Goal: Transaction & Acquisition: Purchase product/service

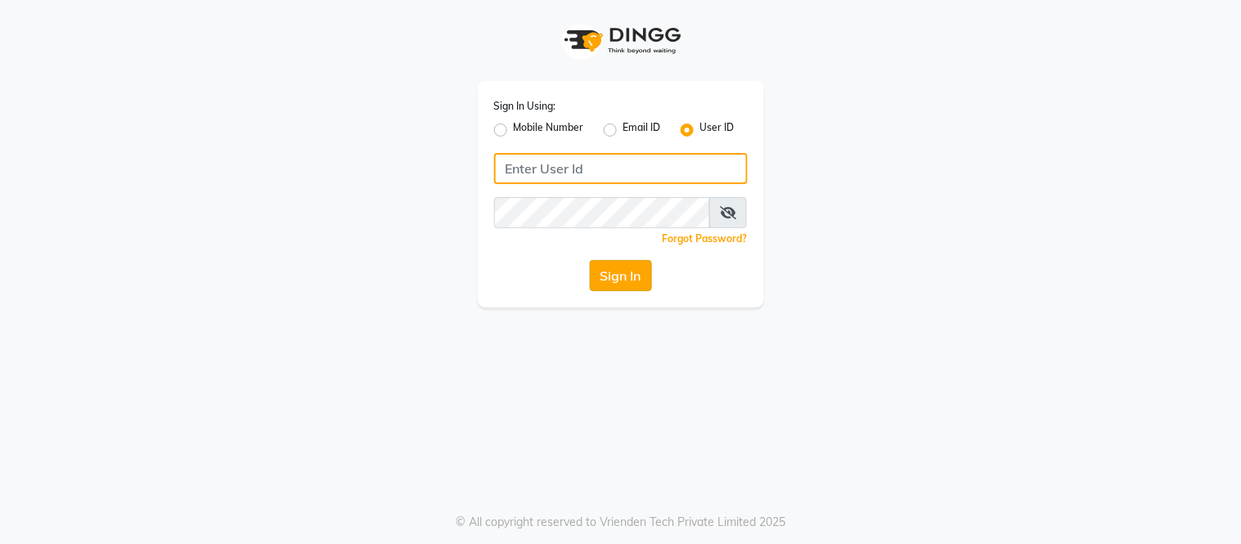
type input "e2617-01"
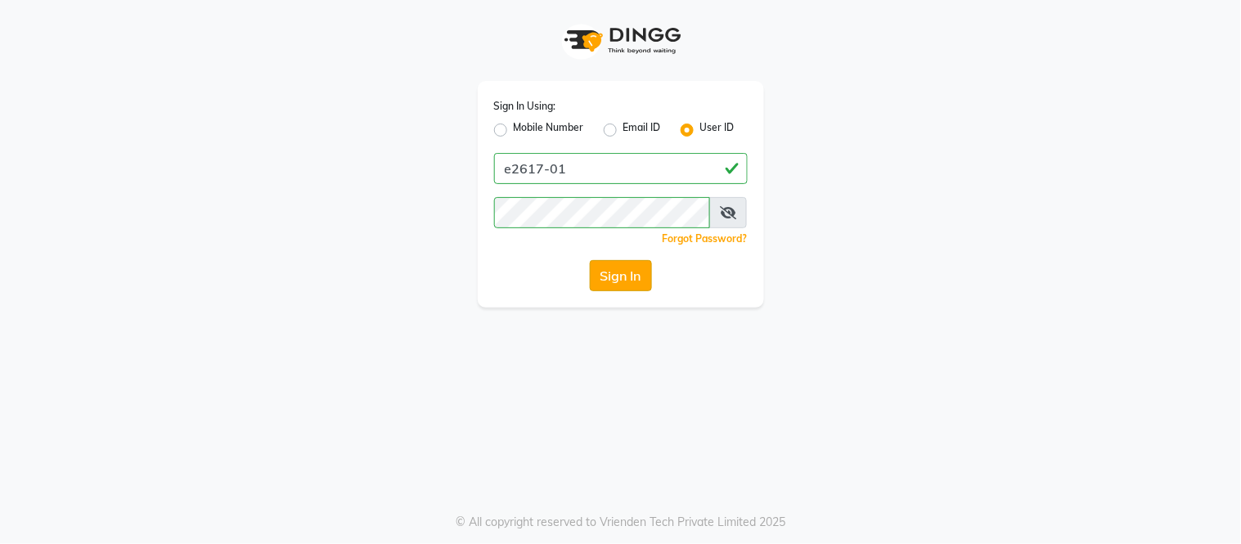
click at [639, 278] on button "Sign In" at bounding box center [621, 275] width 62 height 31
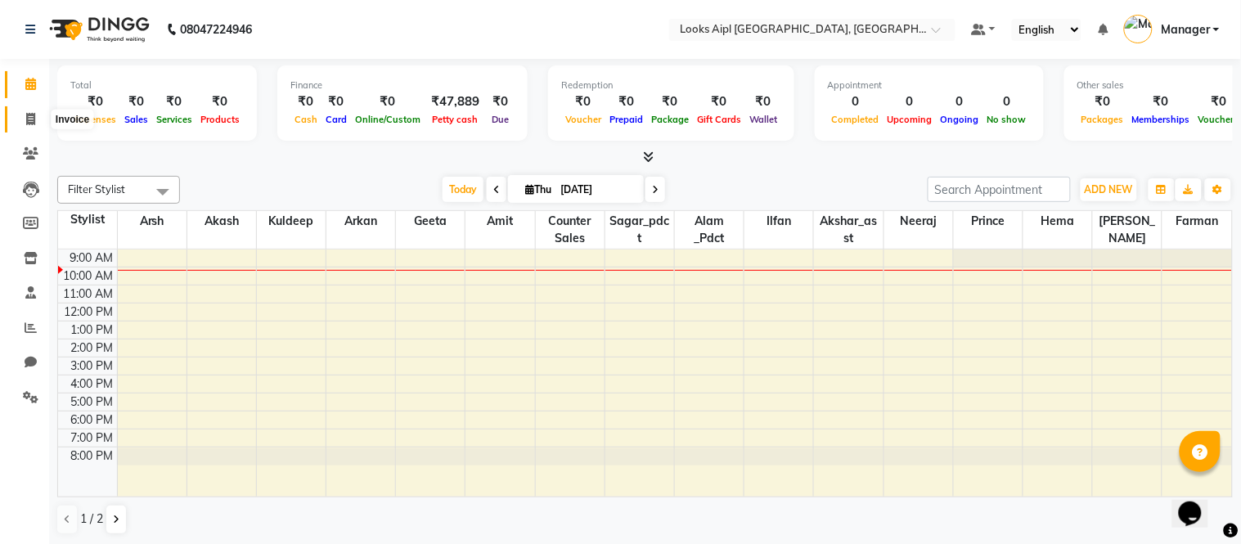
click at [23, 113] on span at bounding box center [30, 119] width 29 height 19
select select "6047"
select select "service"
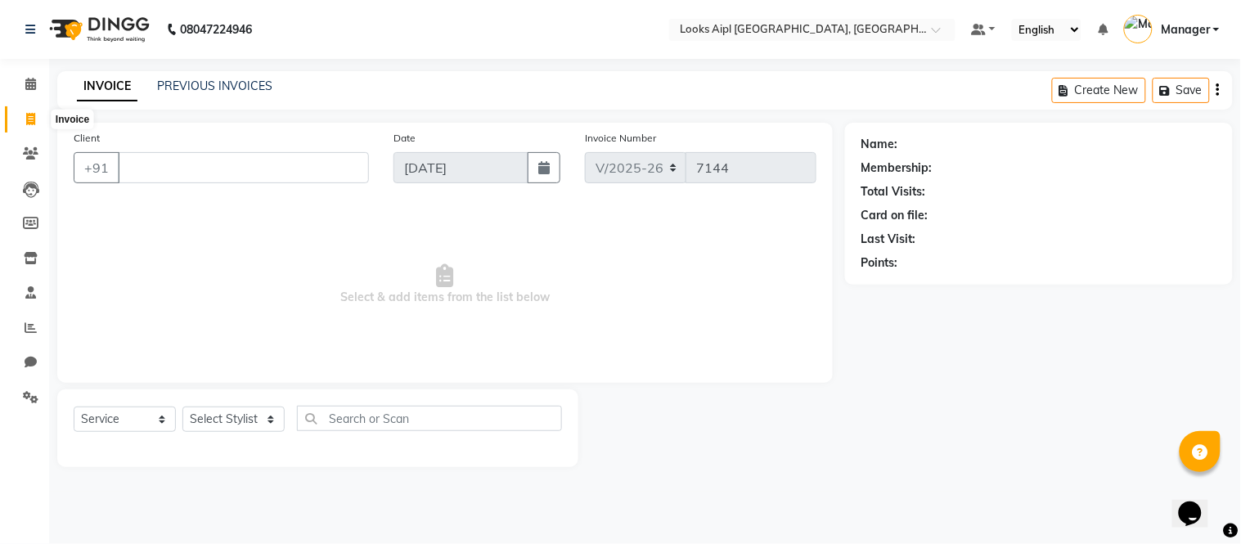
click at [33, 116] on icon at bounding box center [30, 119] width 9 height 12
select select "service"
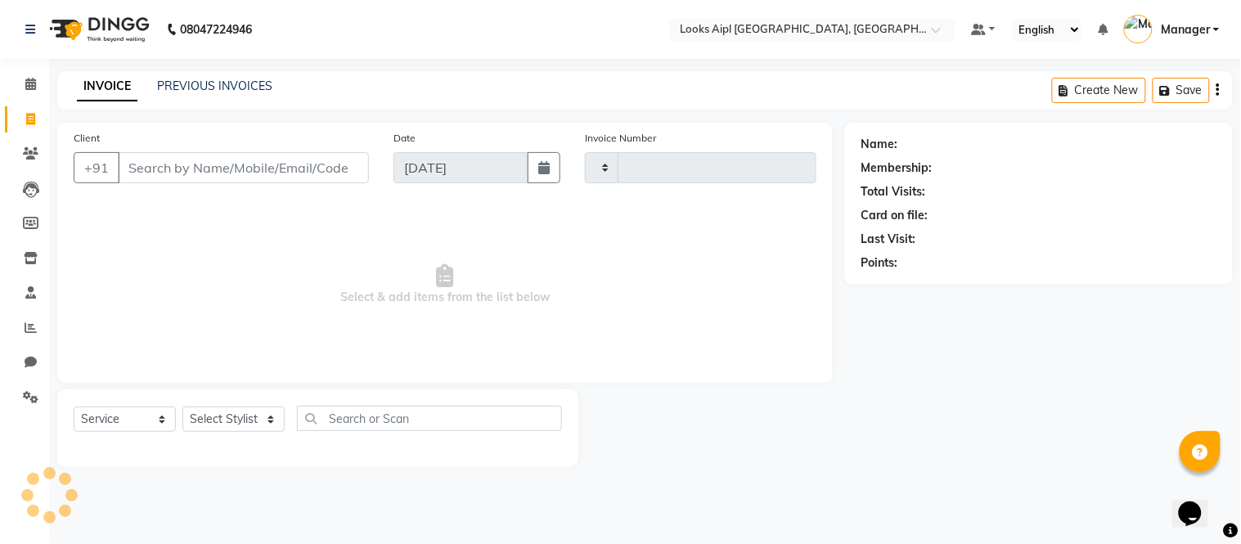
type input "7144"
select select "6047"
click at [192, 83] on link "PREVIOUS INVOICES" at bounding box center [214, 86] width 115 height 15
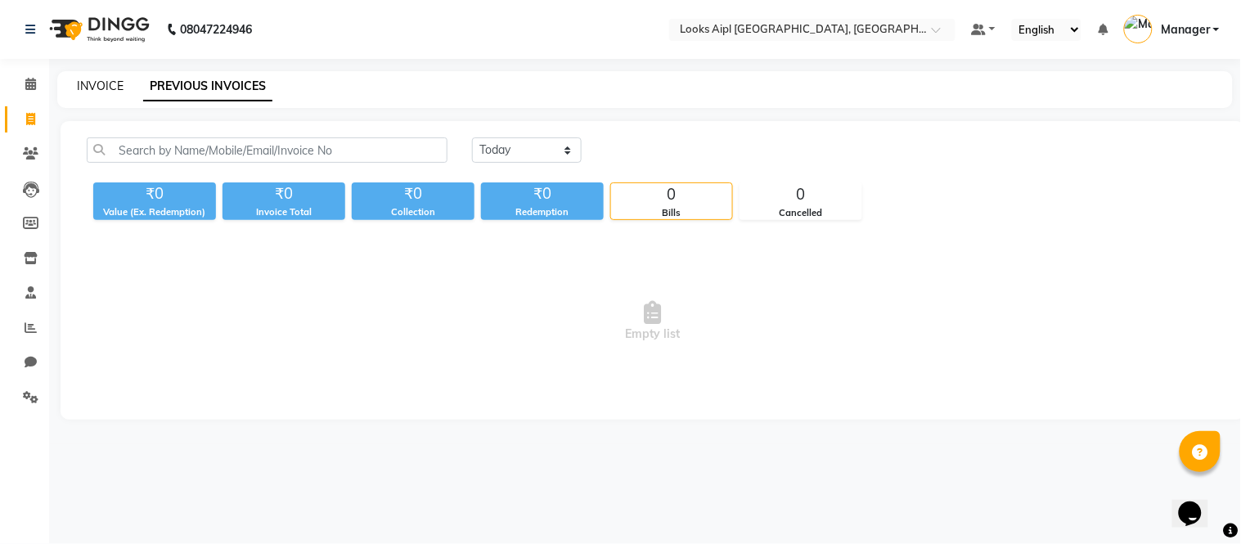
click at [102, 86] on link "INVOICE" at bounding box center [100, 86] width 47 height 15
select select "service"
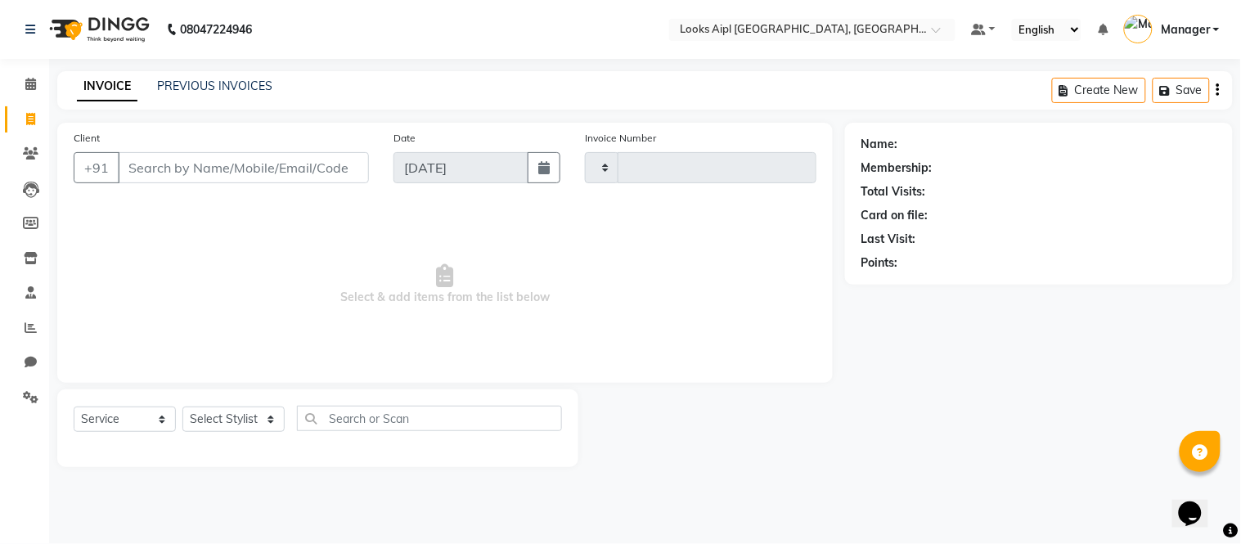
type input "7144"
select select "6047"
click at [205, 88] on link "PREVIOUS INVOICES" at bounding box center [214, 86] width 115 height 15
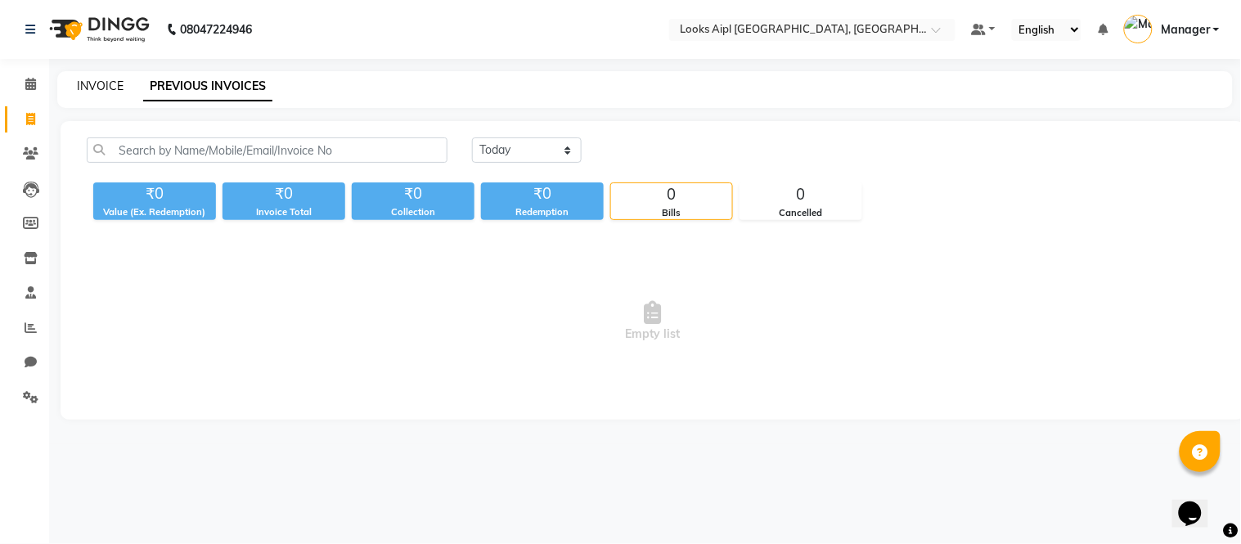
click at [116, 79] on link "INVOICE" at bounding box center [100, 86] width 47 height 15
select select "6047"
select select "service"
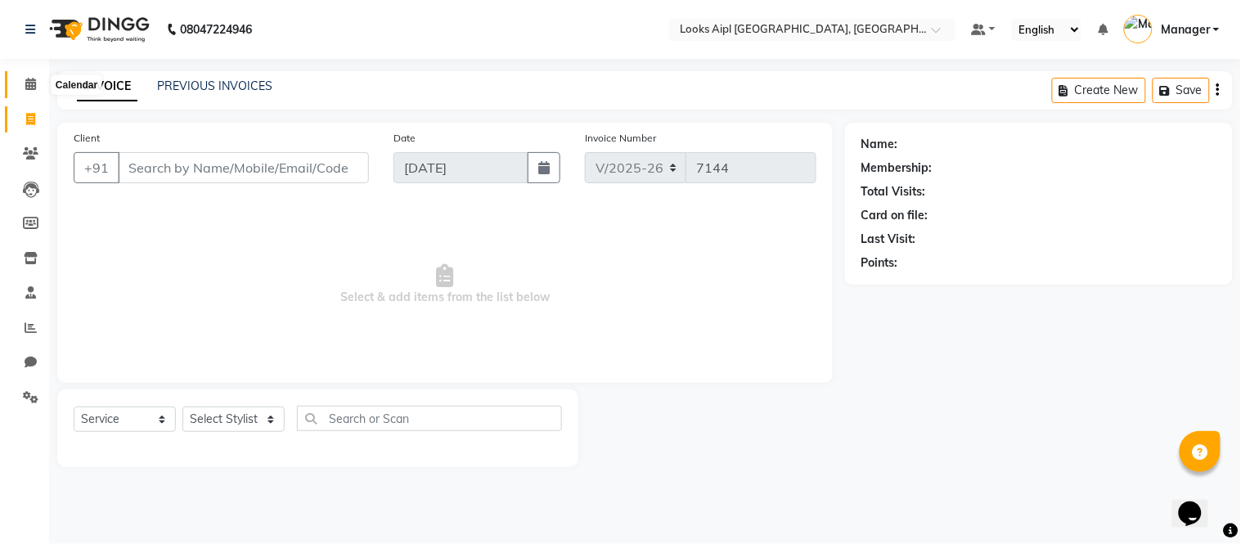
click at [33, 92] on span at bounding box center [30, 84] width 29 height 19
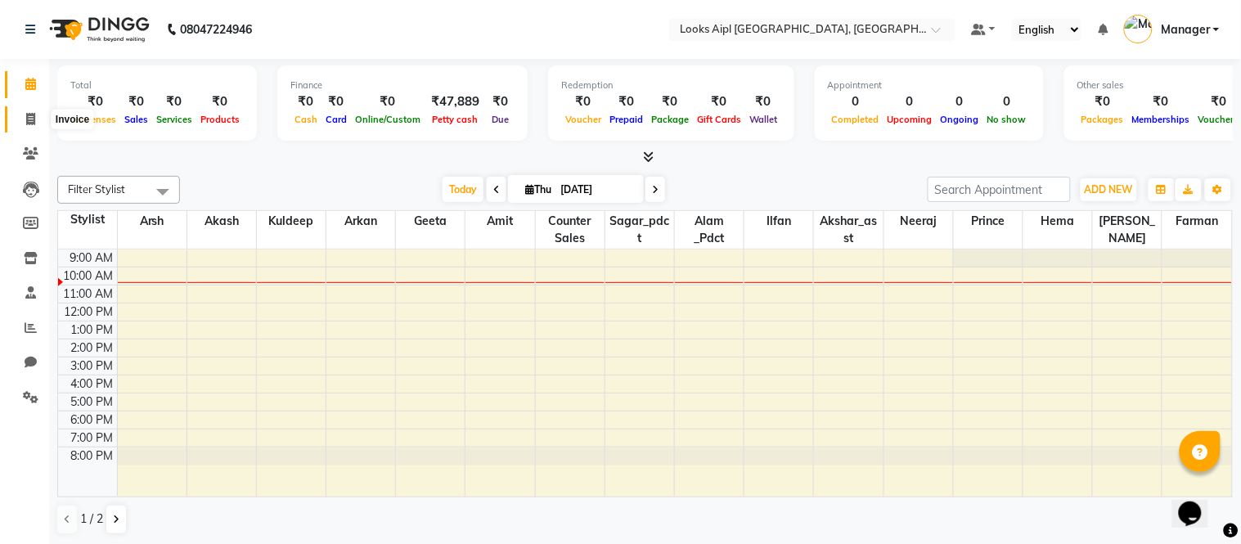
click at [33, 124] on icon at bounding box center [30, 119] width 9 height 12
select select "service"
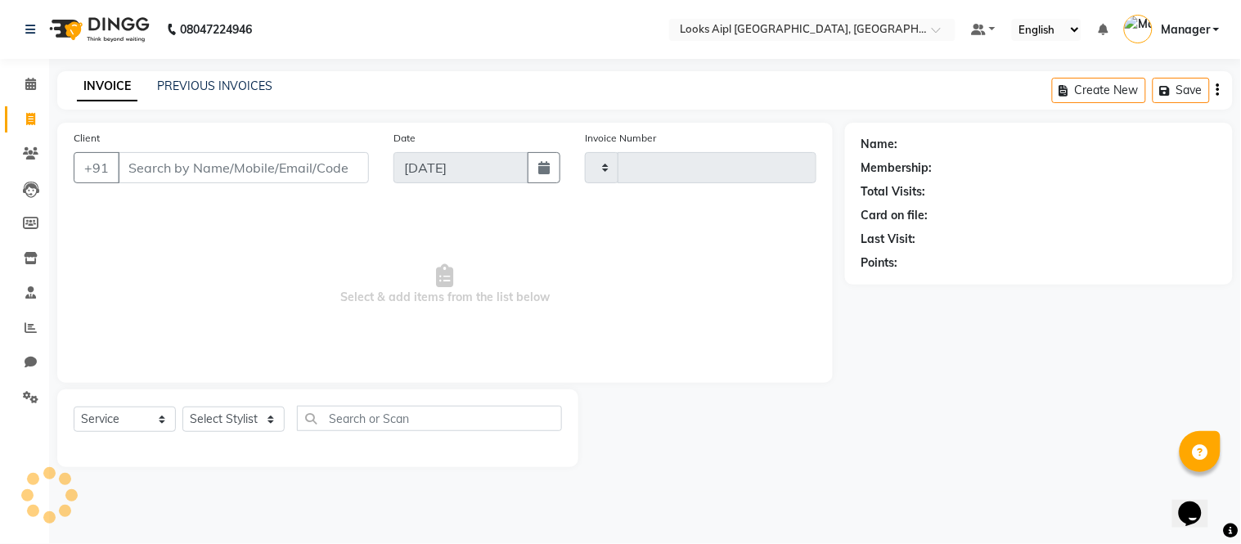
type input "7144"
select select "6047"
click at [207, 86] on link "PREVIOUS INVOICES" at bounding box center [214, 86] width 115 height 15
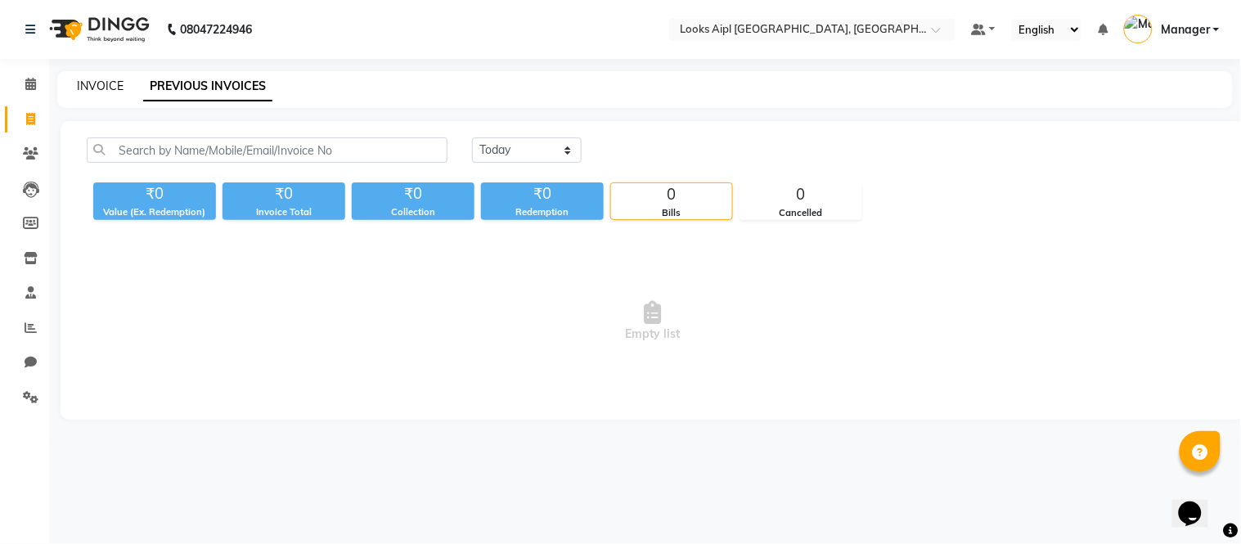
click at [92, 86] on link "INVOICE" at bounding box center [100, 86] width 47 height 15
select select "6047"
select select "service"
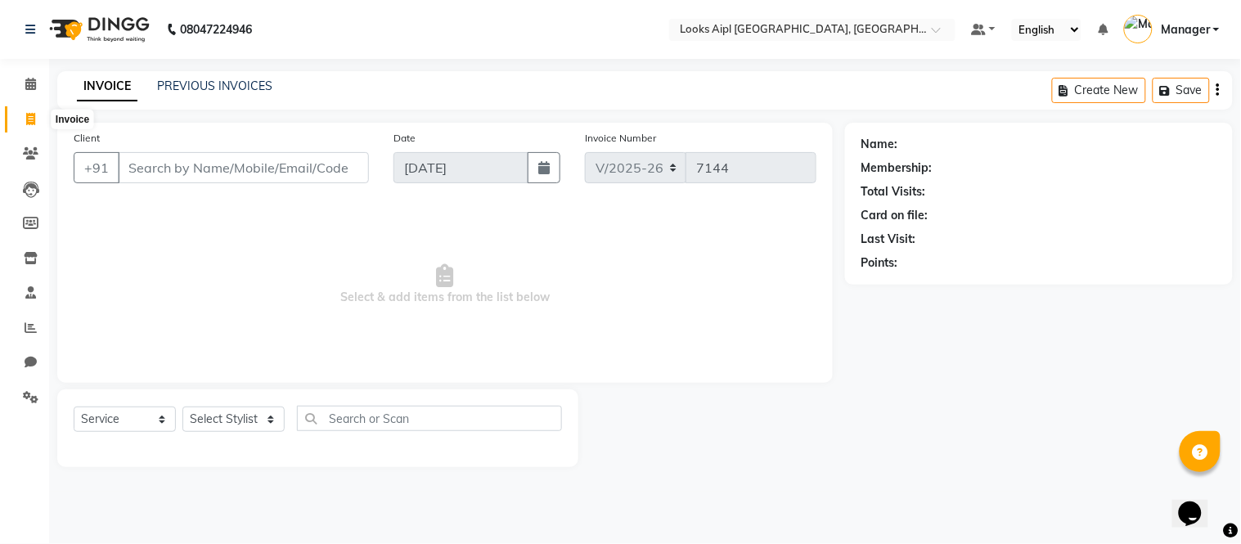
click at [33, 119] on icon at bounding box center [30, 119] width 9 height 12
select select "6047"
select select "service"
click at [38, 91] on span at bounding box center [30, 84] width 29 height 19
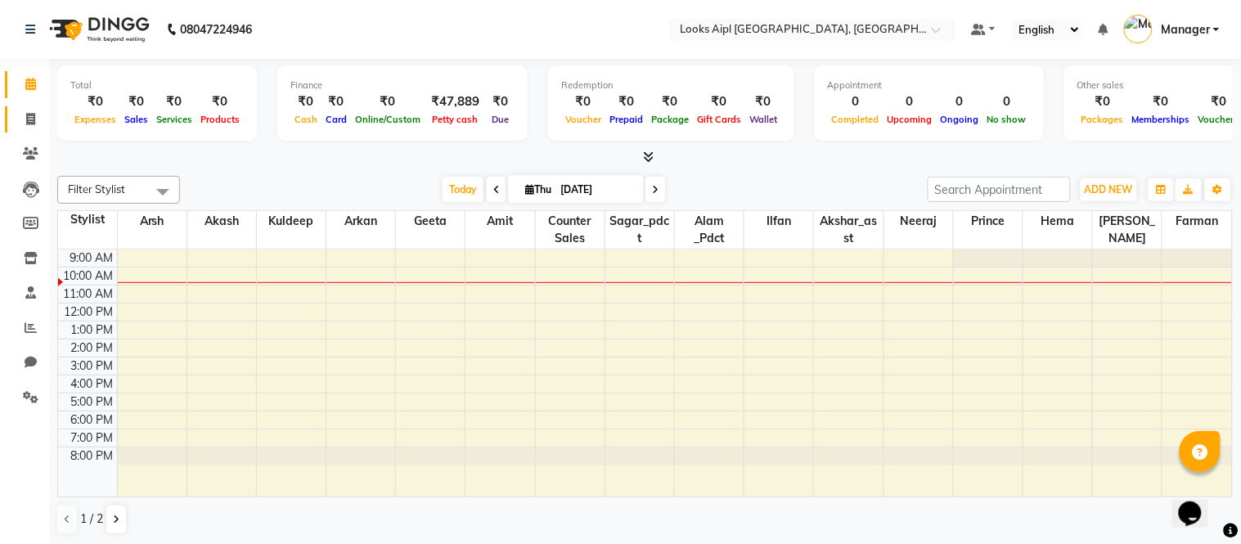
click at [31, 107] on link "Invoice" at bounding box center [24, 119] width 39 height 27
select select "6047"
select select "service"
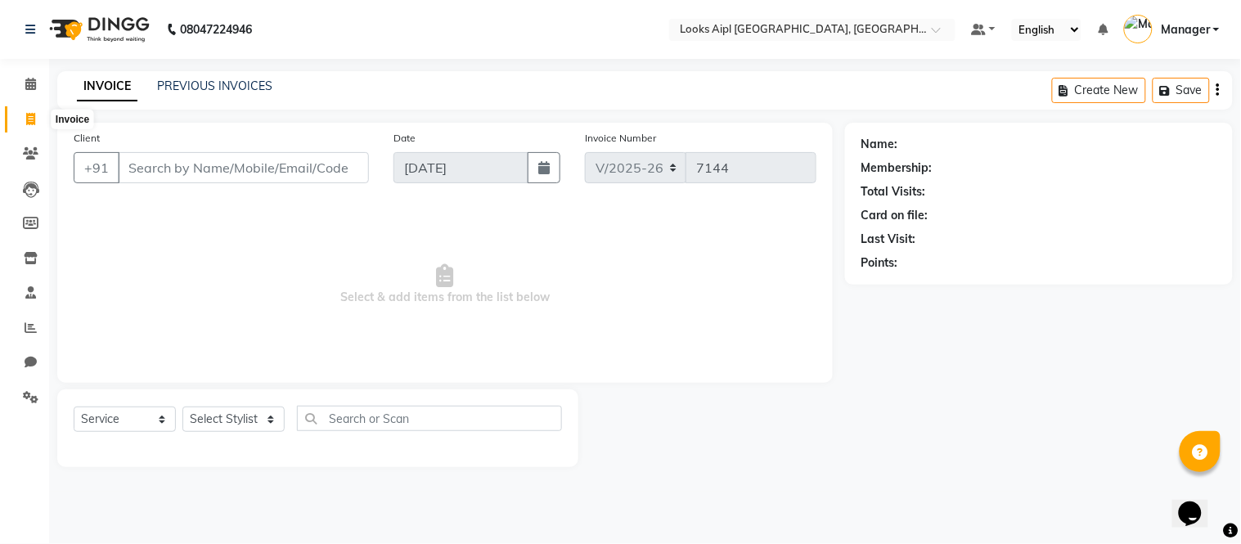
click at [26, 113] on icon at bounding box center [30, 119] width 9 height 12
select select "6047"
select select "service"
click at [28, 113] on icon at bounding box center [30, 119] width 9 height 12
select select "6047"
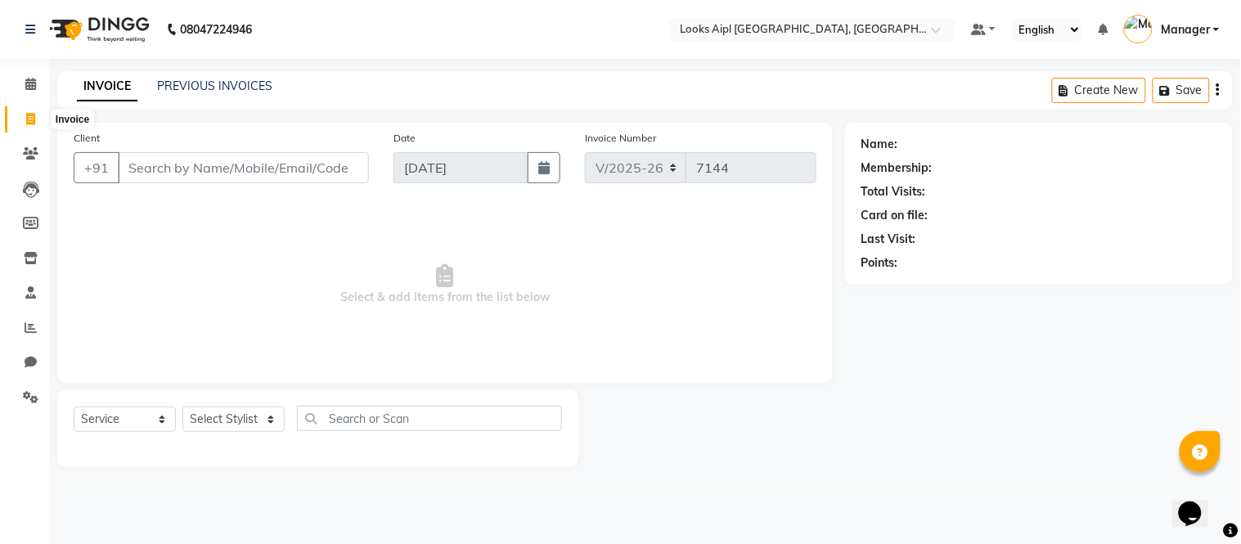
select select "service"
click at [28, 113] on icon at bounding box center [30, 119] width 9 height 12
select select "6047"
select select "service"
click at [28, 113] on icon at bounding box center [30, 119] width 9 height 12
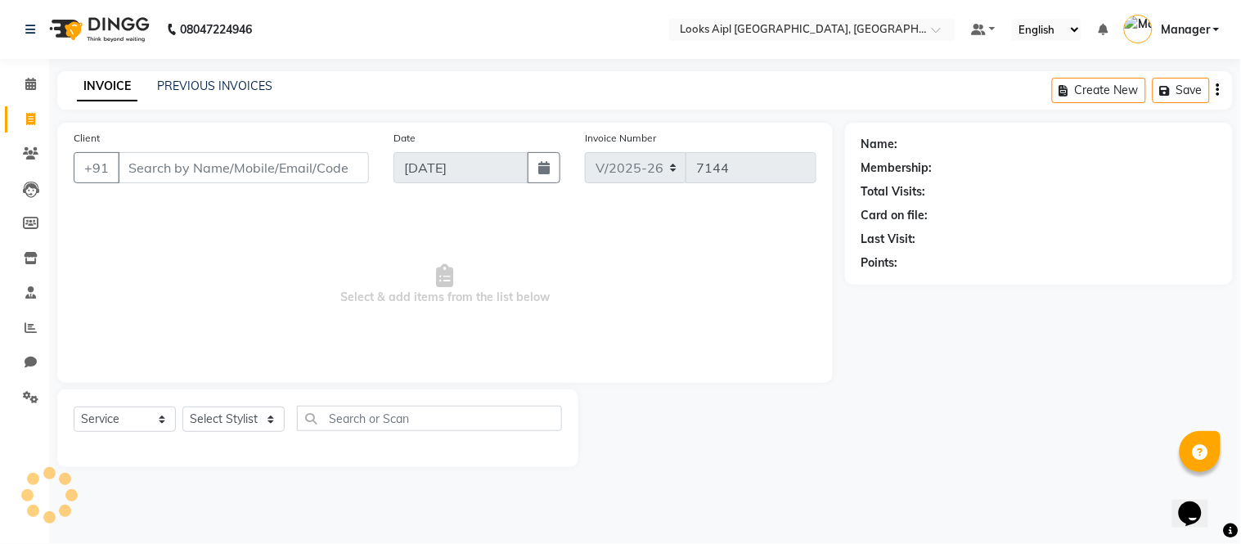
select select "6047"
select select "service"
click at [545, 164] on icon "button" at bounding box center [543, 167] width 11 height 13
select select "9"
select select "2025"
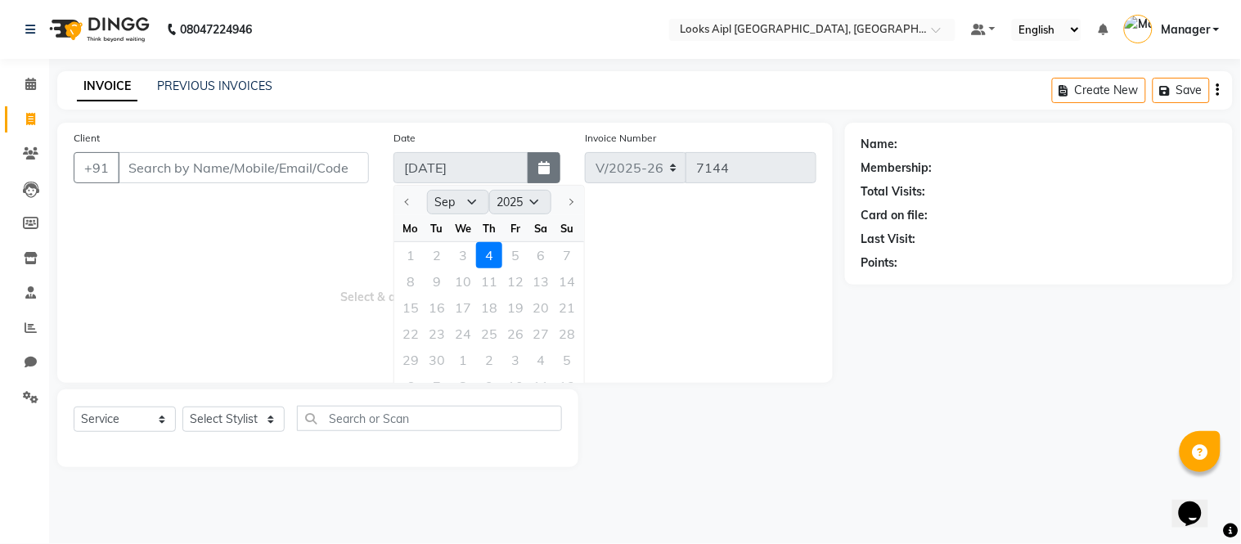
click at [545, 168] on icon "button" at bounding box center [543, 167] width 11 height 13
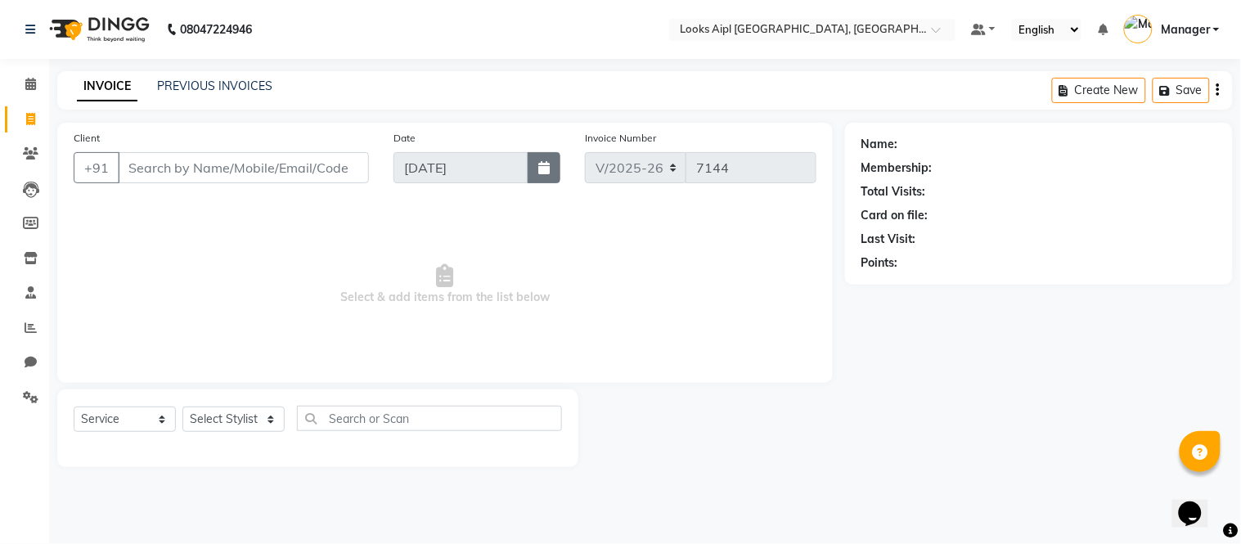
click at [545, 168] on icon "button" at bounding box center [543, 167] width 11 height 13
select select "9"
select select "2025"
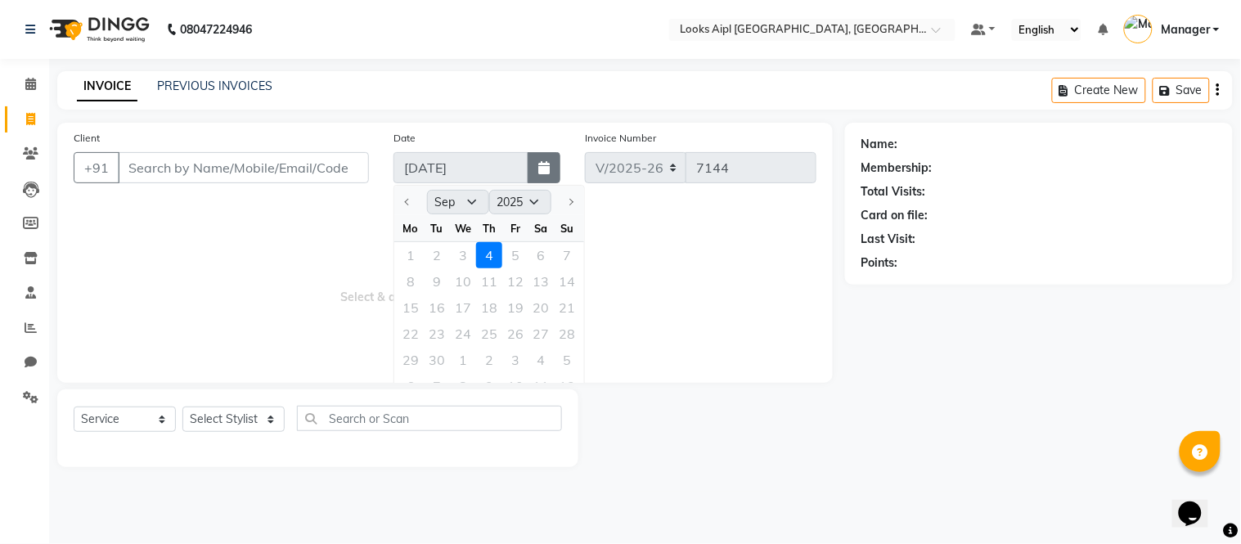
click at [545, 168] on icon "button" at bounding box center [543, 167] width 11 height 13
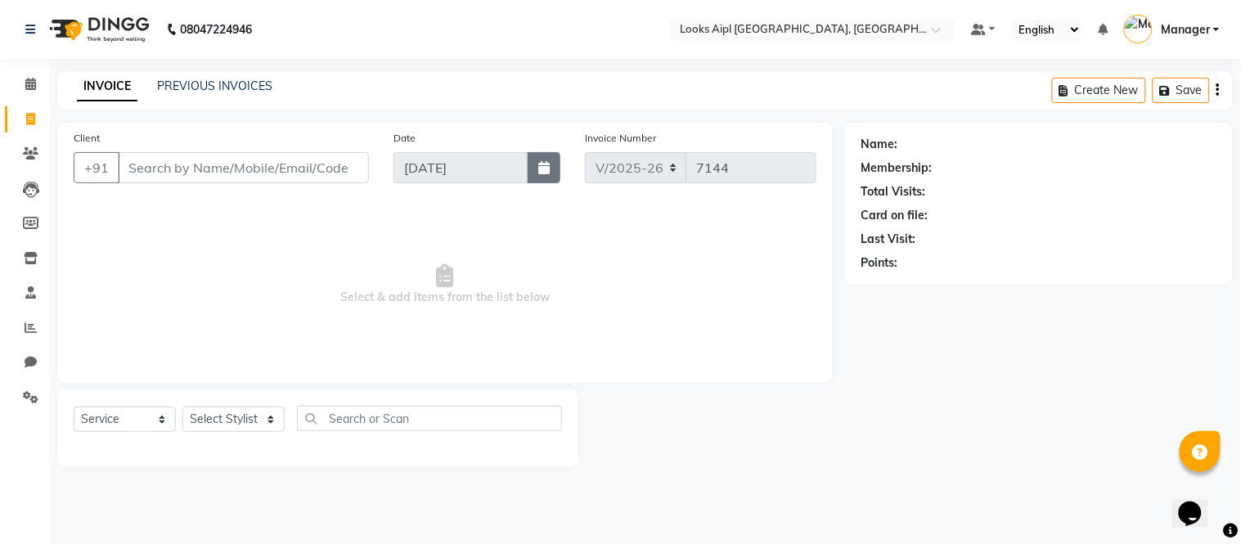
click at [545, 168] on icon "button" at bounding box center [543, 167] width 11 height 13
select select "9"
select select "2025"
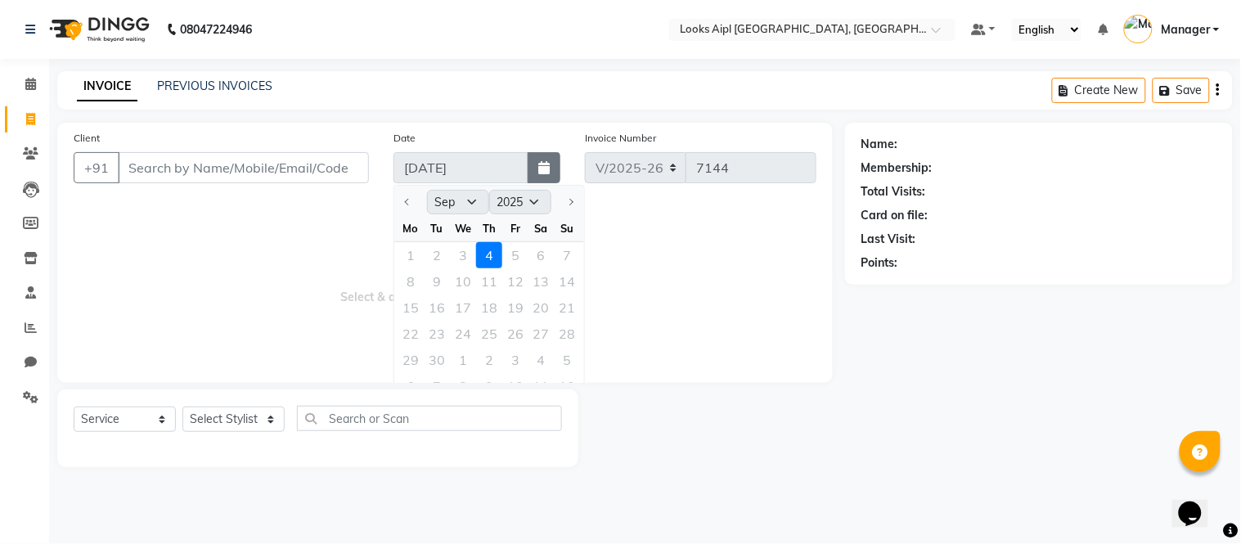
click at [545, 169] on icon "button" at bounding box center [543, 167] width 11 height 13
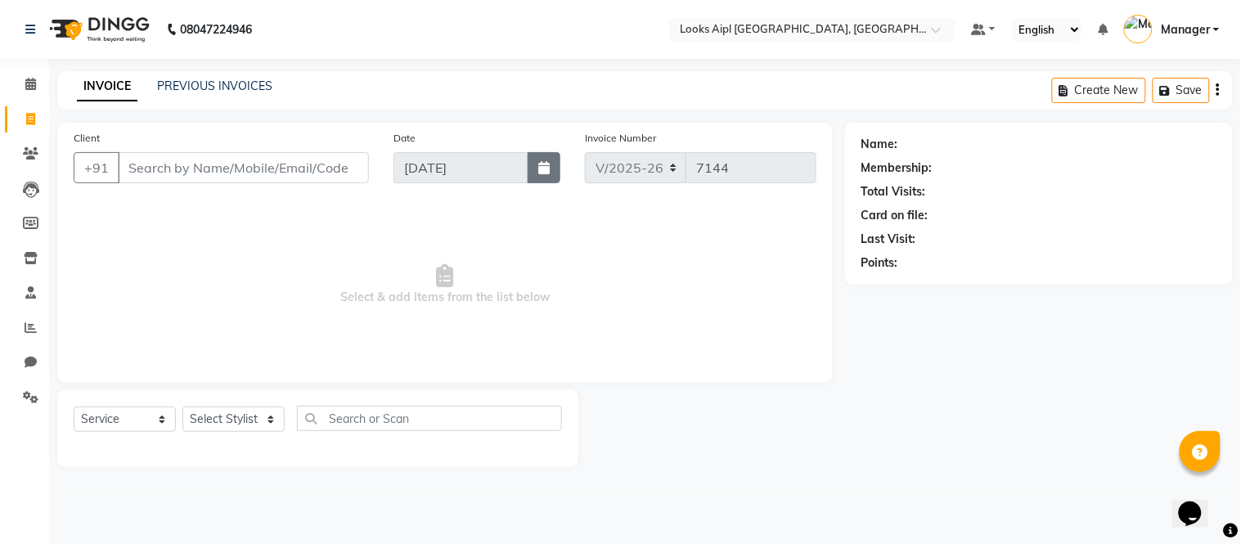
click at [545, 170] on icon "button" at bounding box center [543, 167] width 11 height 13
select select "9"
select select "2025"
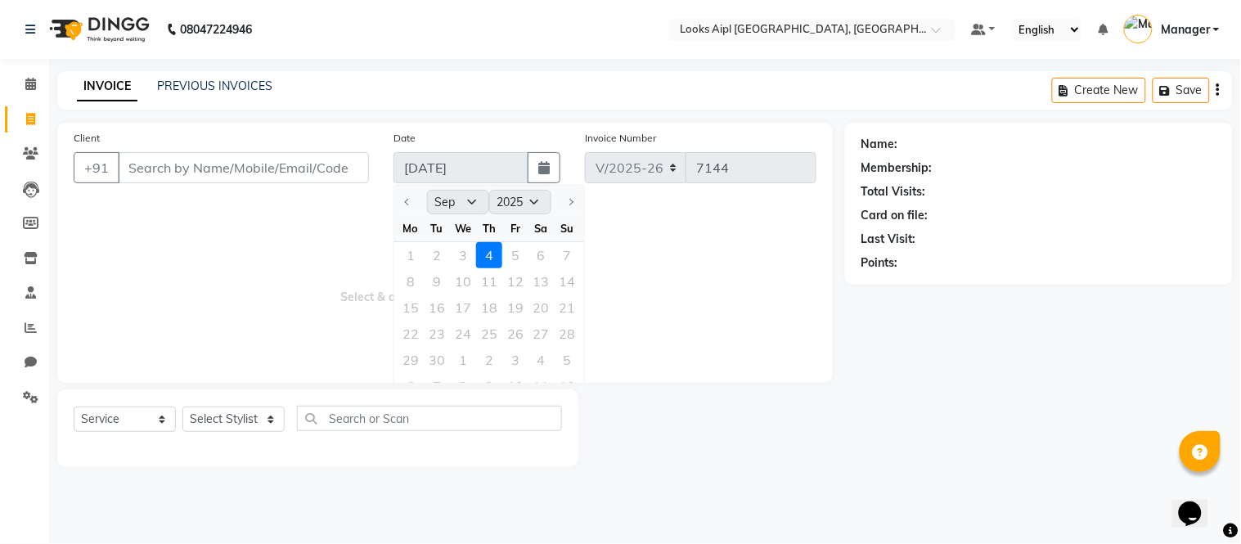
click at [700, 248] on span "Select & add items from the list below" at bounding box center [445, 285] width 743 height 164
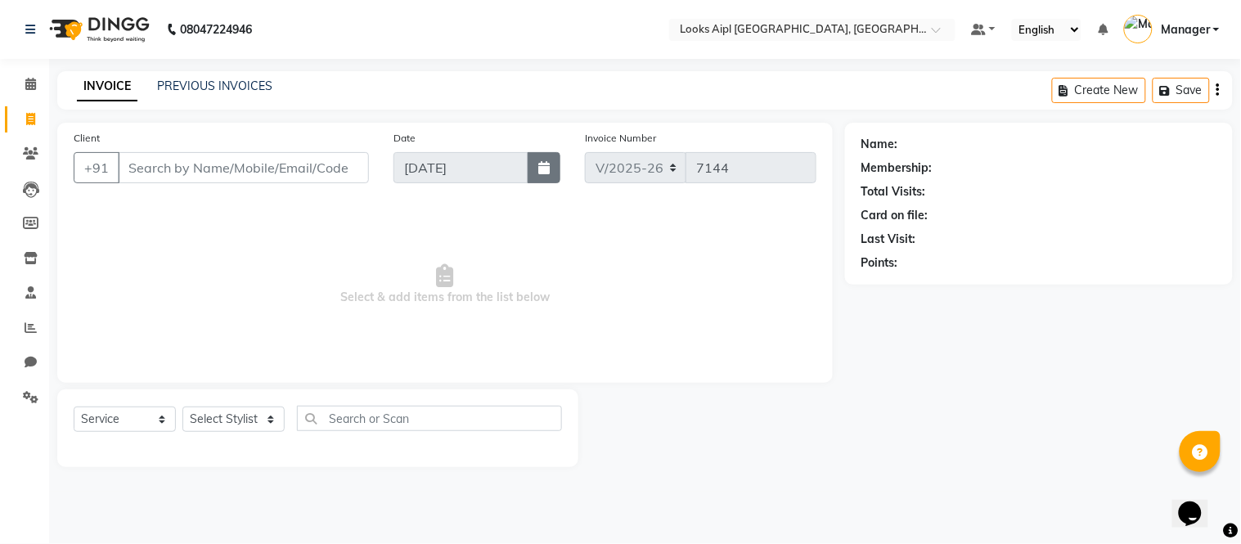
click at [558, 166] on button "button" at bounding box center [544, 167] width 33 height 31
select select "9"
select select "2025"
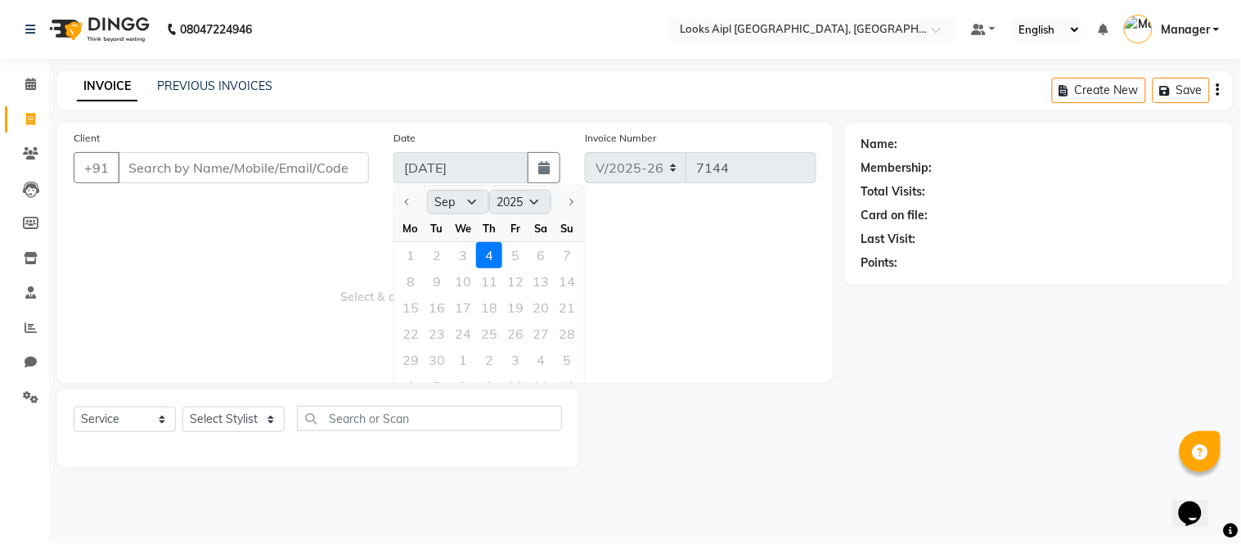
click at [644, 237] on span "Select & add items from the list below" at bounding box center [445, 285] width 743 height 164
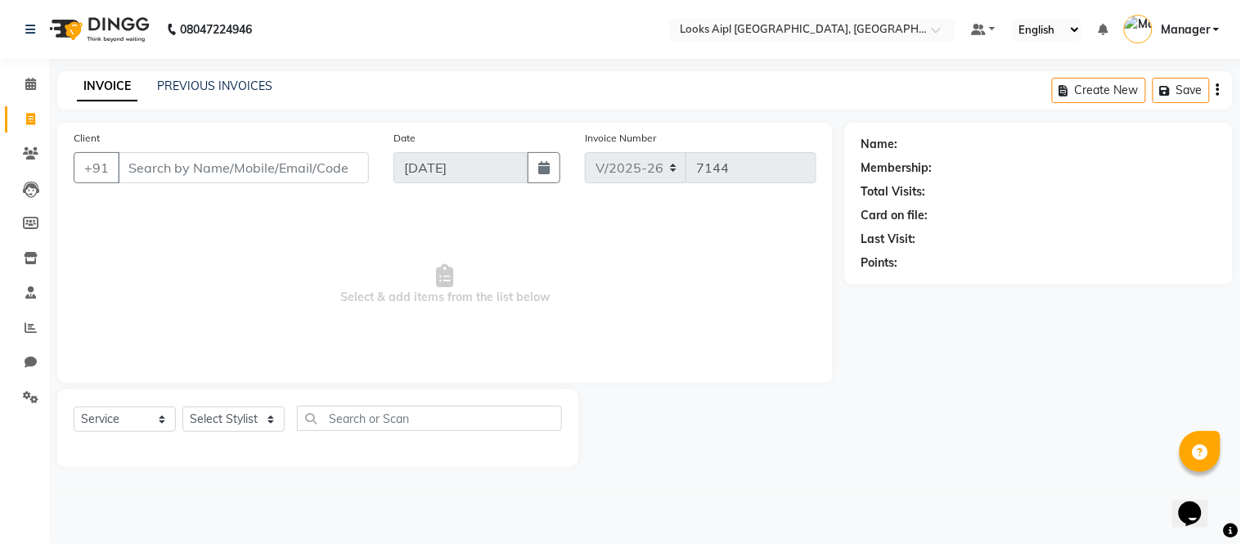
click at [528, 152] on button "button" at bounding box center [544, 167] width 33 height 31
select select "9"
select select "2025"
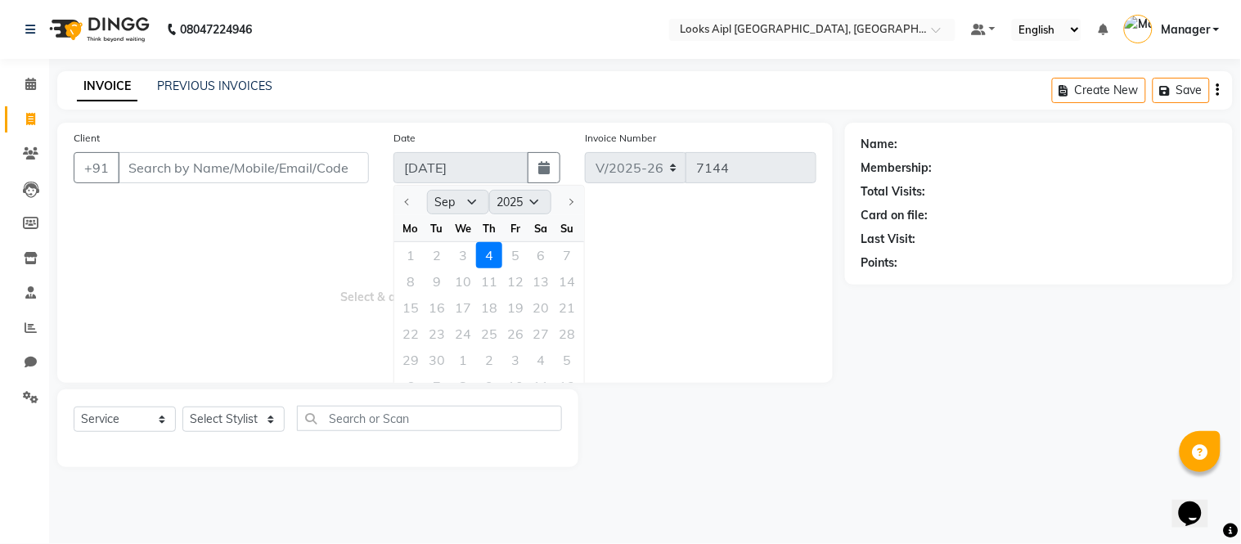
click at [713, 240] on span "Select & add items from the list below" at bounding box center [445, 285] width 743 height 164
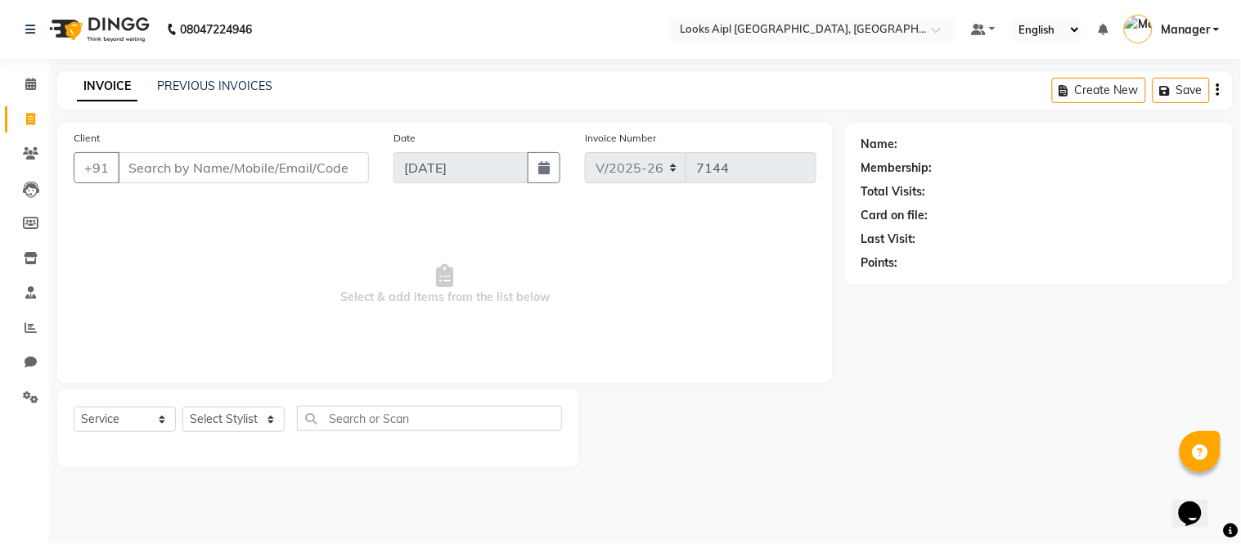
click at [797, 158] on app-home "08047224946 Select Location × Looks Aipl [GEOGRAPHIC_DATA], Gurgaon Default Pan…" at bounding box center [620, 246] width 1241 height 492
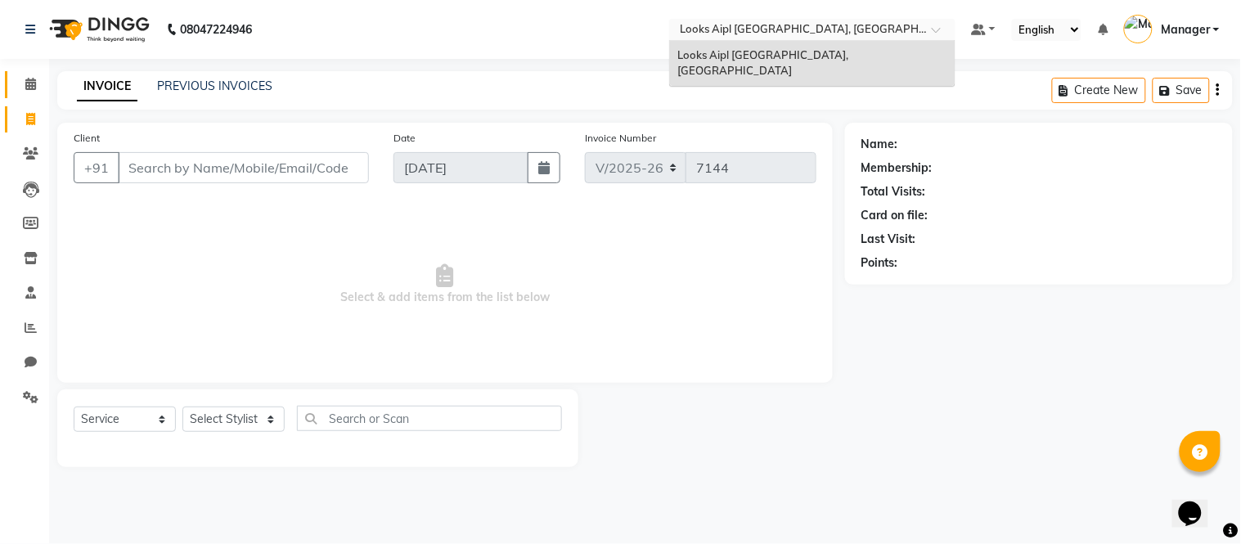
drag, startPoint x: 27, startPoint y: 109, endPoint x: 34, endPoint y: 91, distance: 19.2
click at [27, 109] on link "Invoice" at bounding box center [24, 119] width 39 height 27
select select "service"
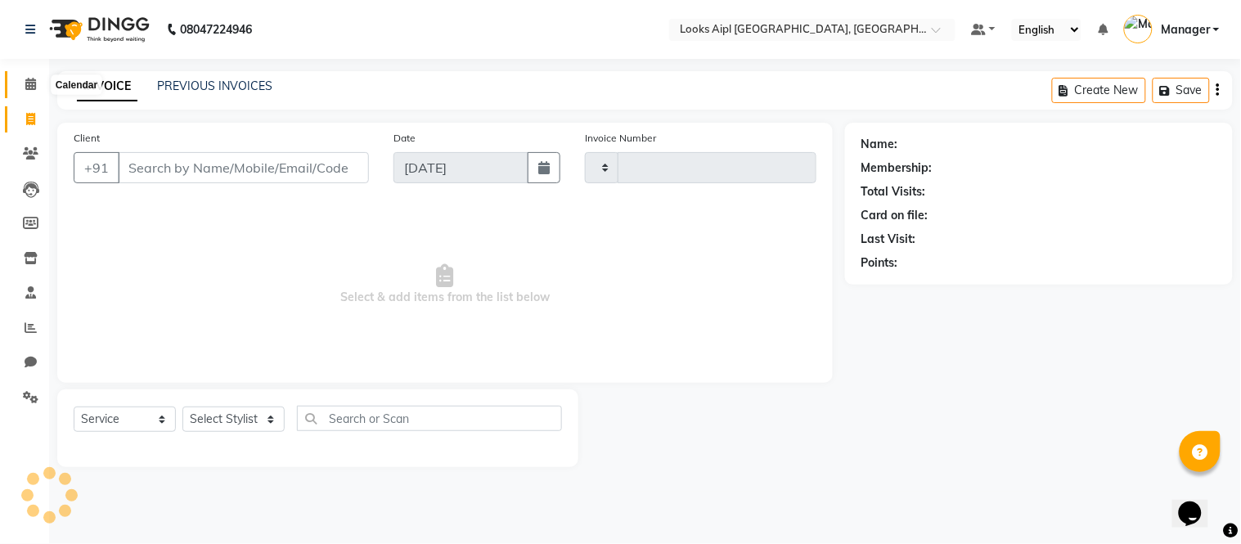
type input "7144"
click at [34, 83] on icon at bounding box center [30, 84] width 11 height 12
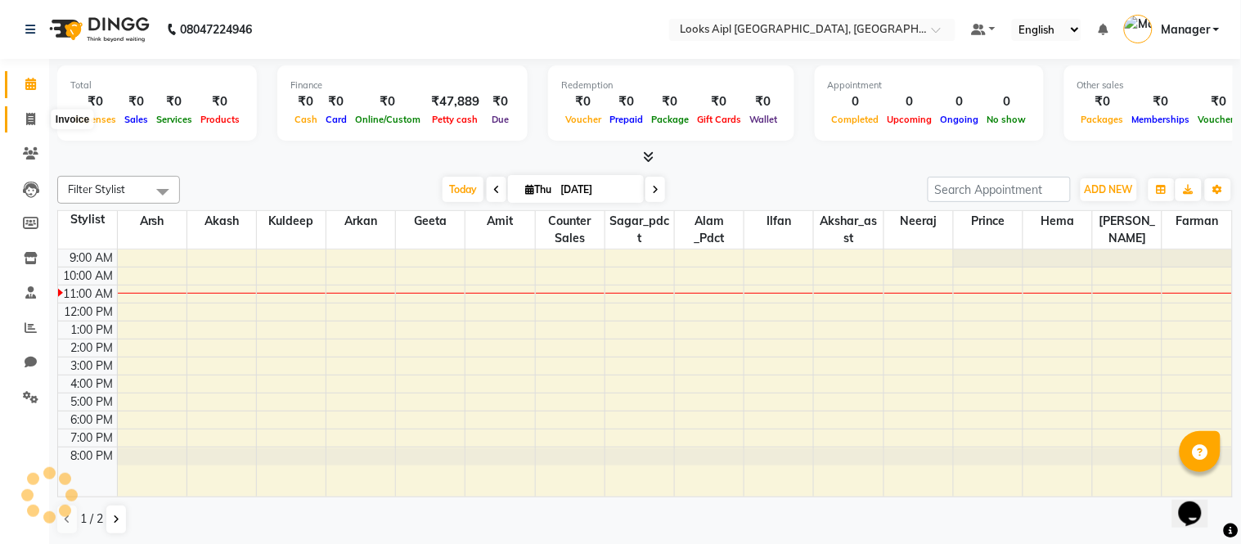
click at [27, 115] on icon at bounding box center [30, 119] width 9 height 12
select select "service"
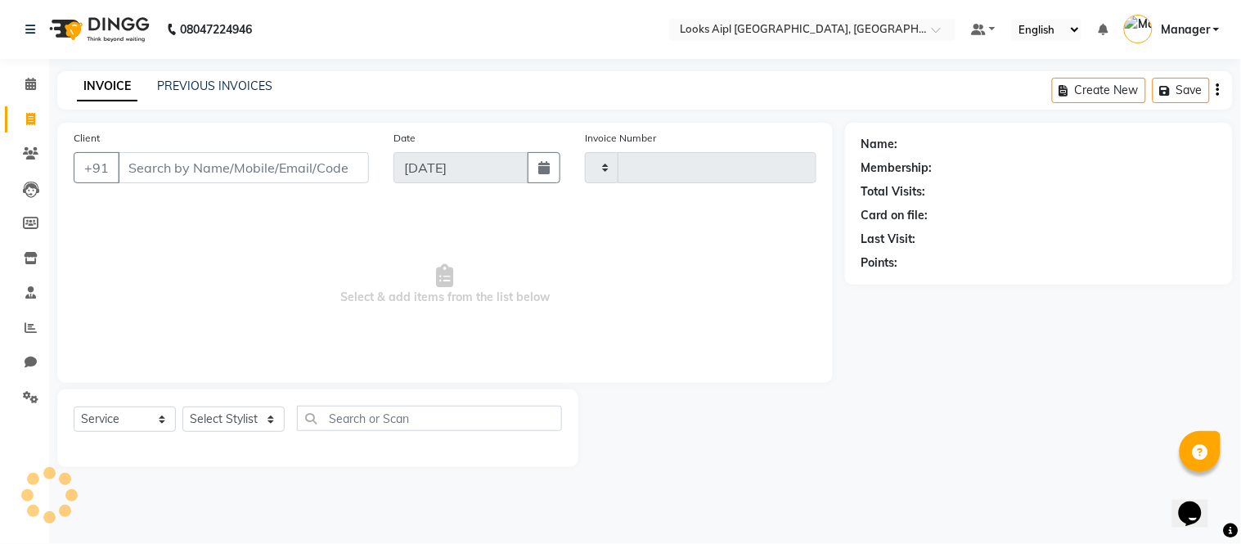
type input "7144"
select select "6047"
click at [27, 124] on icon at bounding box center [30, 119] width 9 height 12
select select "service"
type input "7144"
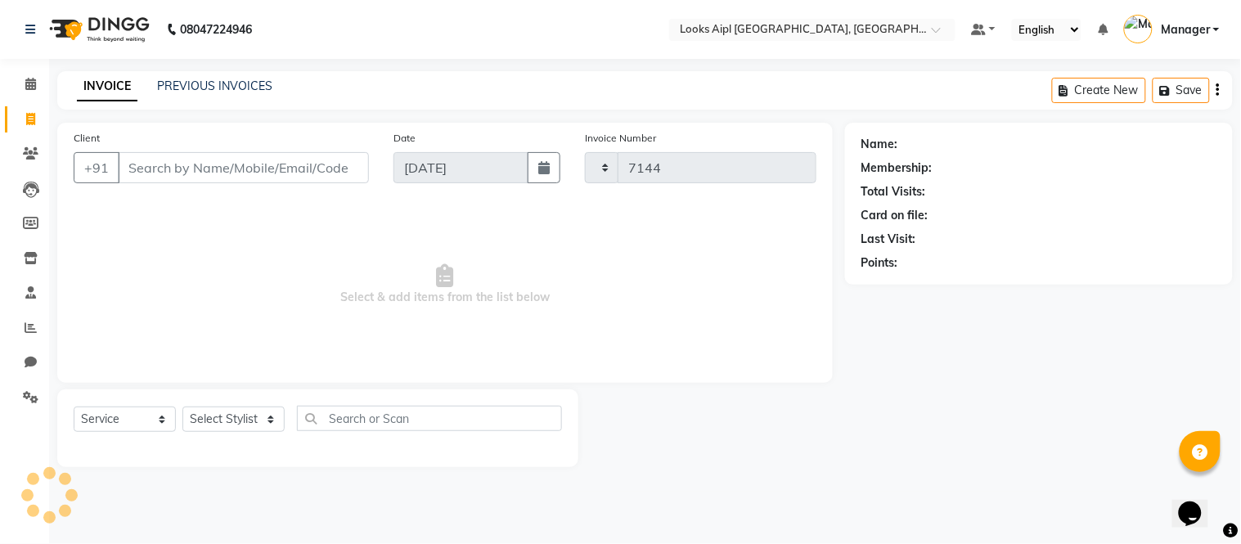
select select "6047"
click at [26, 116] on icon at bounding box center [30, 119] width 9 height 12
select select "6047"
select select "service"
click at [25, 85] on icon at bounding box center [30, 84] width 11 height 12
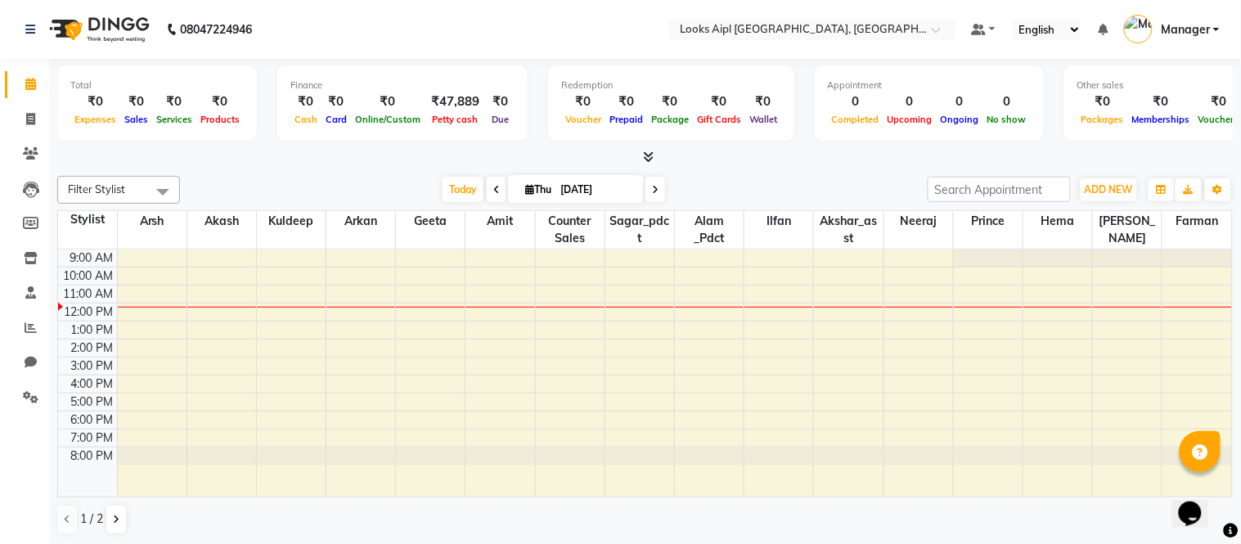
click at [25, 100] on li "Calendar" at bounding box center [24, 84] width 49 height 35
click at [26, 117] on icon at bounding box center [30, 119] width 9 height 12
select select "6047"
select select "service"
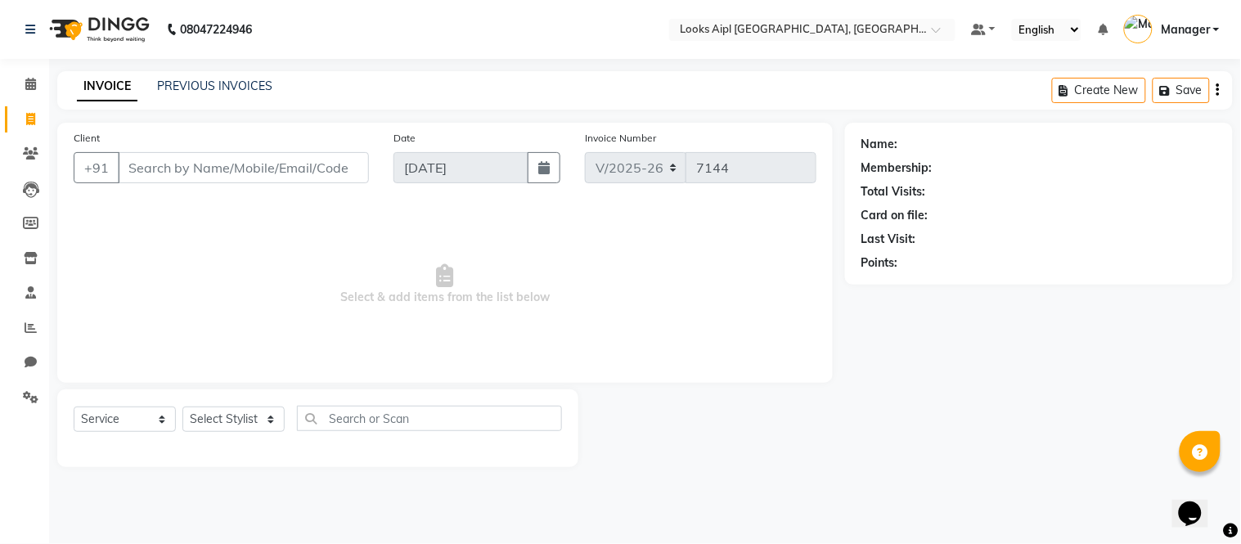
click at [250, 178] on input "Client" at bounding box center [243, 167] width 251 height 31
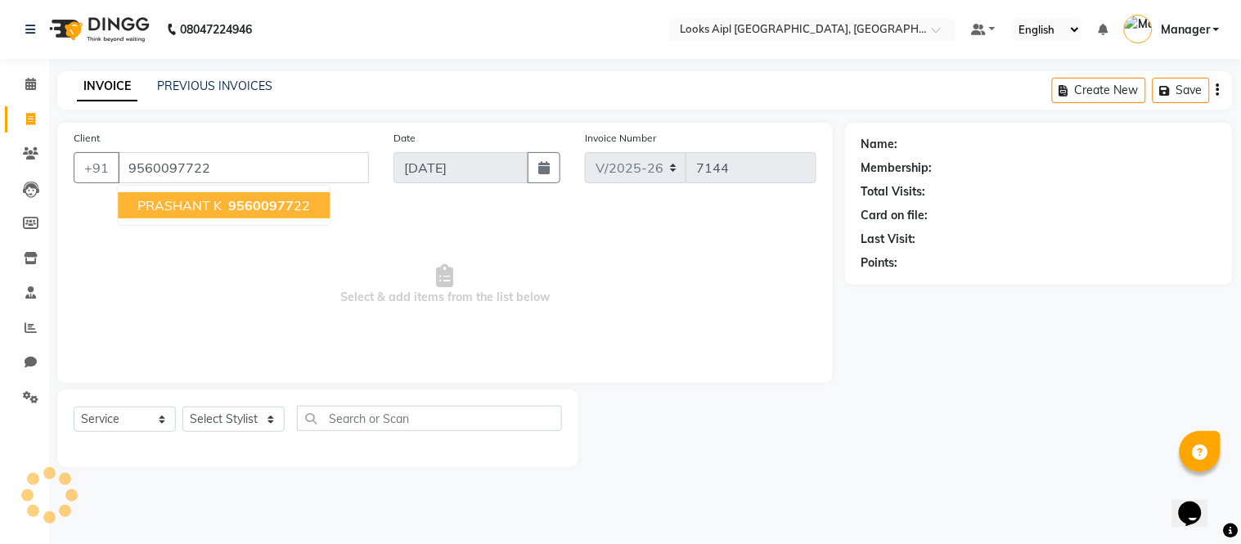
type input "9560097722"
select select "1: Object"
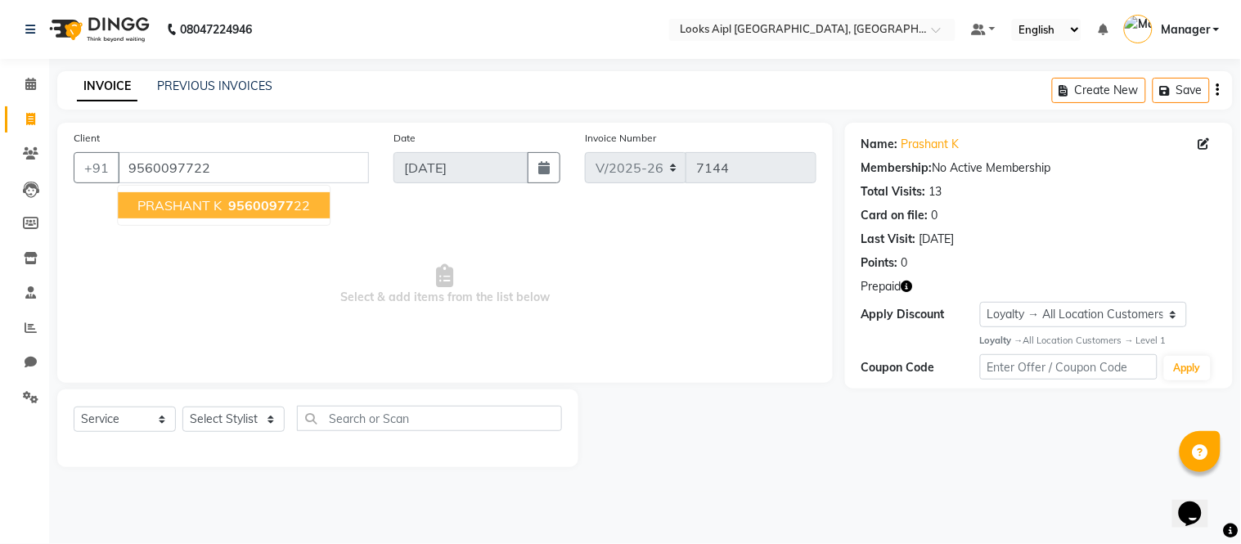
click at [445, 209] on span "Select & add items from the list below" at bounding box center [445, 285] width 743 height 164
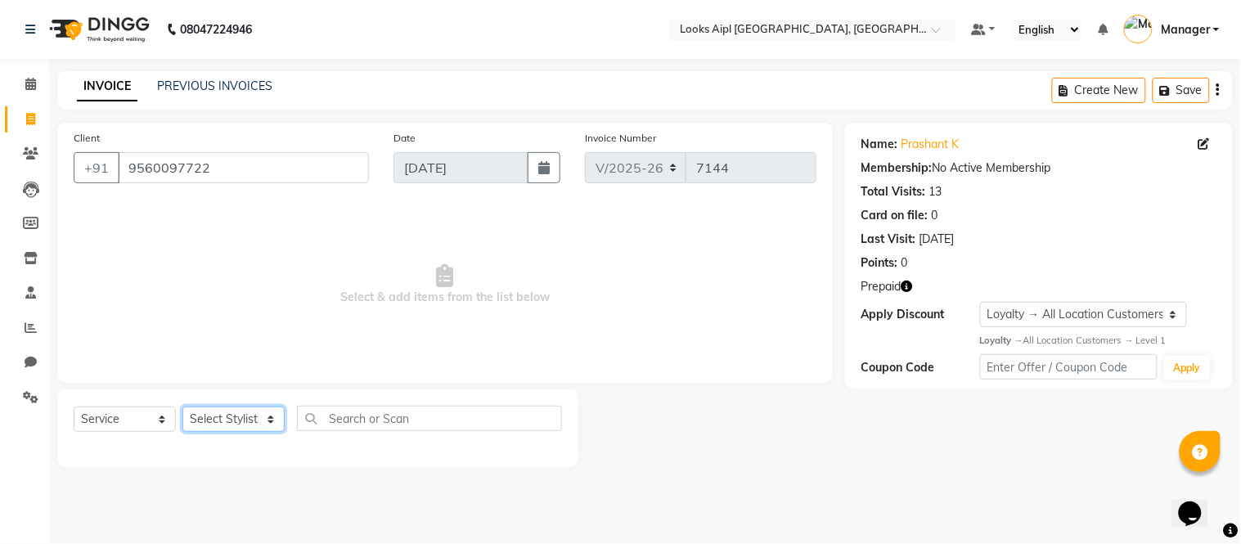
click at [255, 420] on select "Select Stylist [PERSON_NAME] Alam _Pdct [PERSON_NAME] [PERSON_NAME] Counter Sal…" at bounding box center [233, 419] width 102 height 25
select select "70689"
click at [182, 407] on select "Select Stylist [PERSON_NAME] Alam _Pdct [PERSON_NAME] [PERSON_NAME] Counter Sal…" at bounding box center [233, 419] width 102 height 25
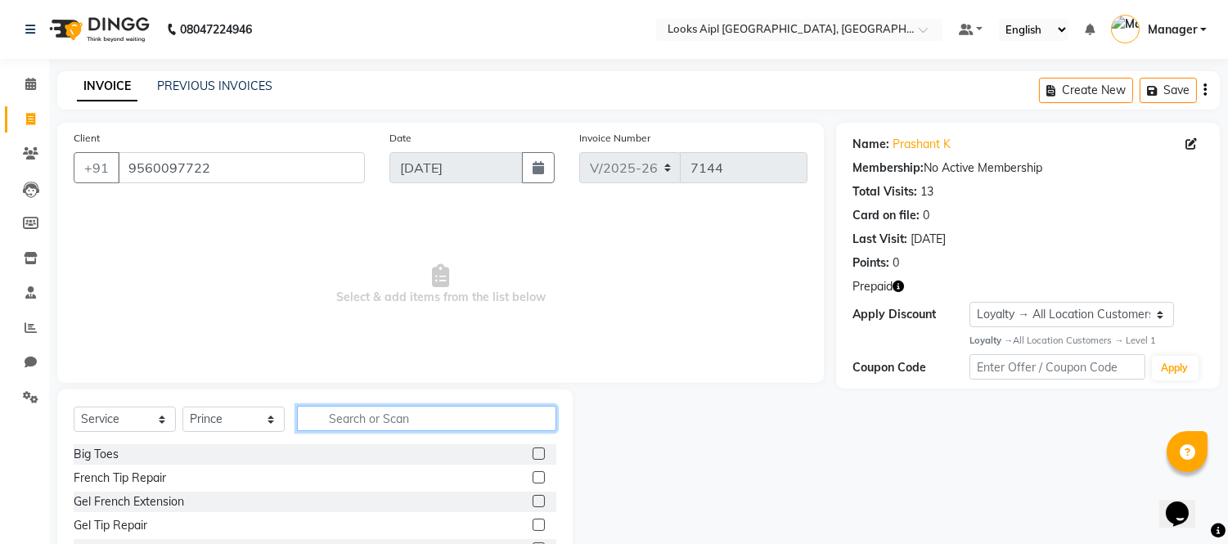
click at [373, 416] on input "text" at bounding box center [426, 418] width 259 height 25
type input "CUT"
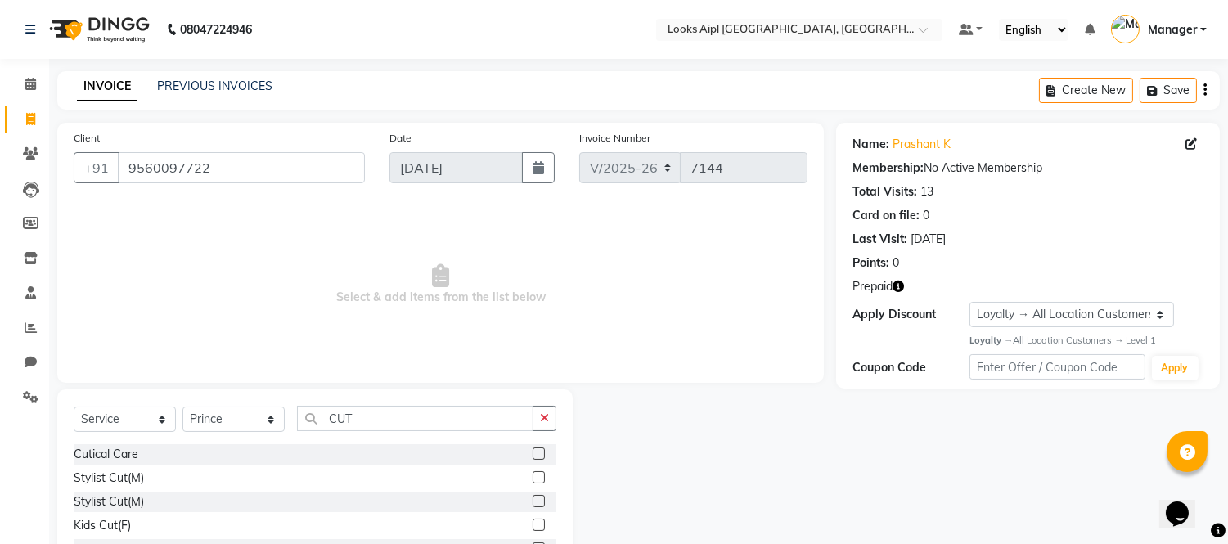
click at [533, 483] on label at bounding box center [539, 477] width 12 height 12
click at [533, 483] on input "checkbox" at bounding box center [538, 478] width 11 height 11
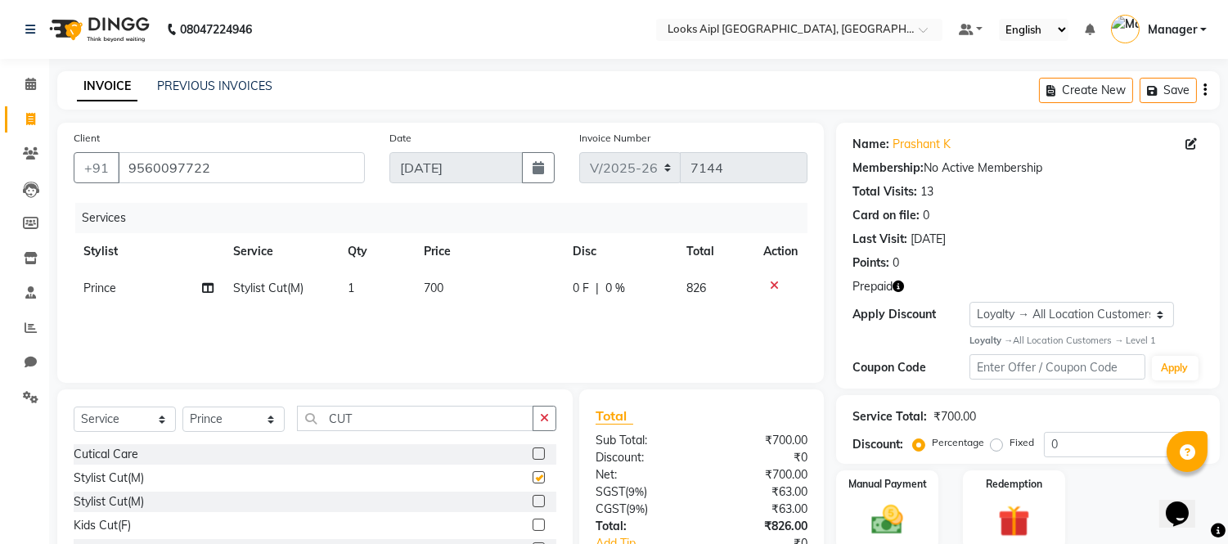
checkbox input "false"
drag, startPoint x: 376, startPoint y: 423, endPoint x: 206, endPoint y: 415, distance: 170.4
click at [206, 415] on div "Select Service Product Membership Package Voucher Prepaid Gift Card Select Styl…" at bounding box center [315, 425] width 483 height 38
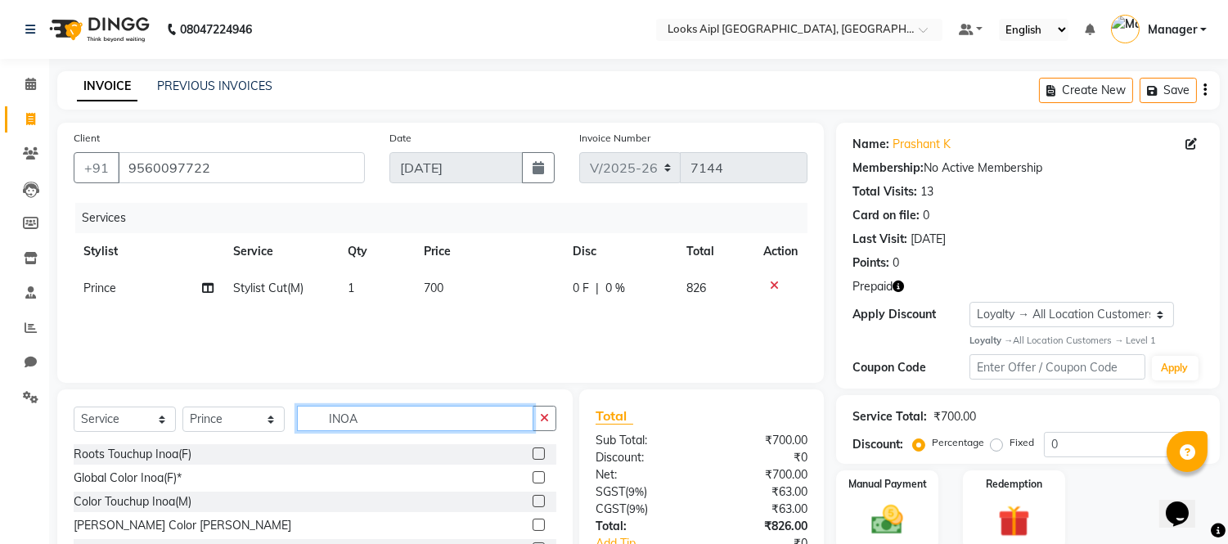
type input "INOA"
click at [533, 504] on label at bounding box center [539, 501] width 12 height 12
click at [533, 504] on input "checkbox" at bounding box center [538, 502] width 11 height 11
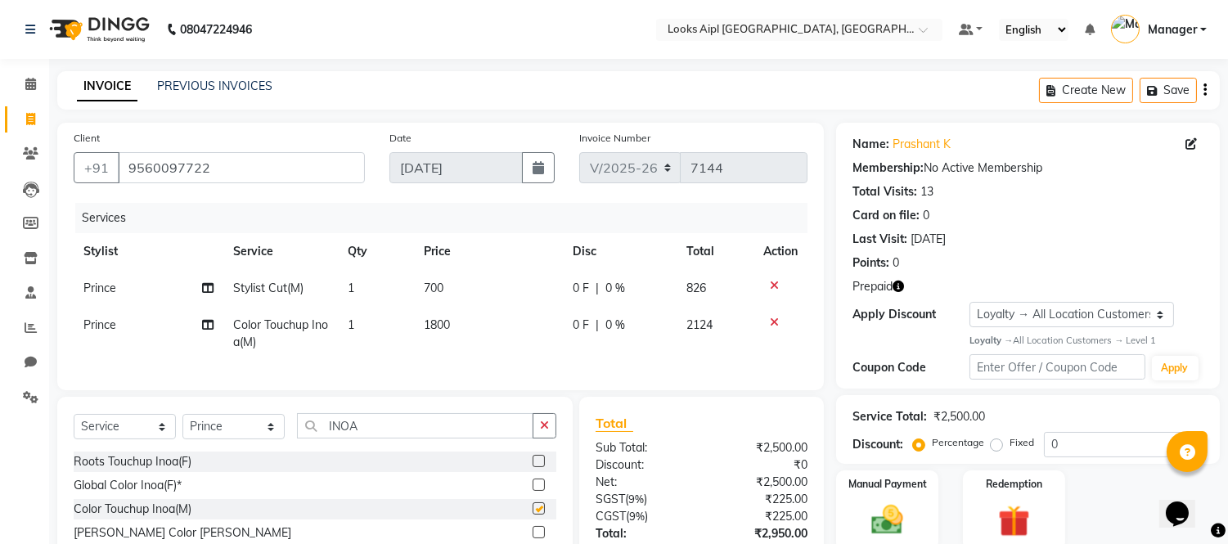
checkbox input "false"
click at [467, 284] on td "700" at bounding box center [488, 288] width 149 height 37
select select "70689"
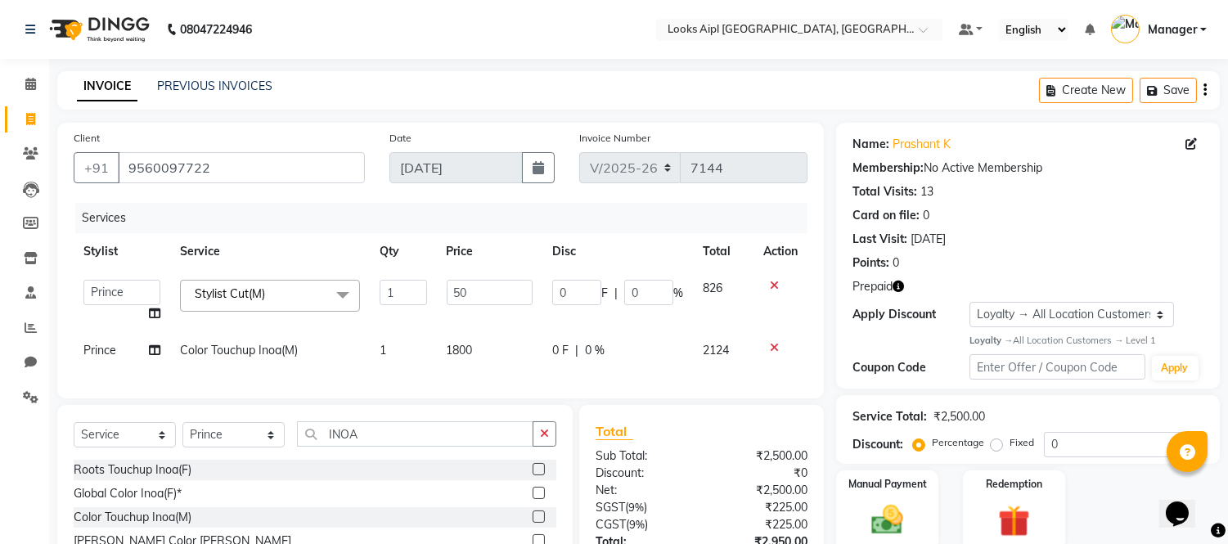
type input "500"
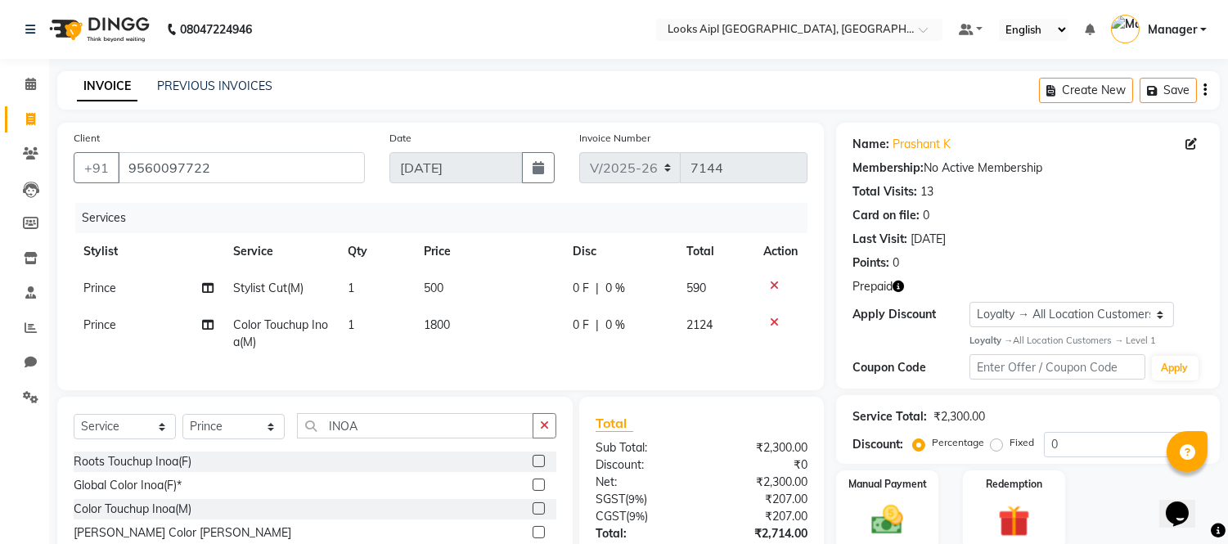
click at [471, 337] on td "1800" at bounding box center [488, 334] width 149 height 54
select select "70689"
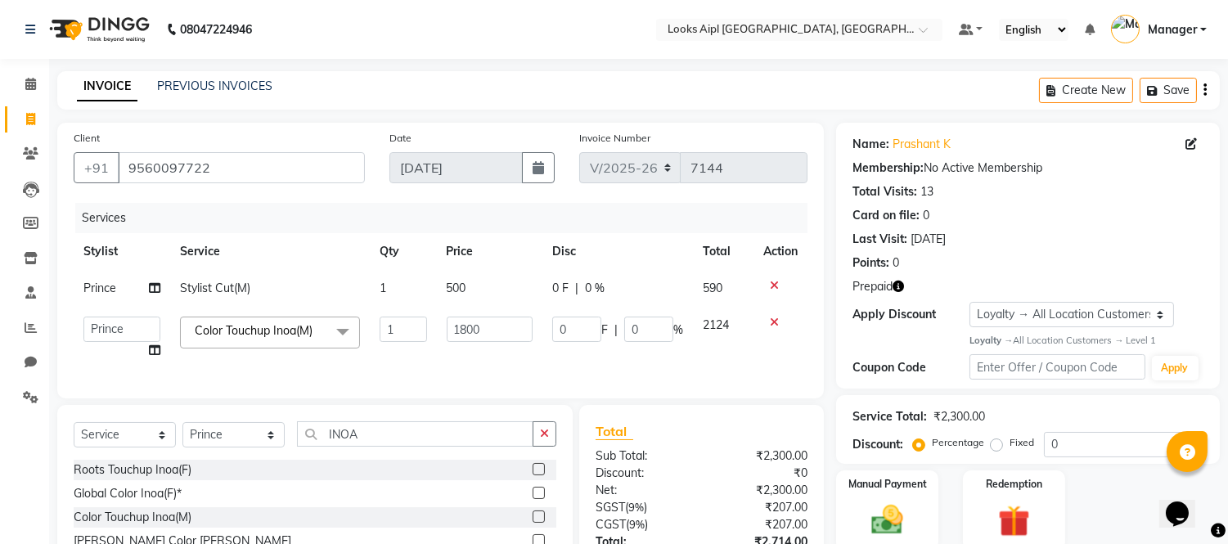
click at [470, 336] on input "1800" at bounding box center [490, 329] width 86 height 25
type input "1500"
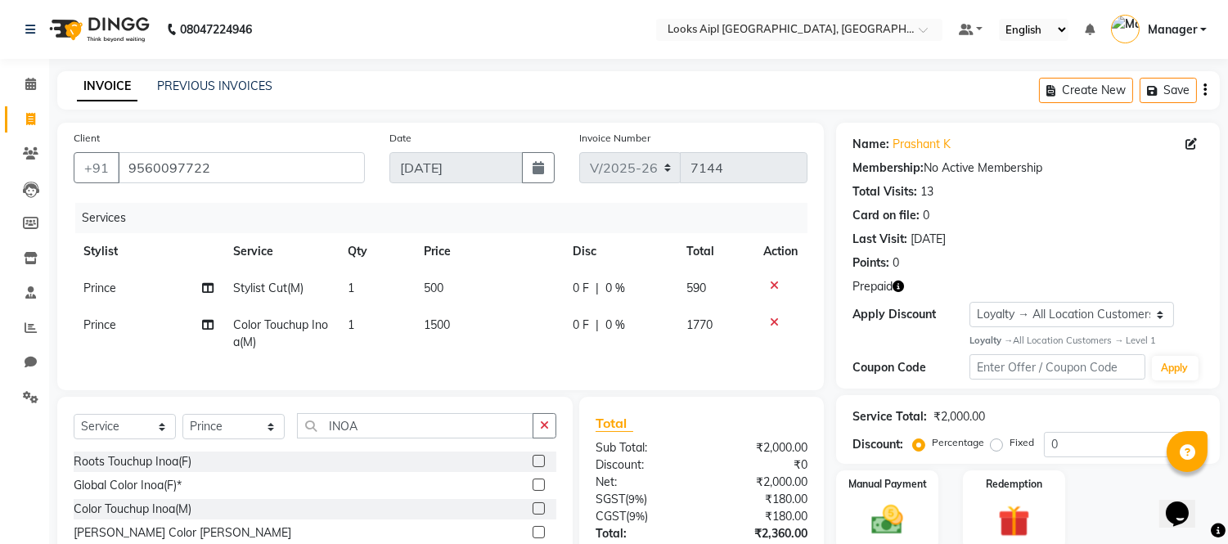
drag, startPoint x: 508, startPoint y: 376, endPoint x: 612, endPoint y: 332, distance: 112.9
click at [510, 374] on div "Services Stylist Service Qty Price Disc Total Action Prince Stylist Cut(M) 1 50…" at bounding box center [441, 288] width 734 height 171
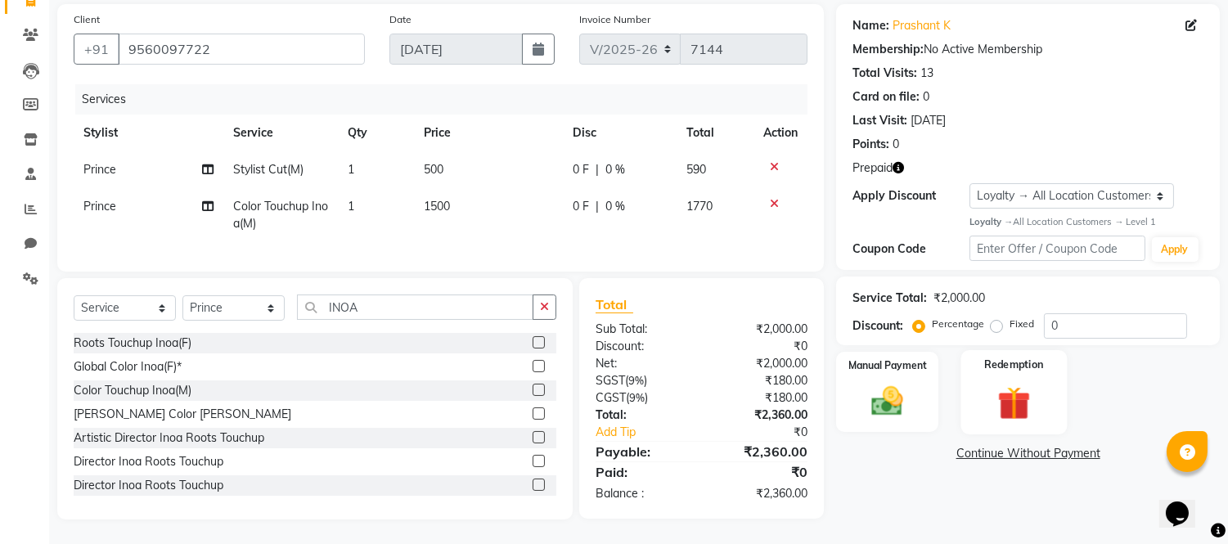
scroll to position [132, 0]
click at [1011, 382] on img at bounding box center [1014, 402] width 54 height 41
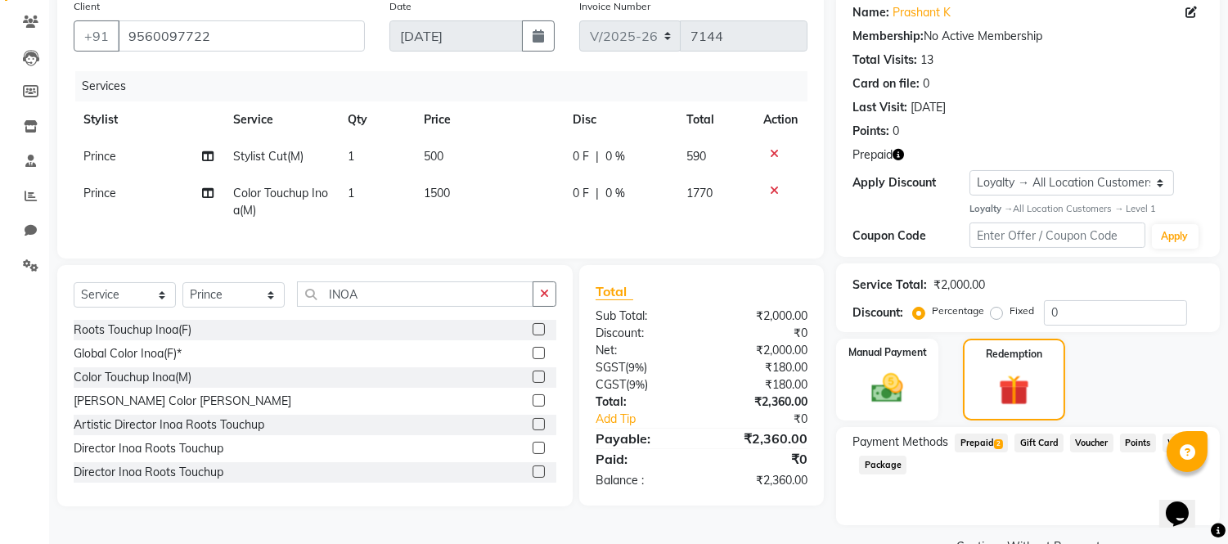
click at [974, 439] on span "Prepaid 2" at bounding box center [981, 443] width 53 height 19
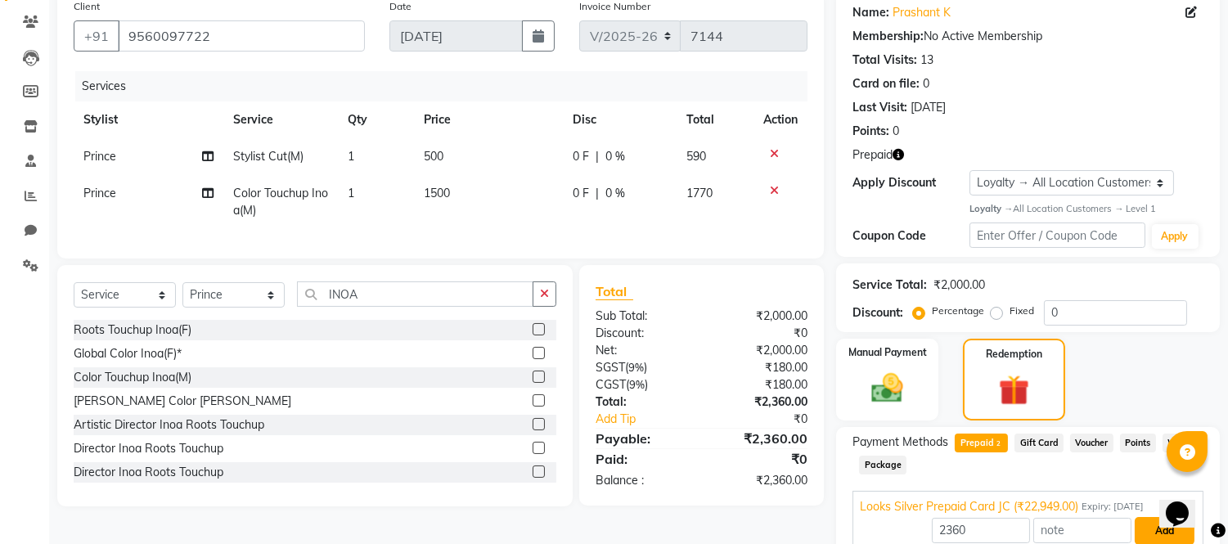
click at [1154, 521] on button "Add" at bounding box center [1165, 531] width 60 height 28
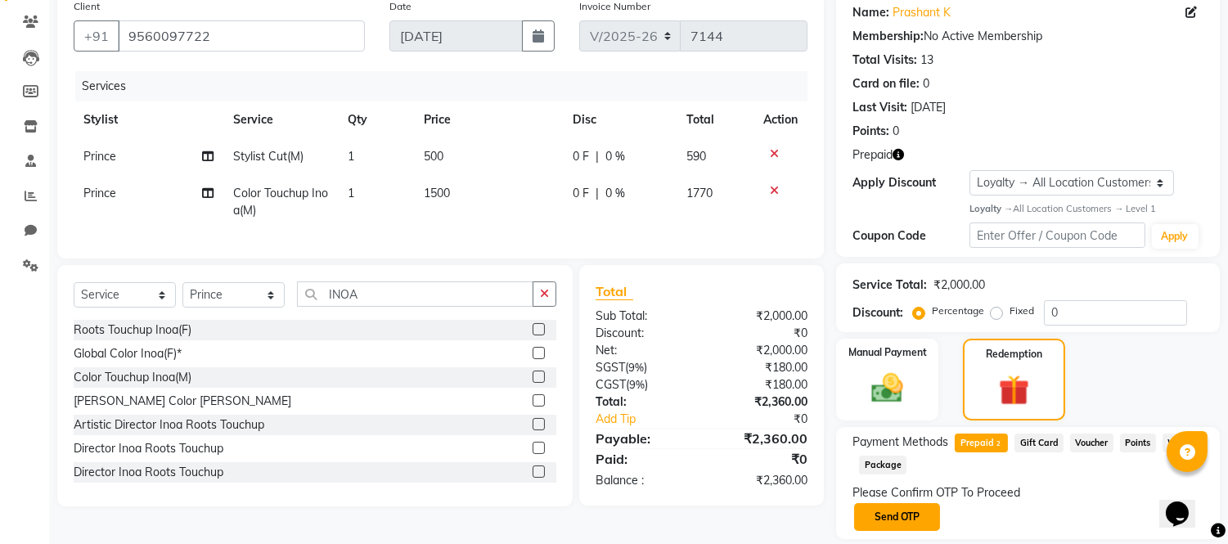
click at [916, 521] on button "Send OTP" at bounding box center [897, 517] width 86 height 28
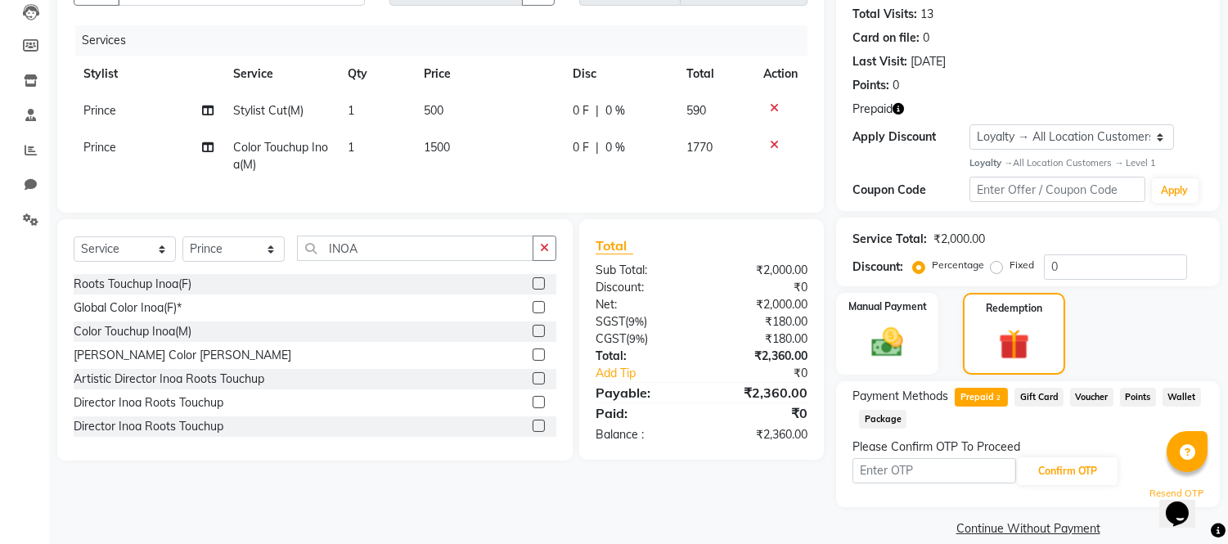
scroll to position [197, 0]
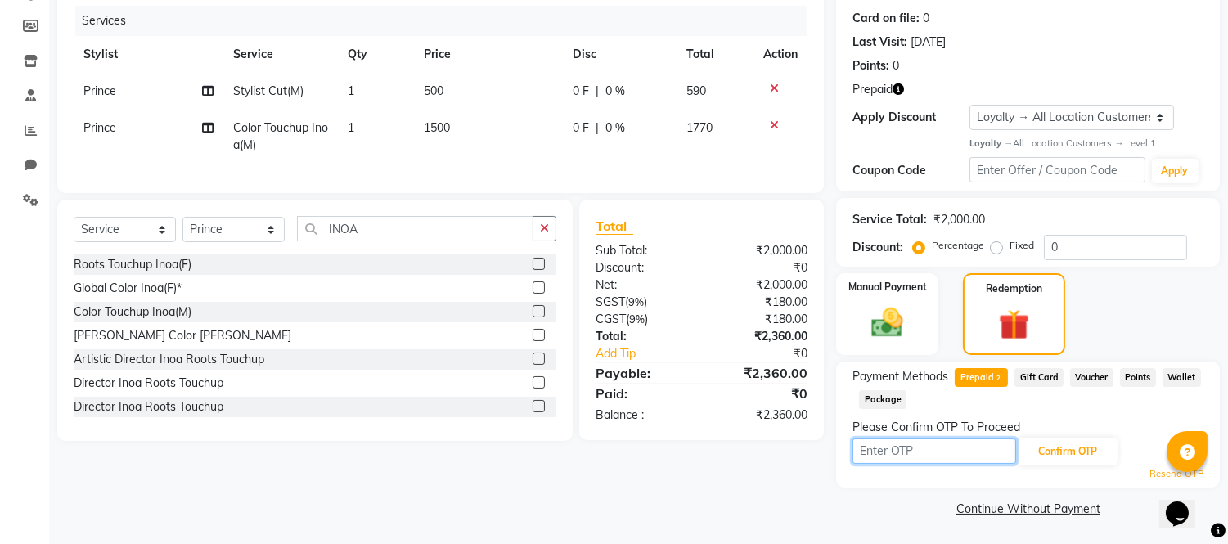
click at [915, 445] on input "text" at bounding box center [935, 451] width 164 height 25
type input "9373"
click at [1068, 436] on div "9373 Confirm OTP" at bounding box center [1028, 451] width 351 height 31
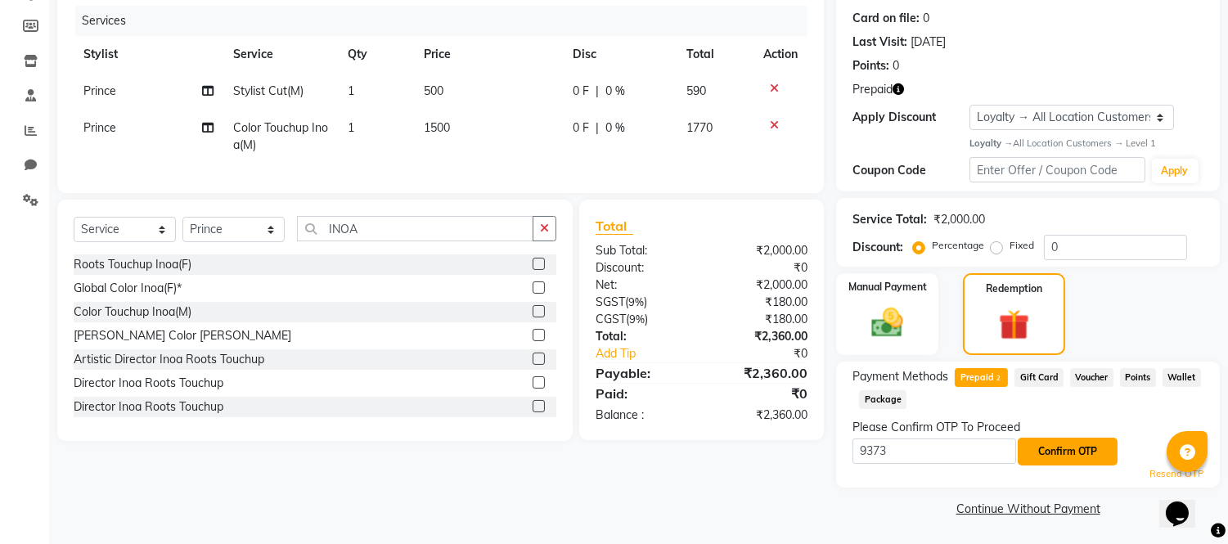
click at [1065, 446] on button "Confirm OTP" at bounding box center [1068, 452] width 100 height 28
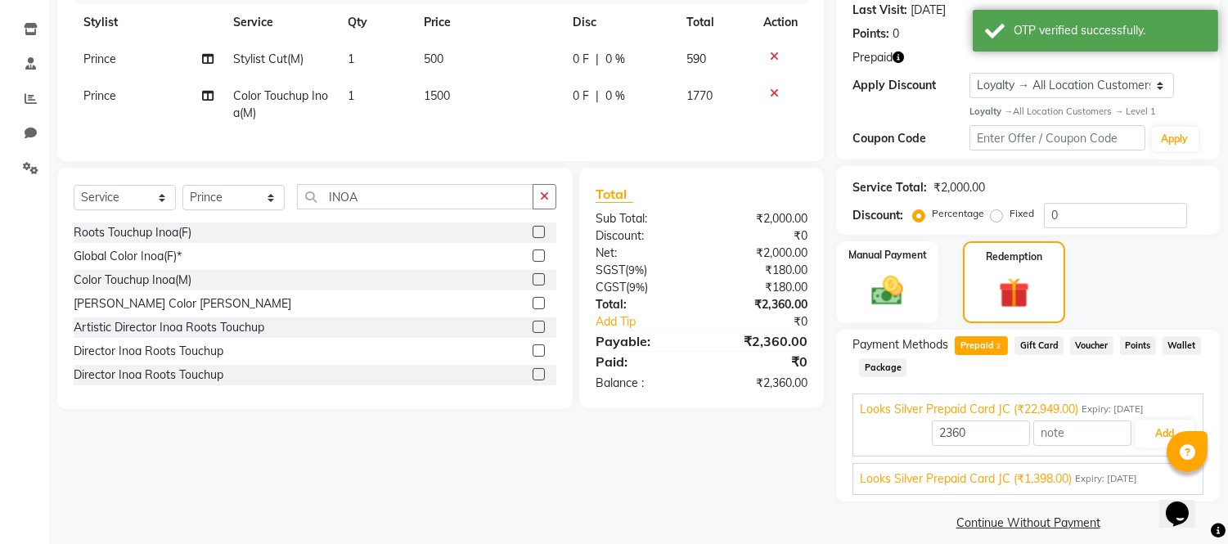
scroll to position [243, 0]
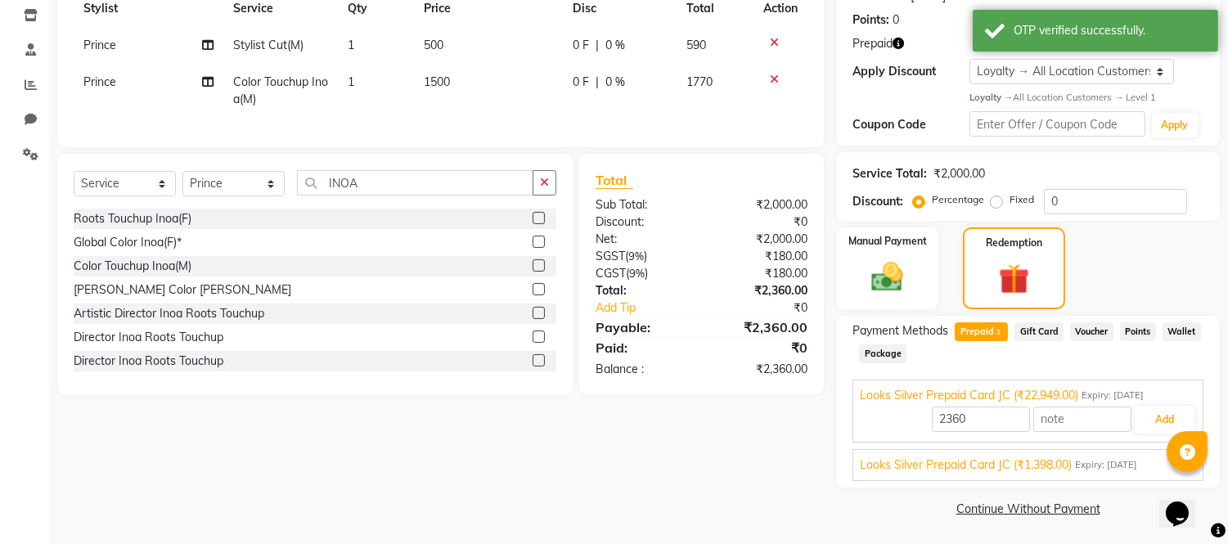
click at [1078, 461] on span "Expiry: [DATE]" at bounding box center [1106, 465] width 62 height 14
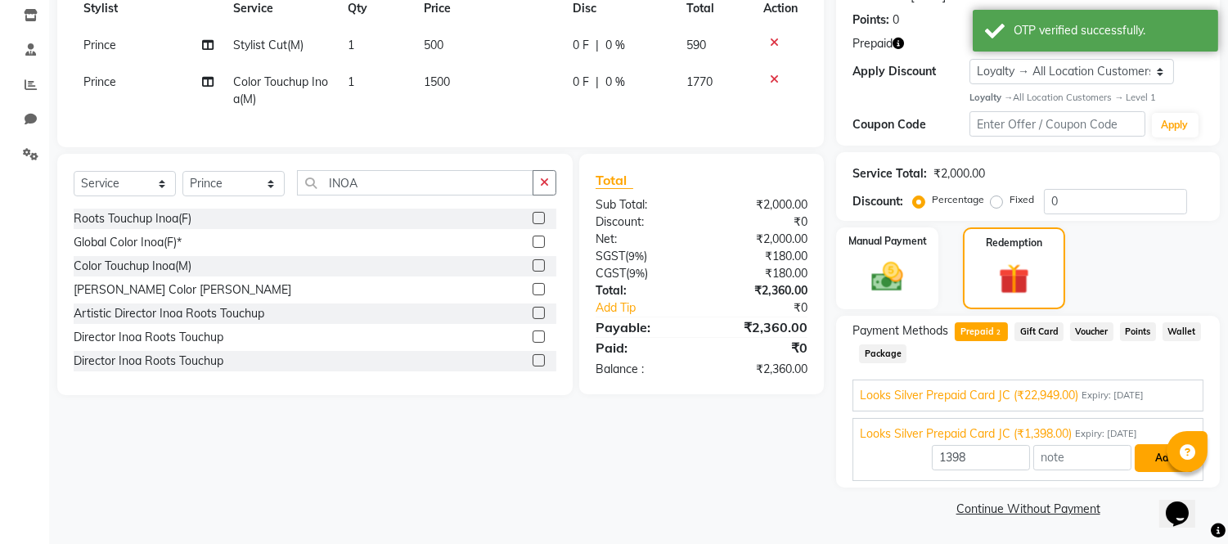
click at [1156, 453] on button "Add" at bounding box center [1165, 458] width 60 height 28
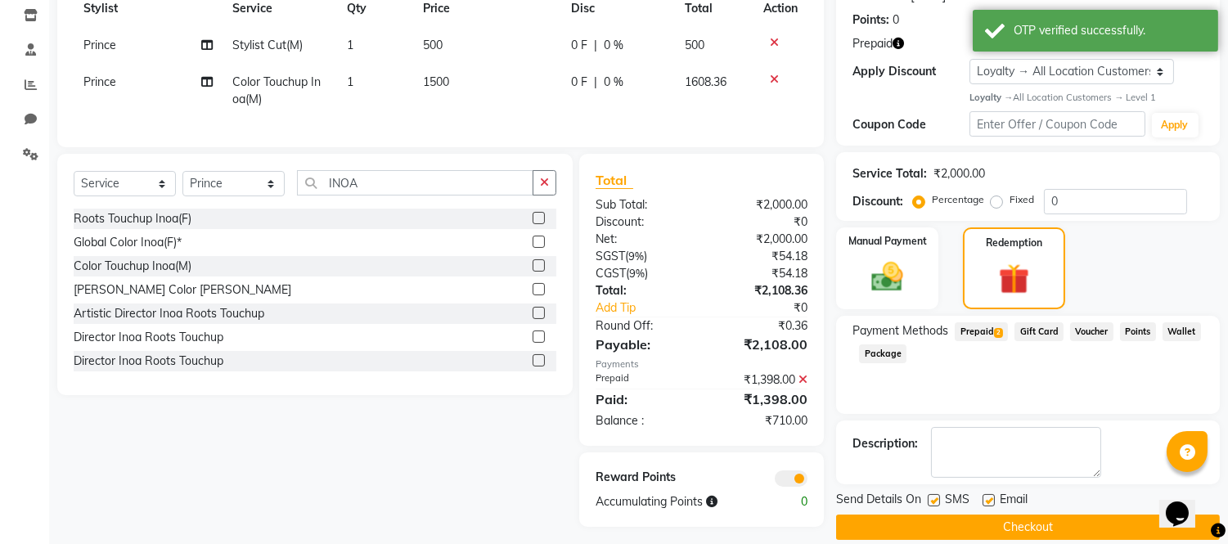
click at [979, 325] on span "Prepaid 2" at bounding box center [981, 331] width 53 height 19
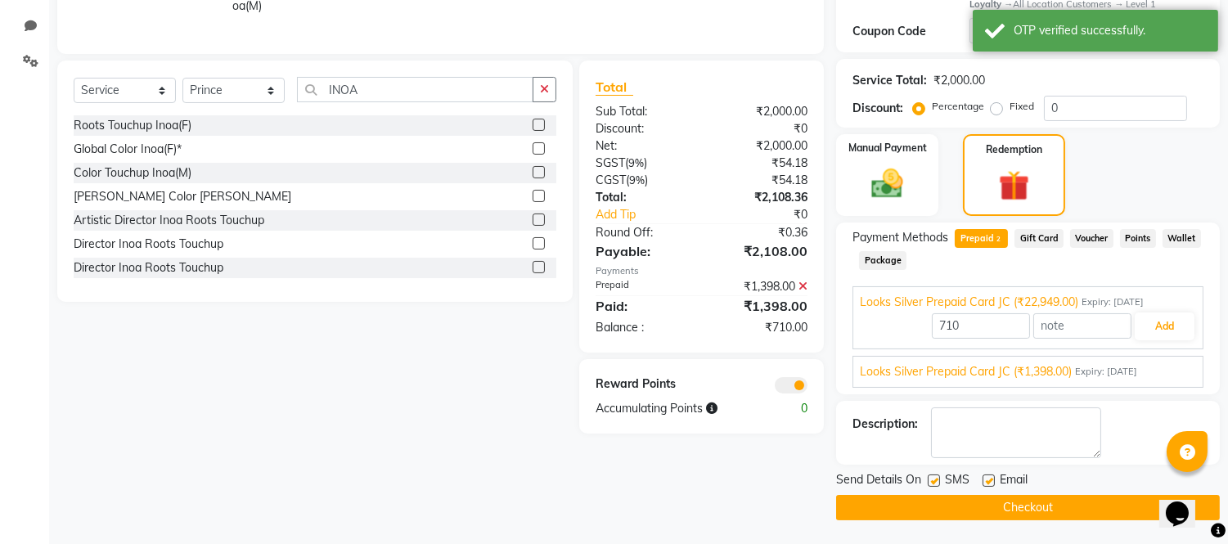
click at [1144, 307] on span "Expiry: [DATE]" at bounding box center [1113, 302] width 62 height 14
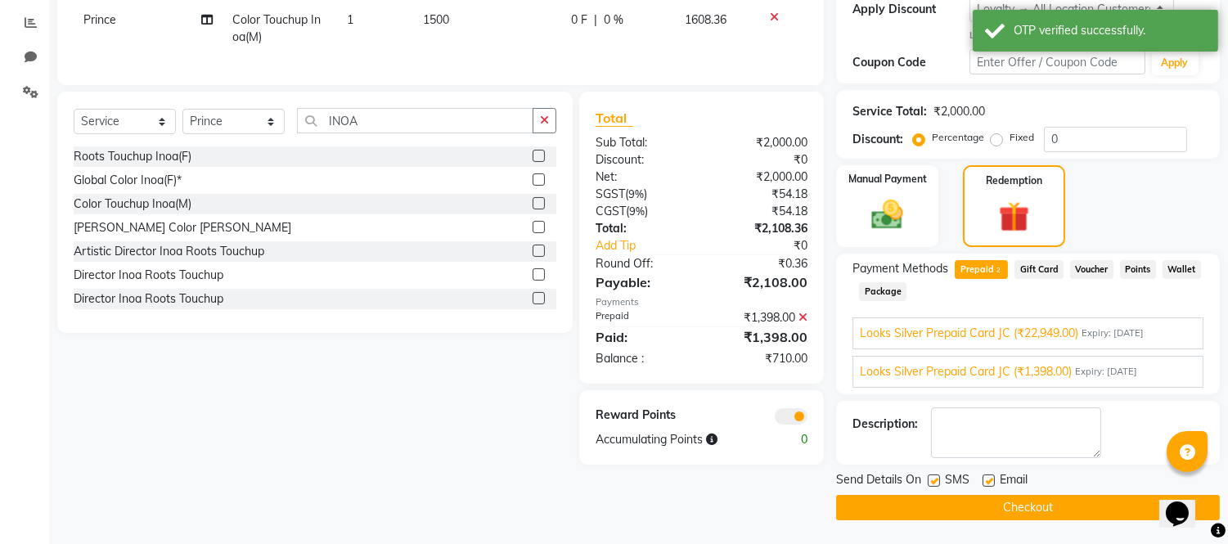
click at [1144, 331] on span "Expiry: [DATE]" at bounding box center [1113, 333] width 62 height 14
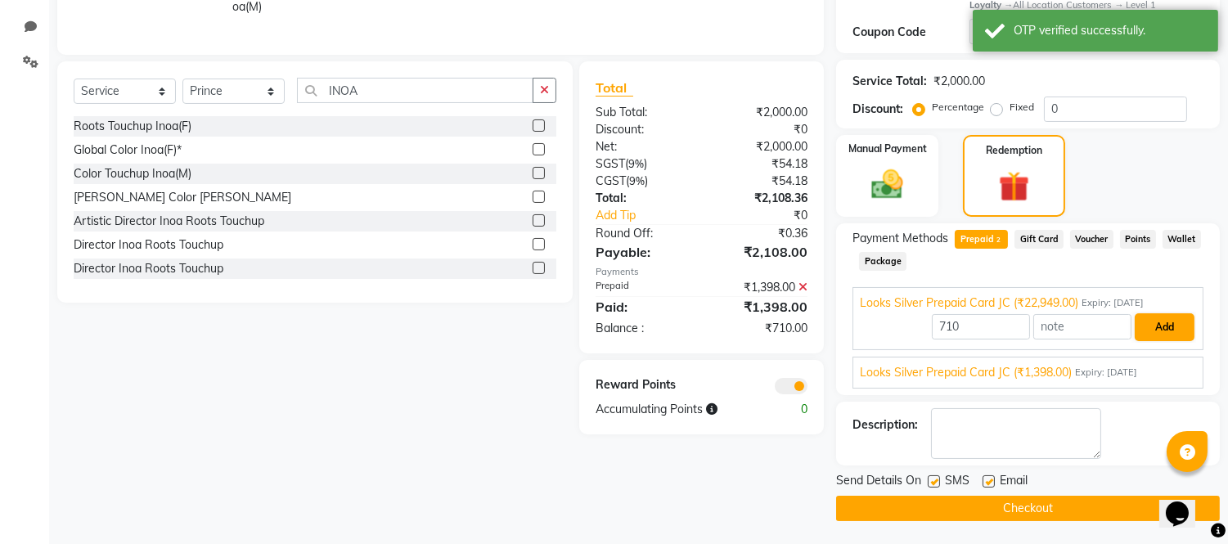
scroll to position [336, 0]
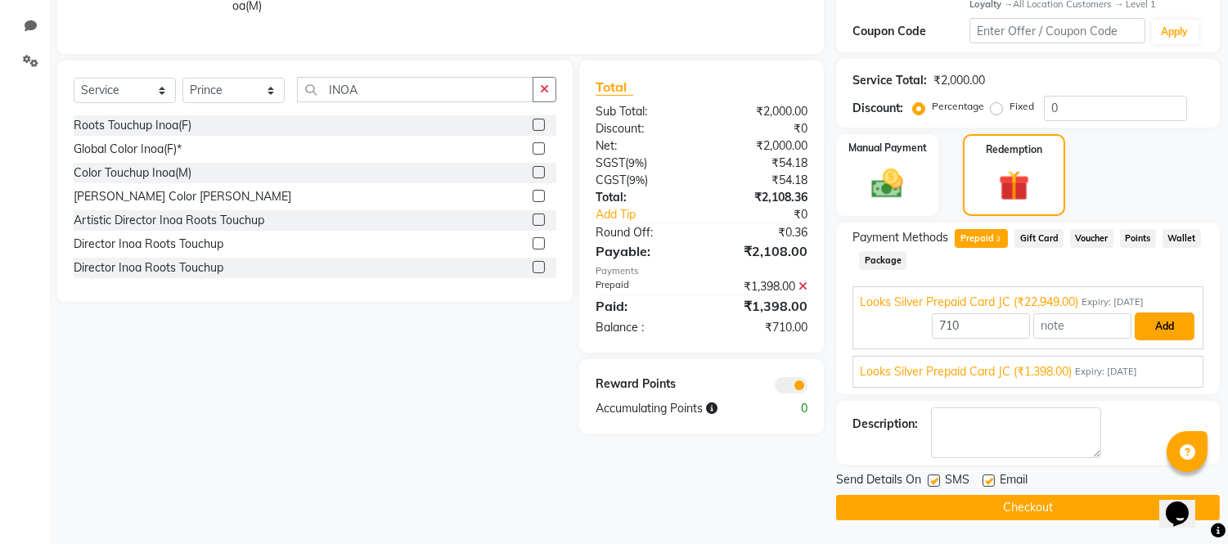
click at [1168, 329] on button "Add" at bounding box center [1165, 327] width 60 height 28
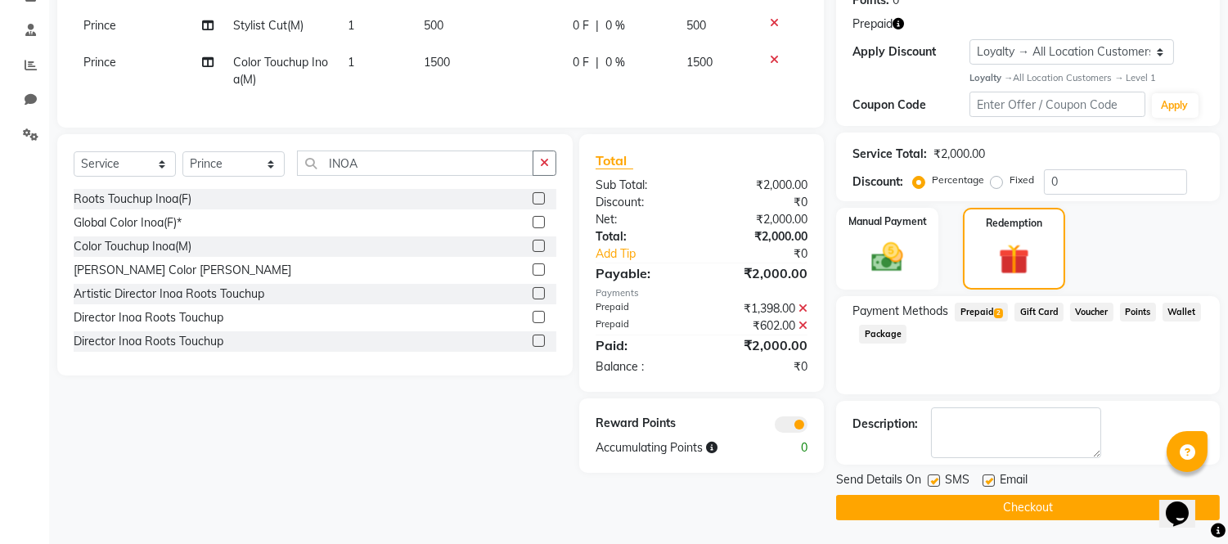
click at [1007, 506] on button "Checkout" at bounding box center [1028, 507] width 384 height 25
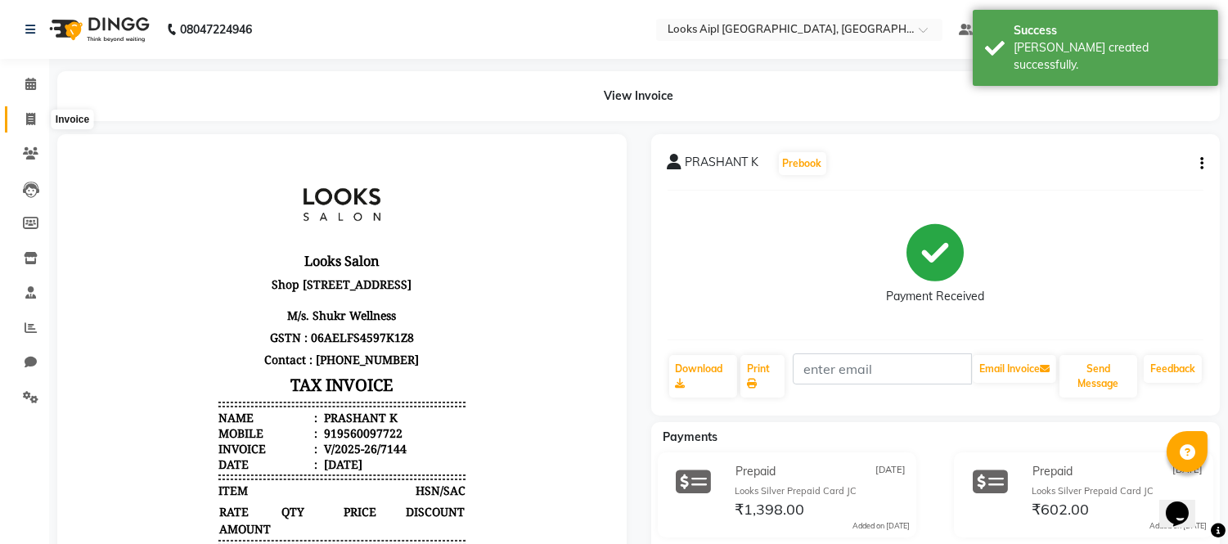
click at [26, 115] on icon at bounding box center [30, 119] width 9 height 12
select select "service"
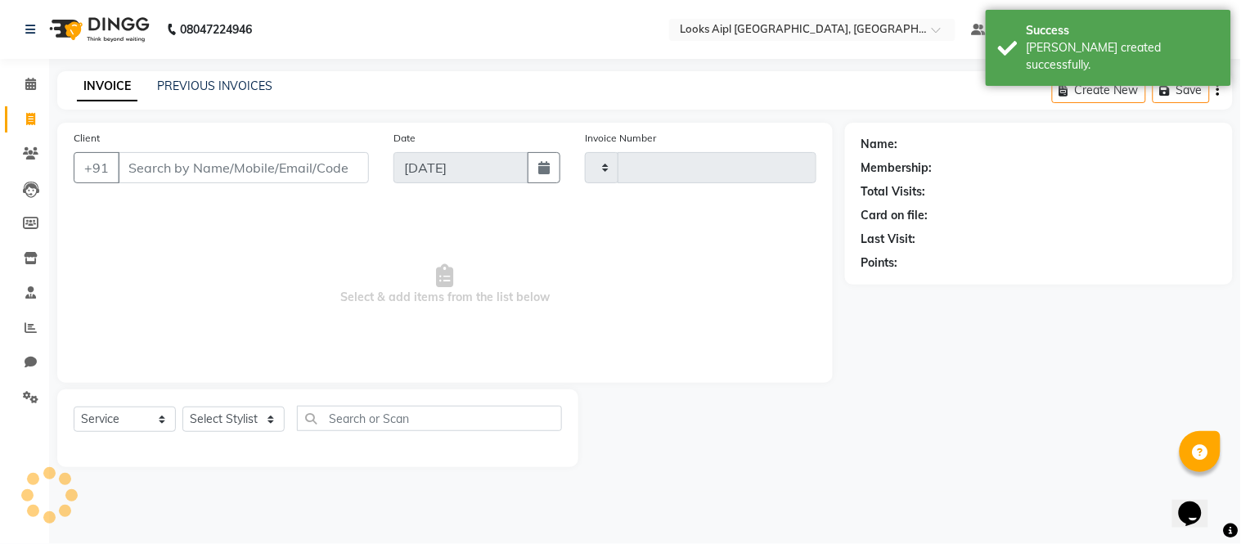
type input "7145"
select select "6047"
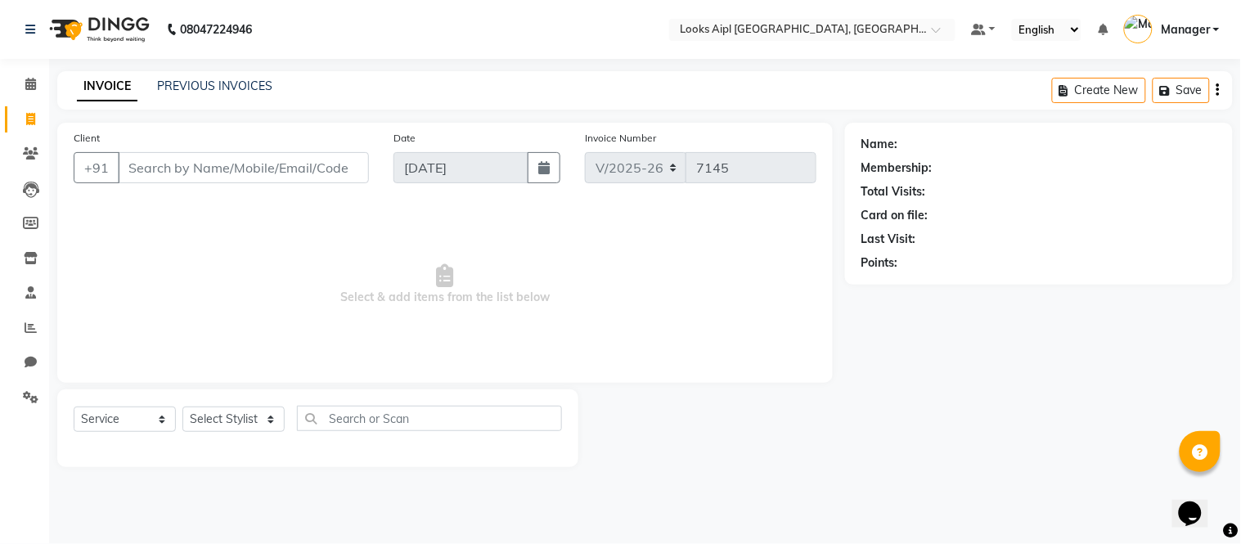
click at [284, 168] on input "Client" at bounding box center [243, 167] width 251 height 31
click at [305, 169] on input "Client" at bounding box center [243, 167] width 251 height 31
click at [249, 161] on input "Client" at bounding box center [243, 167] width 251 height 31
click at [254, 164] on input "Client" at bounding box center [243, 167] width 251 height 31
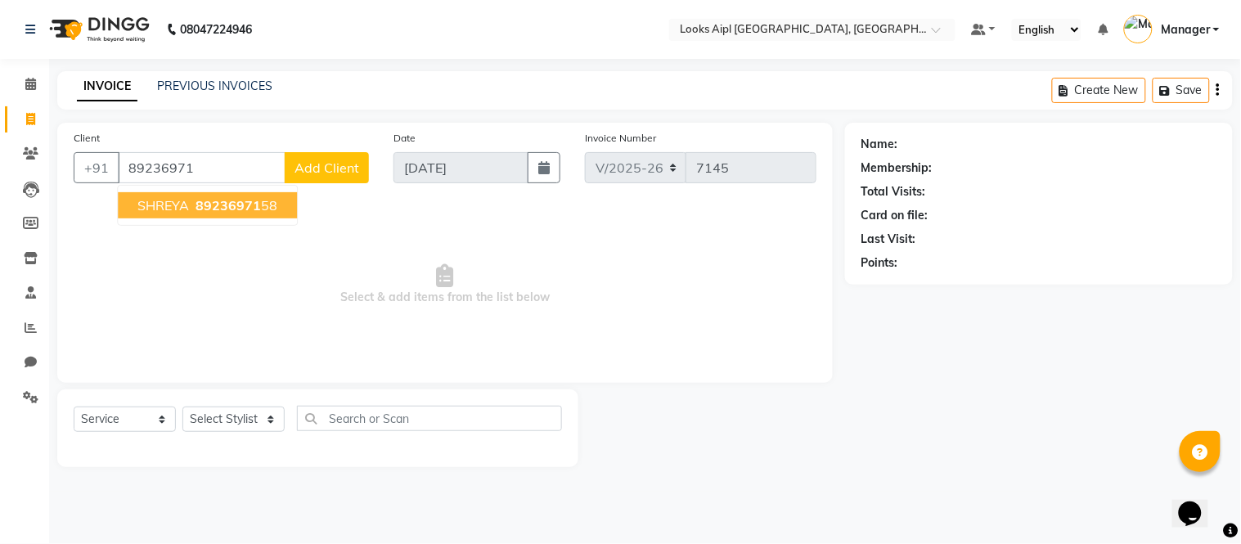
click at [246, 205] on span "89236971" at bounding box center [228, 205] width 65 height 16
type input "8923697158"
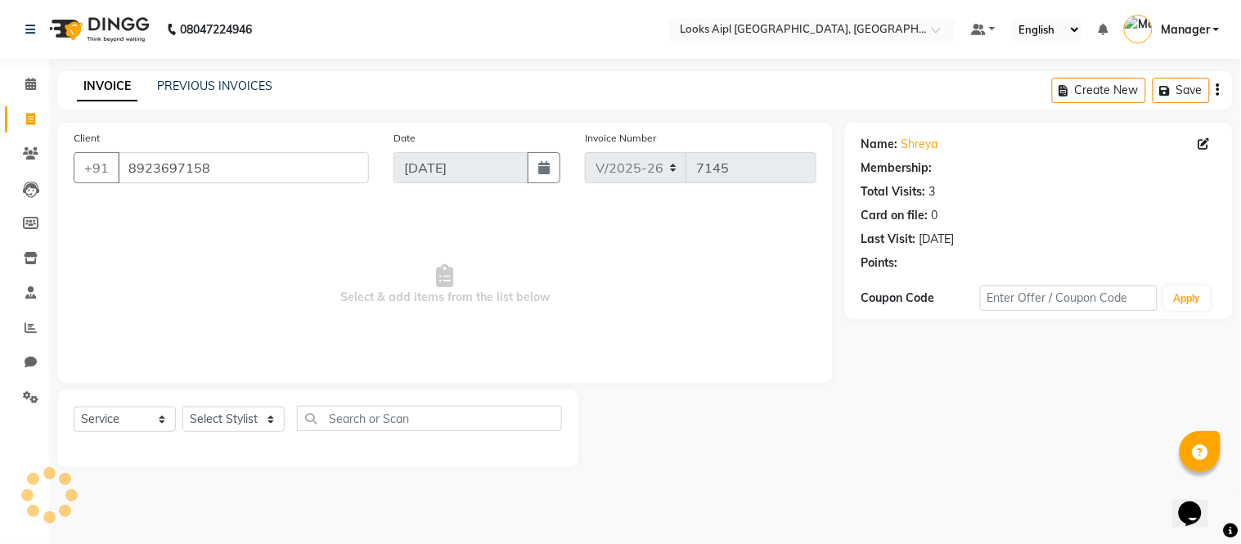
select select "1: Object"
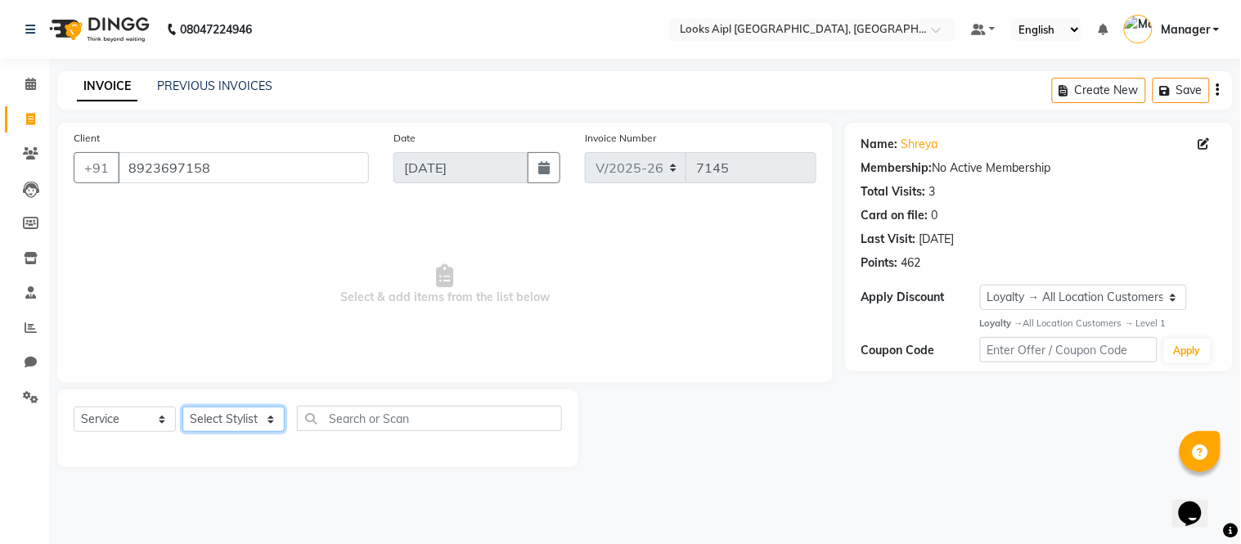
click at [254, 412] on select "Select Stylist [PERSON_NAME] Alam _Pdct [PERSON_NAME] [PERSON_NAME] Counter Sal…" at bounding box center [233, 419] width 102 height 25
select select "67968"
click at [182, 407] on select "Select Stylist [PERSON_NAME] Alam _Pdct [PERSON_NAME] [PERSON_NAME] Counter Sal…" at bounding box center [233, 419] width 102 height 25
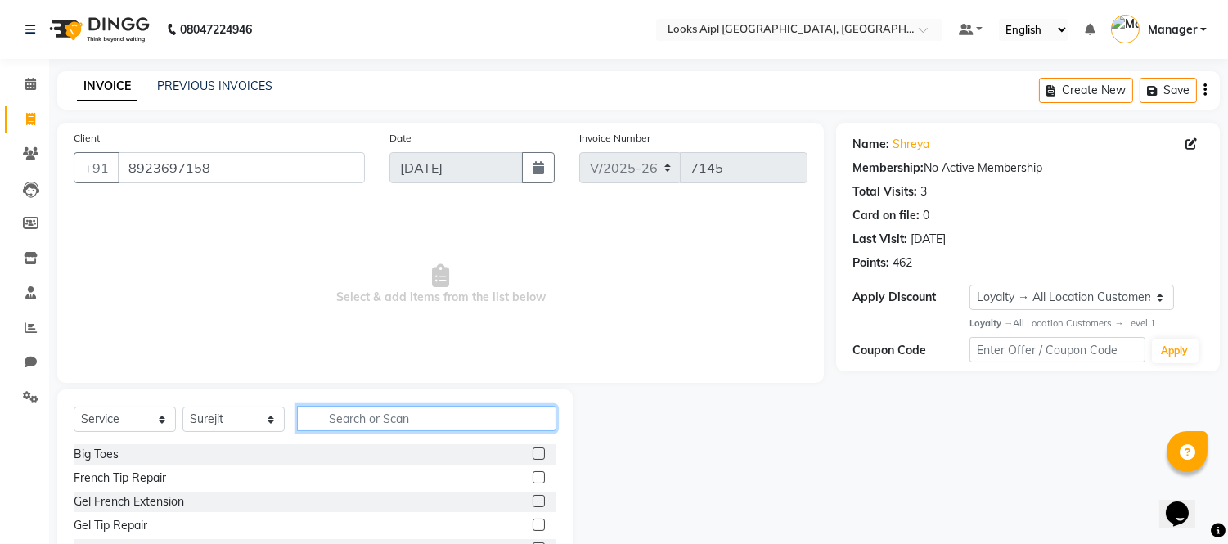
click at [370, 422] on input "text" at bounding box center [426, 418] width 259 height 25
click at [443, 407] on input "text" at bounding box center [426, 418] width 259 height 25
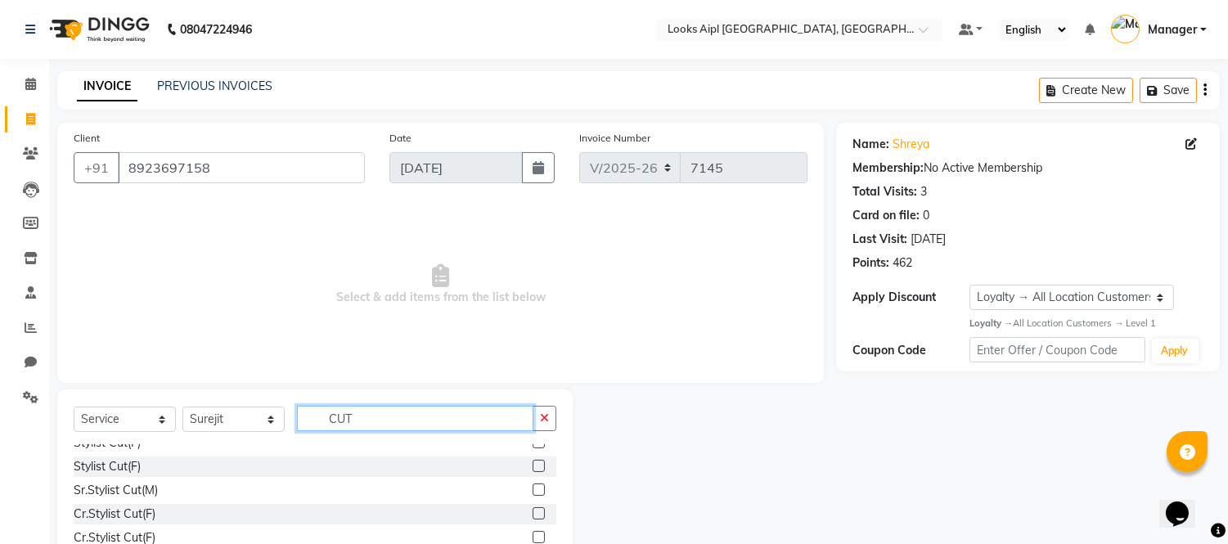
scroll to position [182, 0]
type input "CUT"
click at [533, 461] on label at bounding box center [539, 462] width 12 height 12
click at [533, 461] on input "checkbox" at bounding box center [538, 462] width 11 height 11
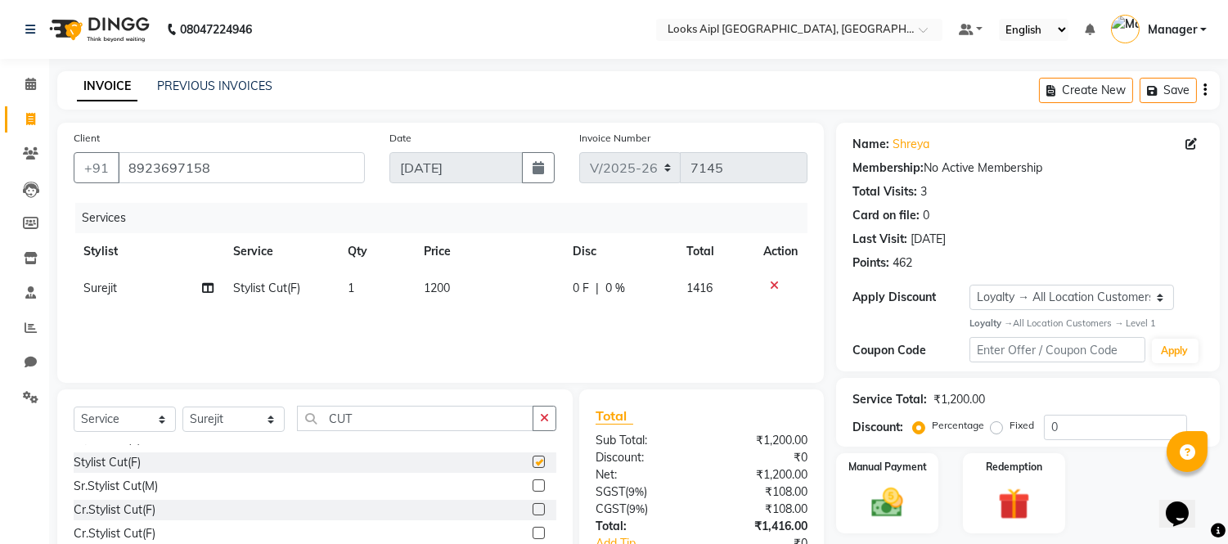
checkbox input "false"
click at [448, 283] on span "1200" at bounding box center [437, 288] width 26 height 15
select select "67968"
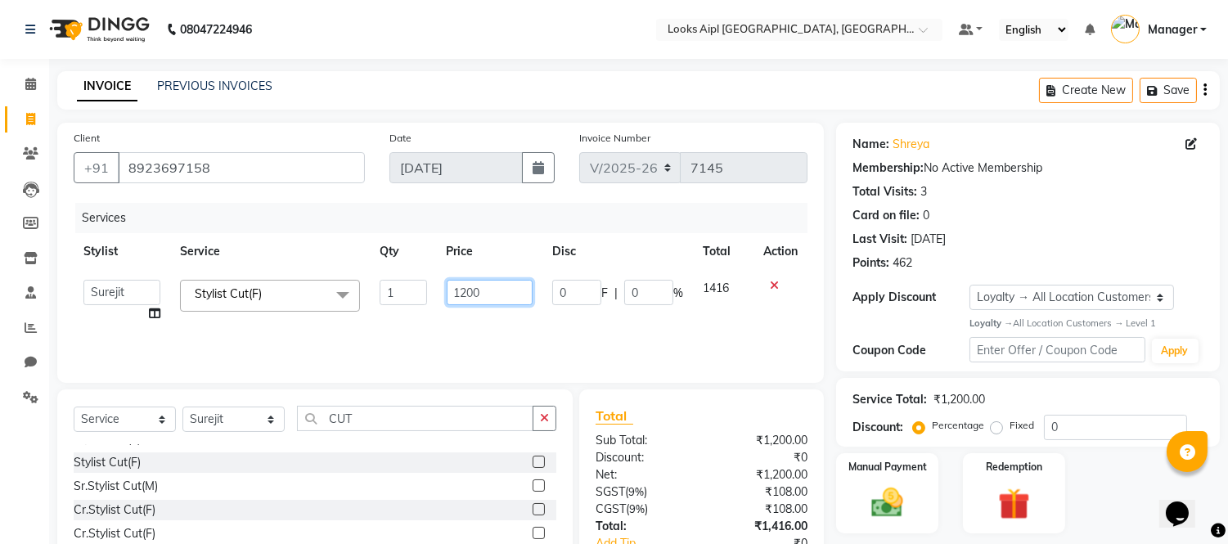
click at [448, 283] on input "1200" at bounding box center [490, 292] width 86 height 25
type input "900"
drag, startPoint x: 463, startPoint y: 331, endPoint x: 727, endPoint y: 339, distance: 263.6
click at [465, 331] on div "Services Stylist Service Qty Price Disc Total Action Akash Akshar_asst Alam _Pd…" at bounding box center [441, 285] width 734 height 164
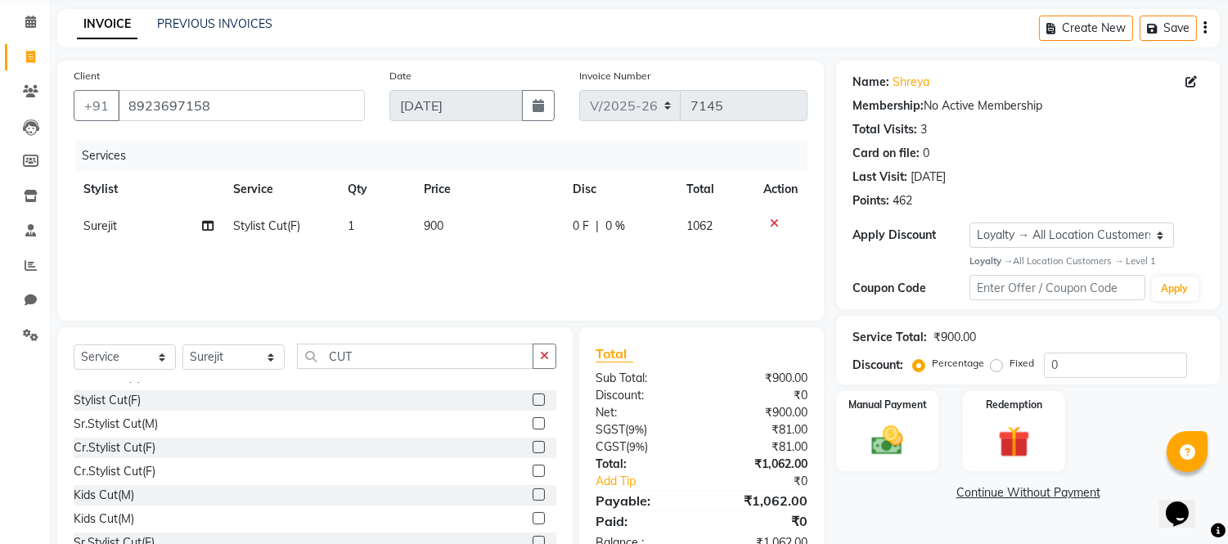
scroll to position [110, 0]
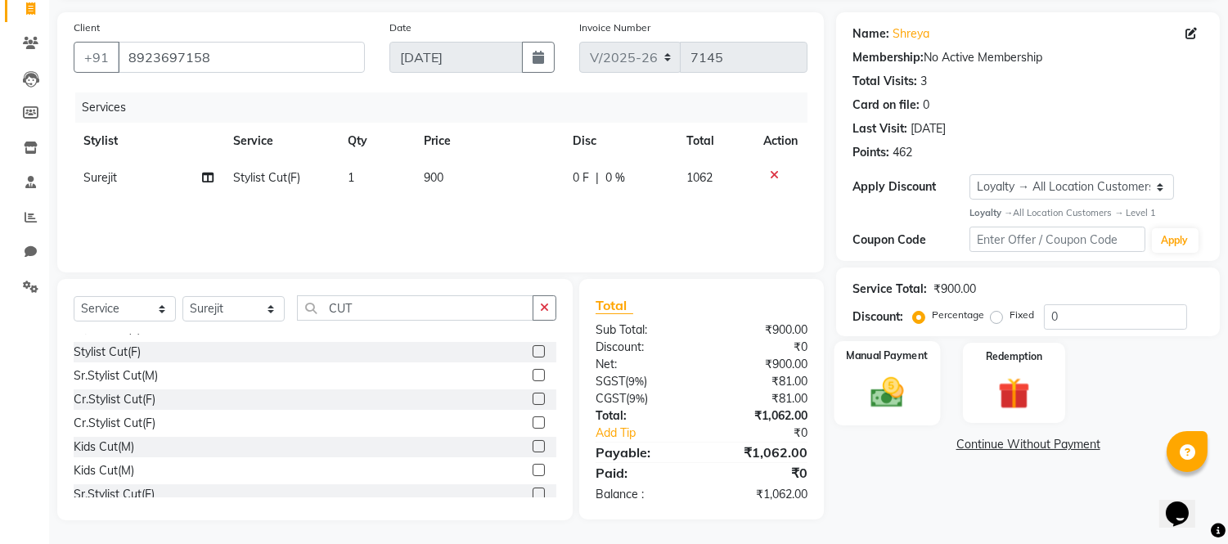
click at [884, 395] on img at bounding box center [888, 392] width 54 height 38
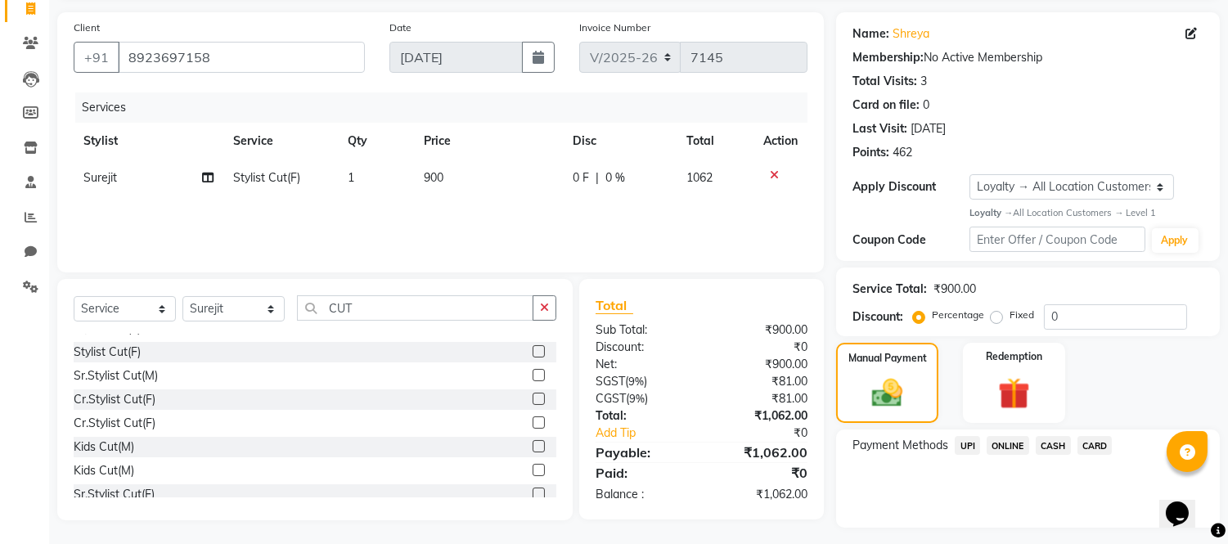
click at [969, 443] on span "UPI" at bounding box center [967, 445] width 25 height 19
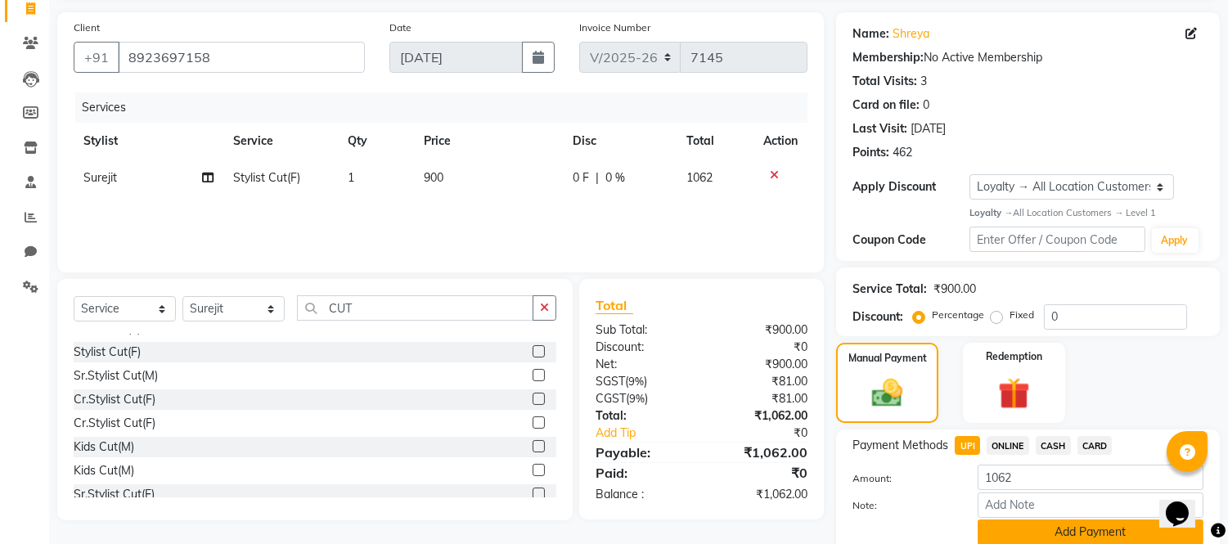
click at [1042, 528] on button "Add Payment" at bounding box center [1091, 532] width 226 height 25
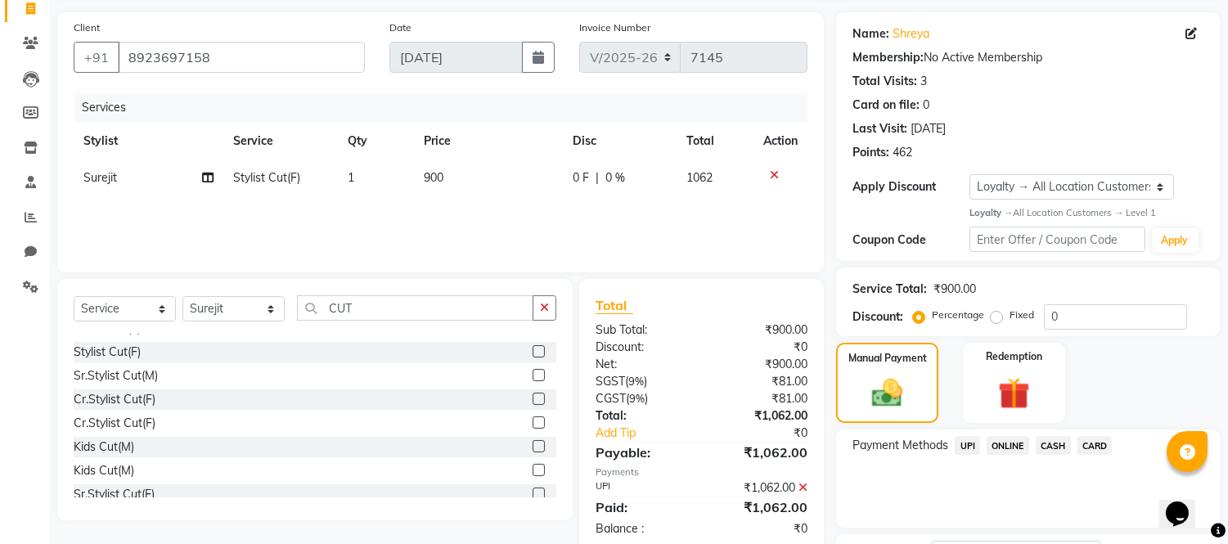
scroll to position [244, 0]
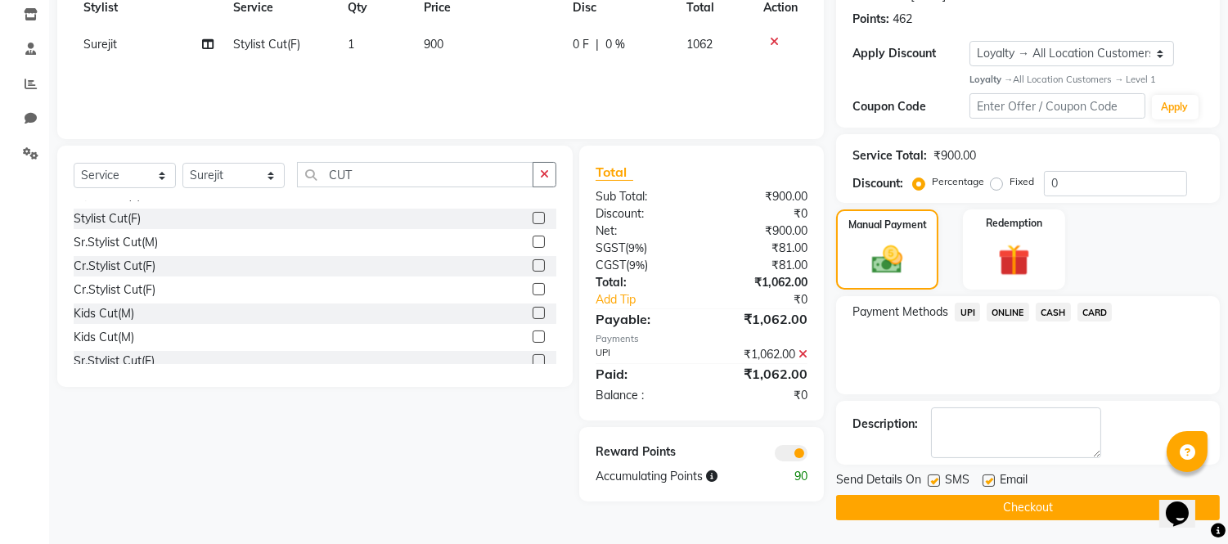
click at [1040, 503] on button "Checkout" at bounding box center [1028, 507] width 384 height 25
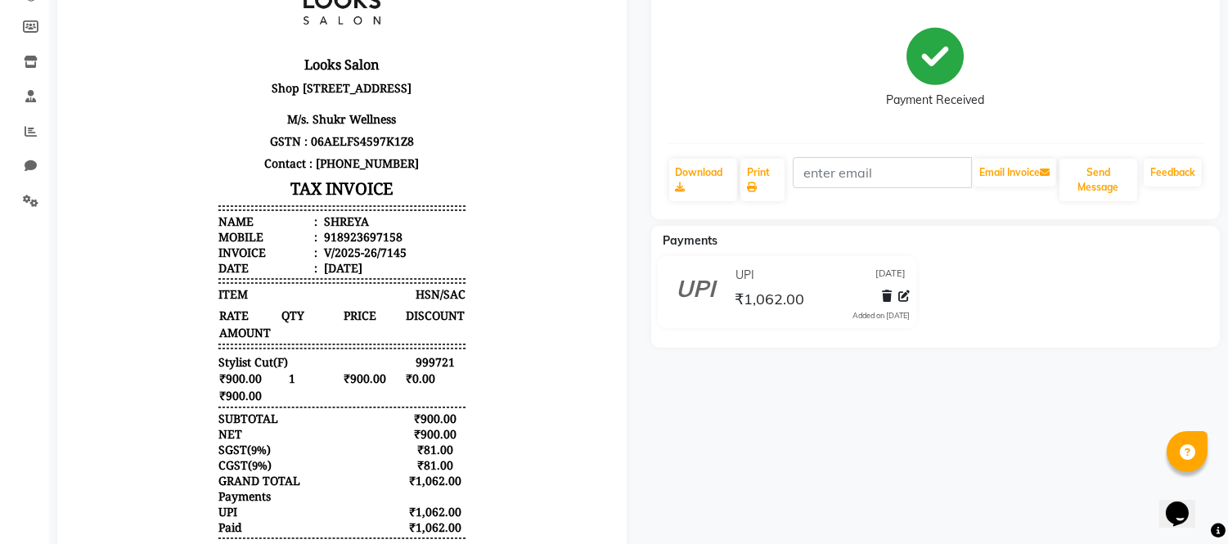
scroll to position [29, 0]
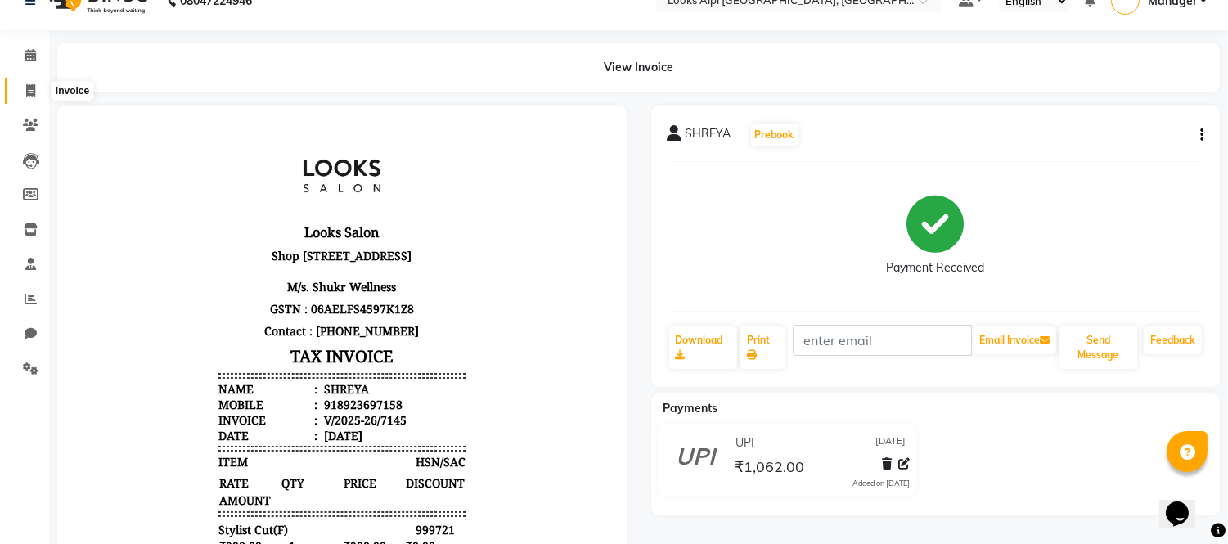
click at [33, 88] on icon at bounding box center [30, 90] width 9 height 12
select select "service"
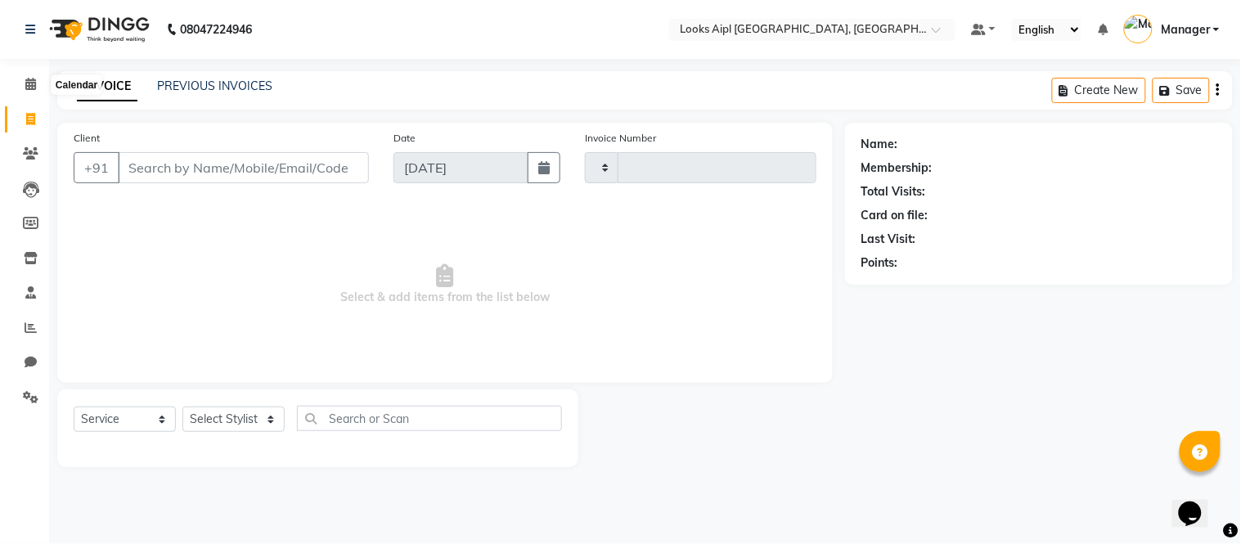
type input "7146"
select select "6047"
click at [20, 151] on span at bounding box center [30, 154] width 29 height 19
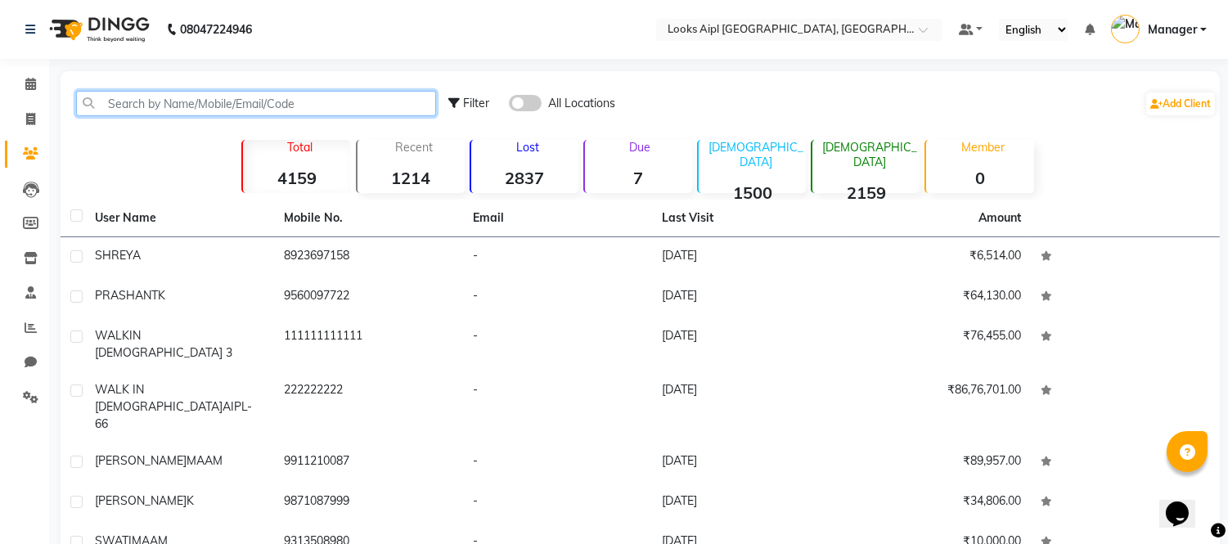
drag, startPoint x: 199, startPoint y: 110, endPoint x: 260, endPoint y: 149, distance: 72.4
click at [199, 110] on input "text" at bounding box center [256, 103] width 360 height 25
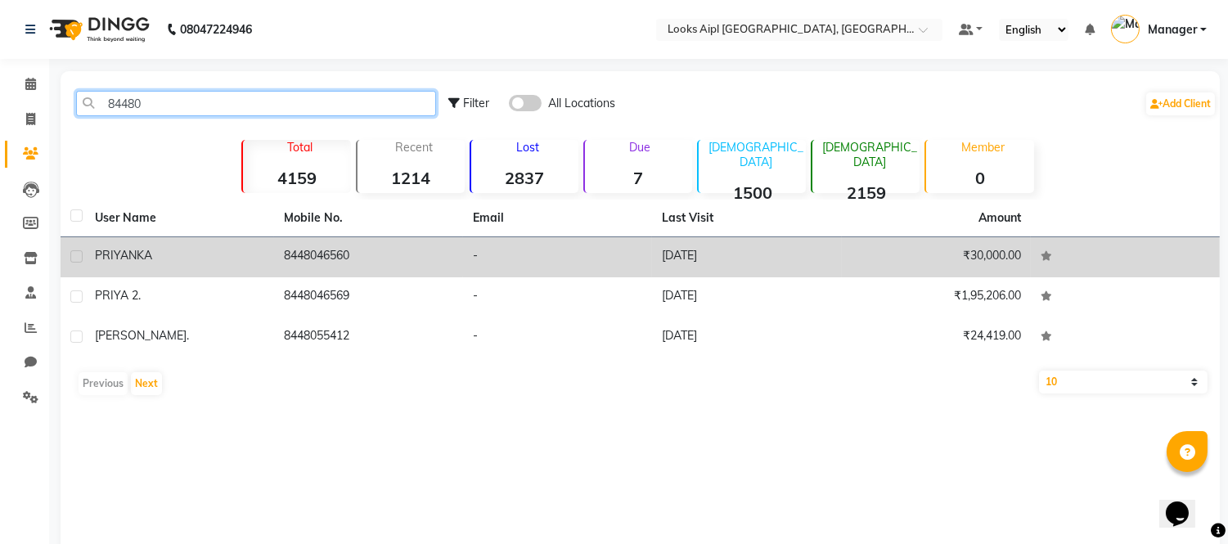
type input "84480"
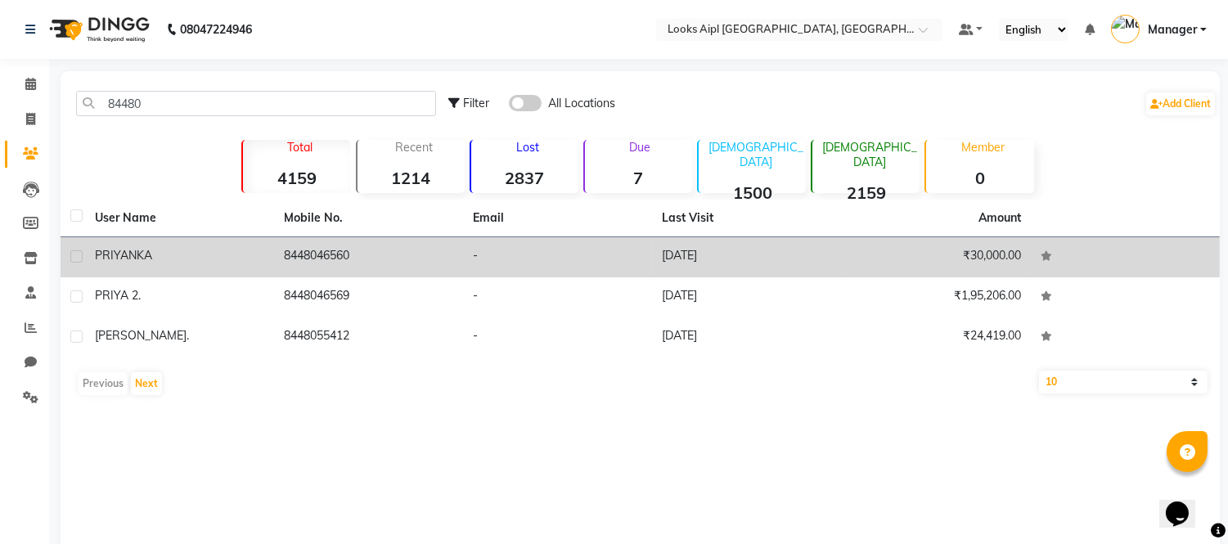
click at [472, 262] on td "-" at bounding box center [557, 257] width 189 height 40
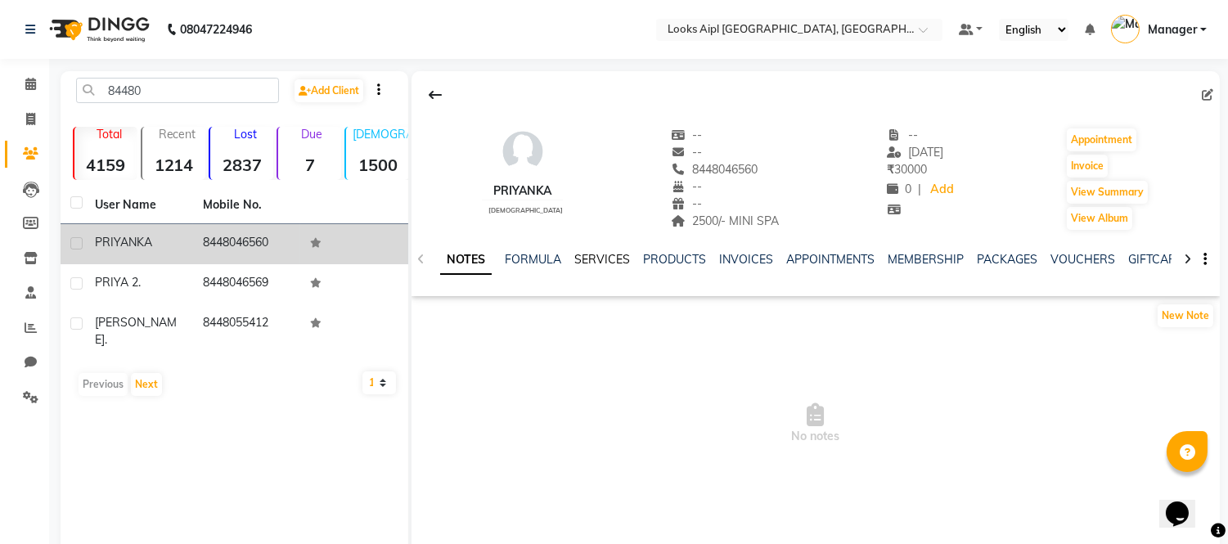
click at [601, 260] on link "SERVICES" at bounding box center [602, 259] width 56 height 15
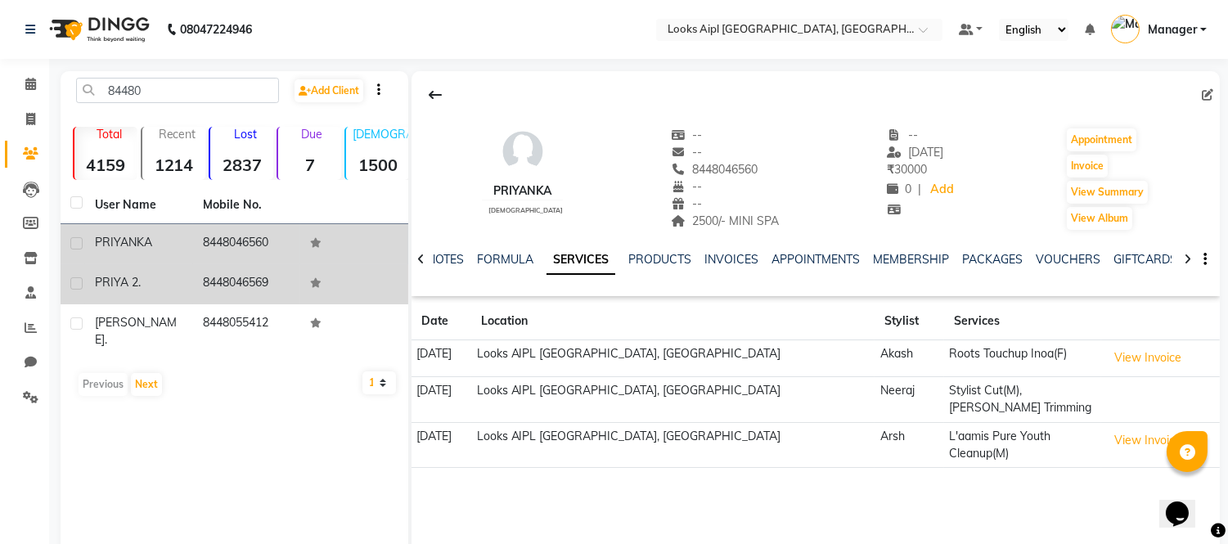
click at [207, 272] on td "8448046569" at bounding box center [247, 284] width 108 height 40
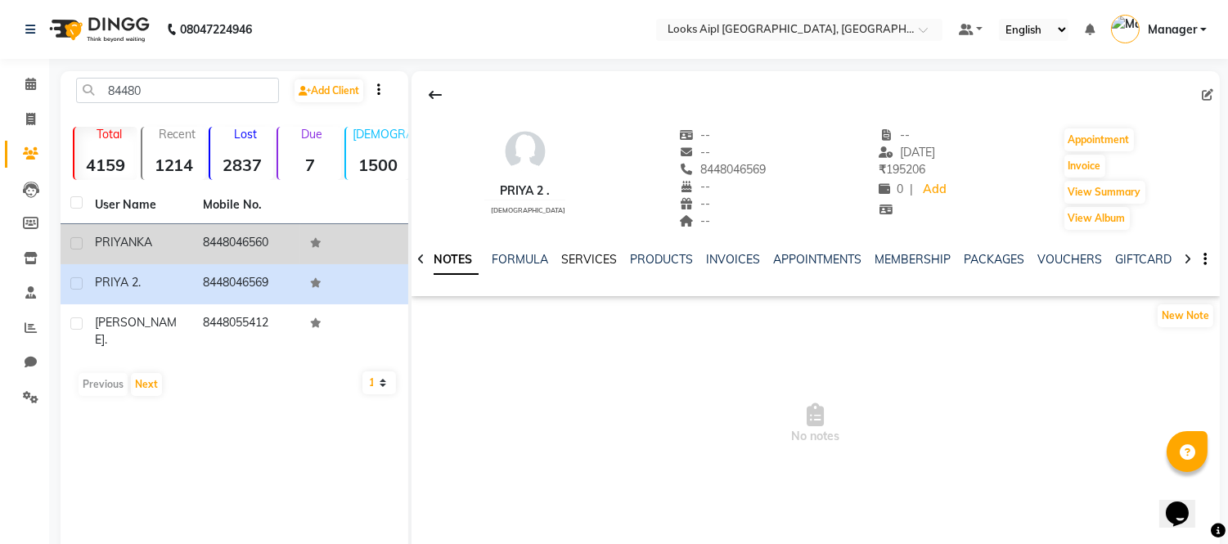
click at [597, 263] on link "SERVICES" at bounding box center [589, 259] width 56 height 15
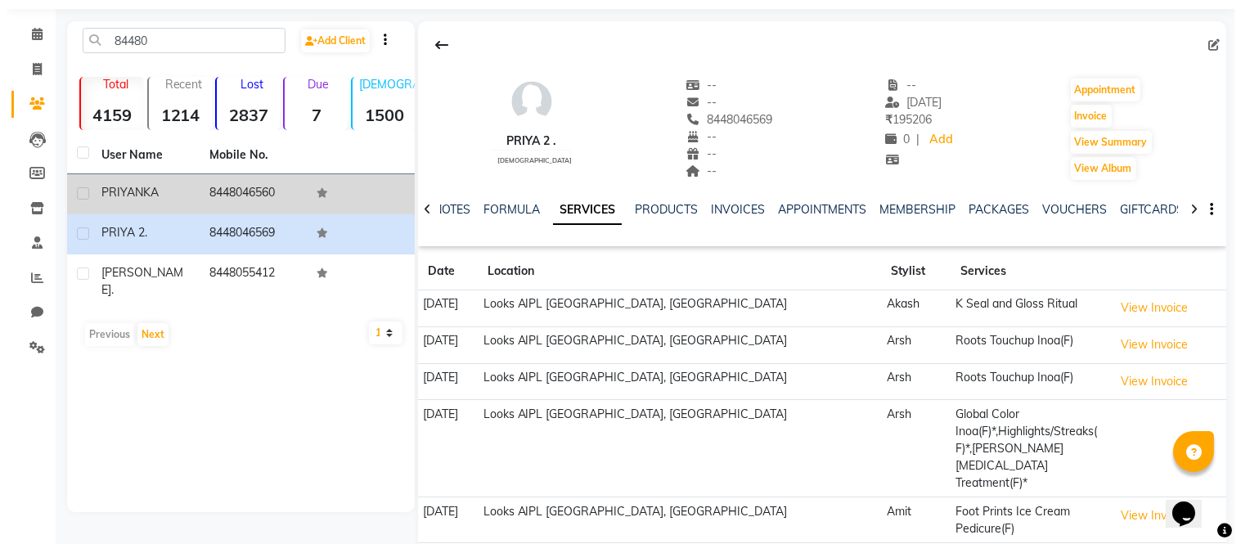
scroll to position [76, 0]
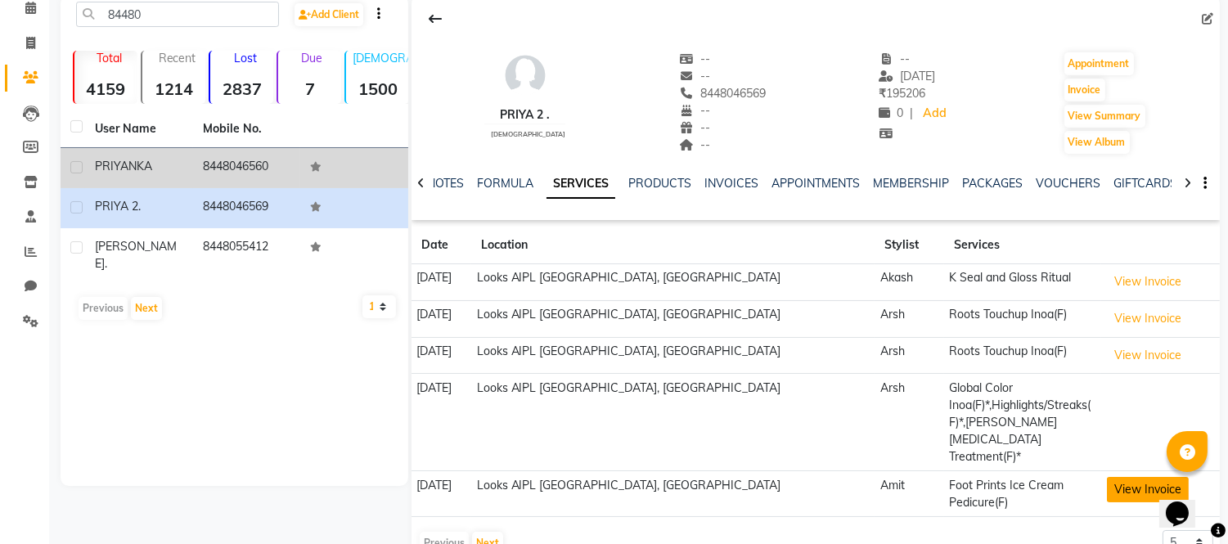
click at [1123, 477] on button "View Invoice" at bounding box center [1148, 489] width 82 height 25
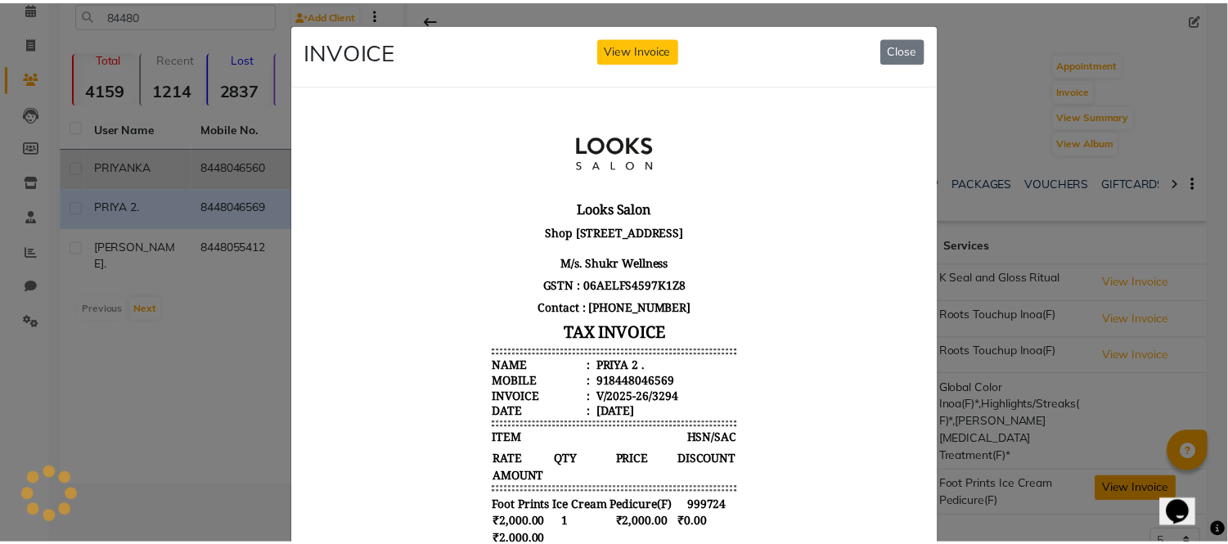
scroll to position [0, 0]
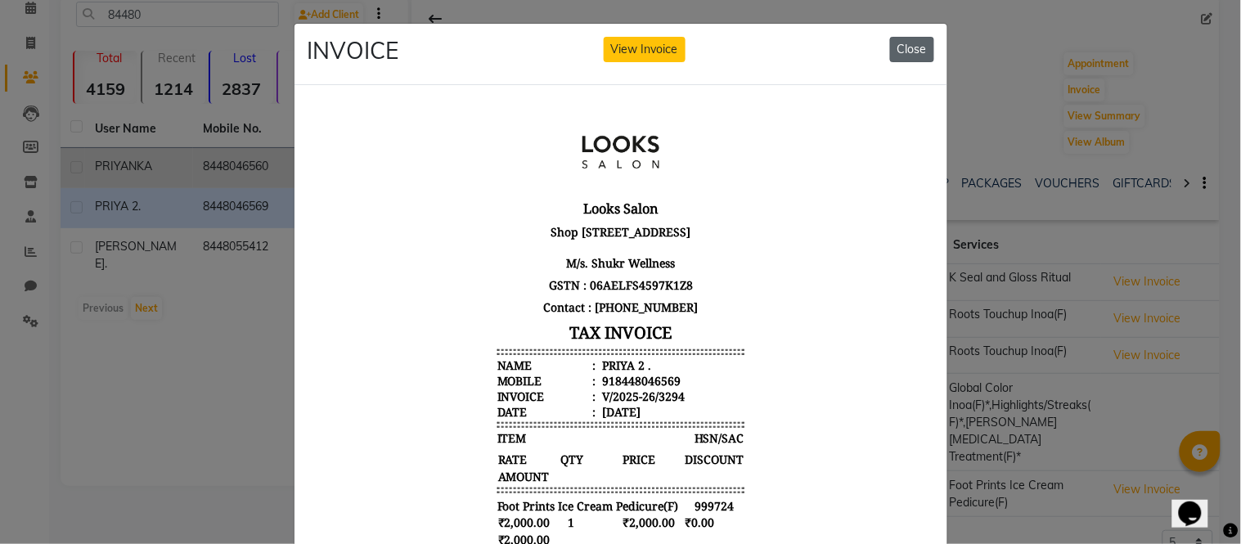
click at [902, 41] on button "Close" at bounding box center [912, 49] width 44 height 25
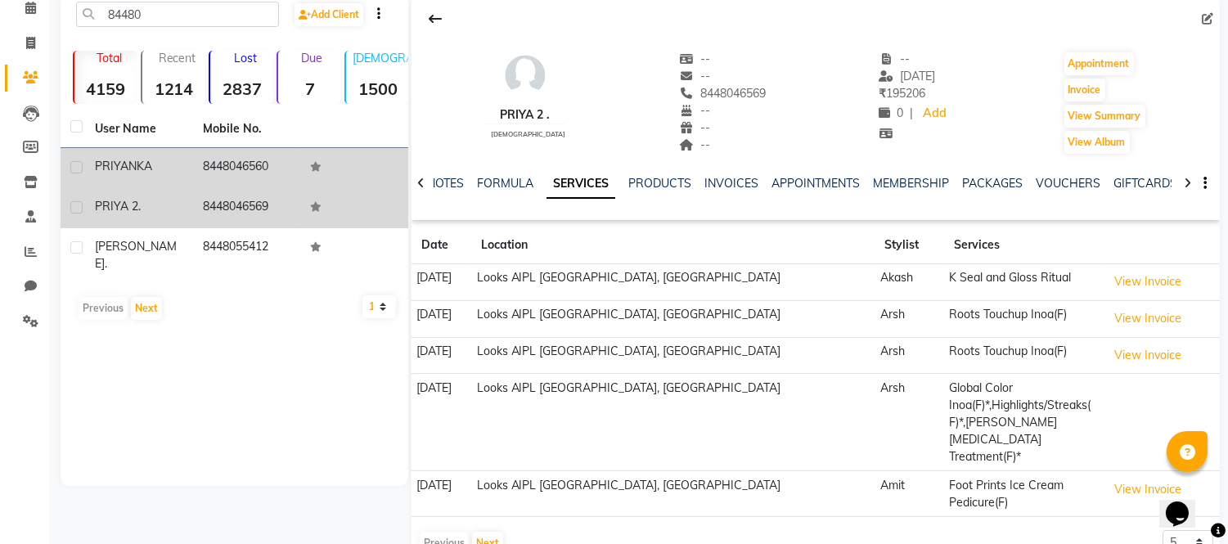
click at [273, 211] on td "8448046569" at bounding box center [247, 208] width 108 height 40
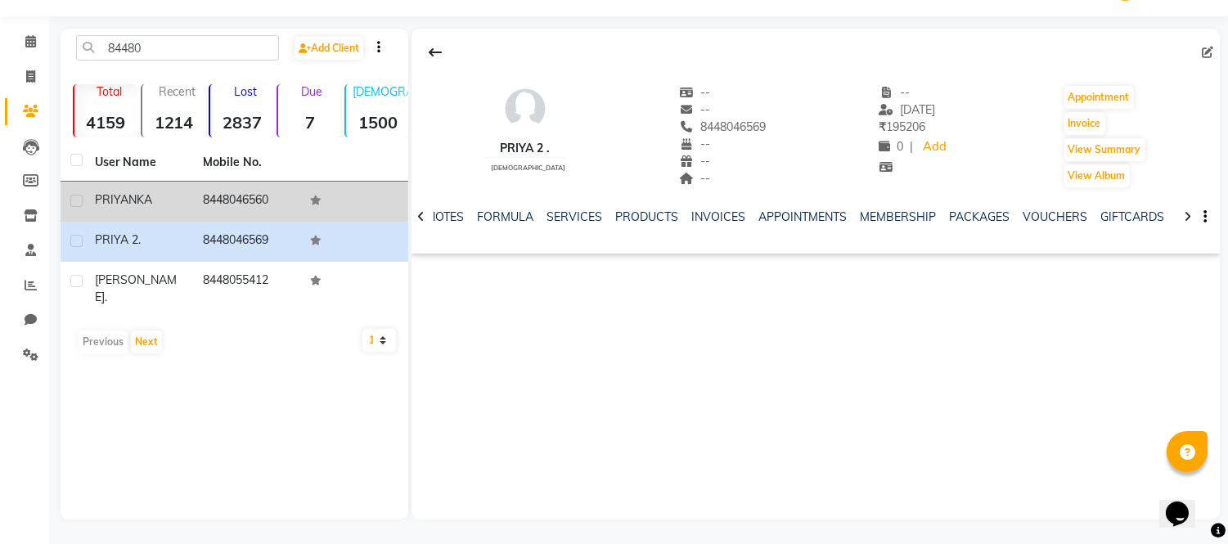
scroll to position [42, 0]
click at [567, 223] on link "SERVICES" at bounding box center [575, 217] width 56 height 15
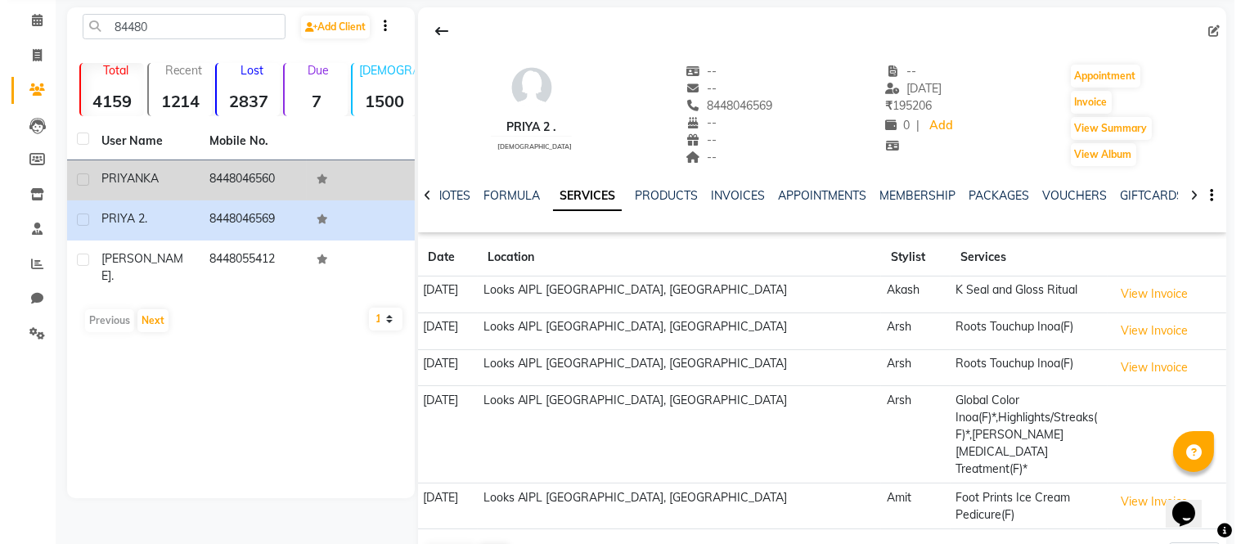
scroll to position [76, 0]
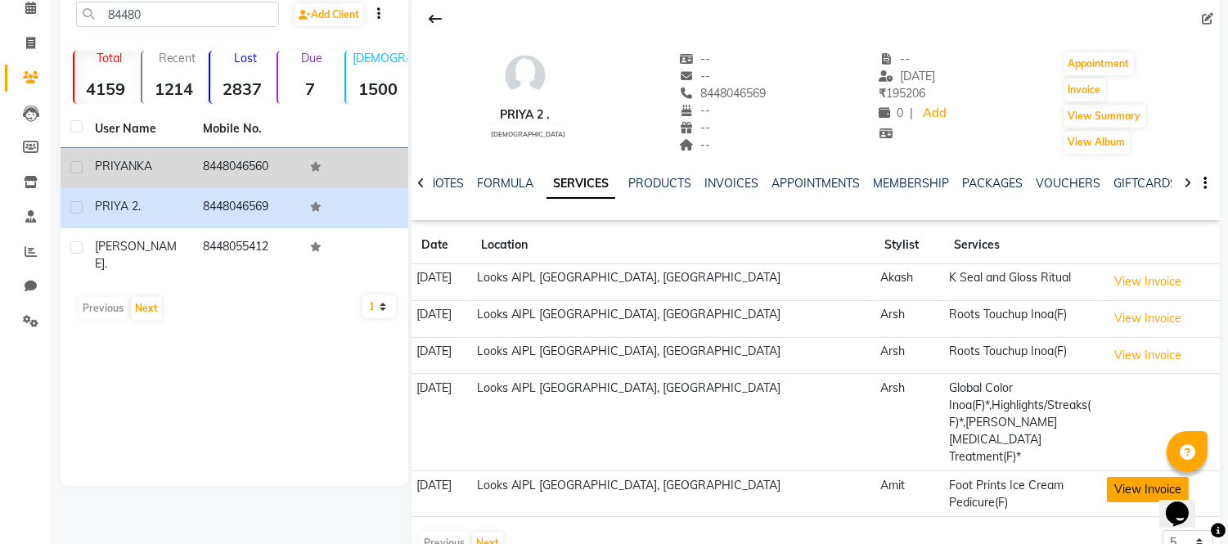
click at [1113, 477] on button "View Invoice" at bounding box center [1148, 489] width 82 height 25
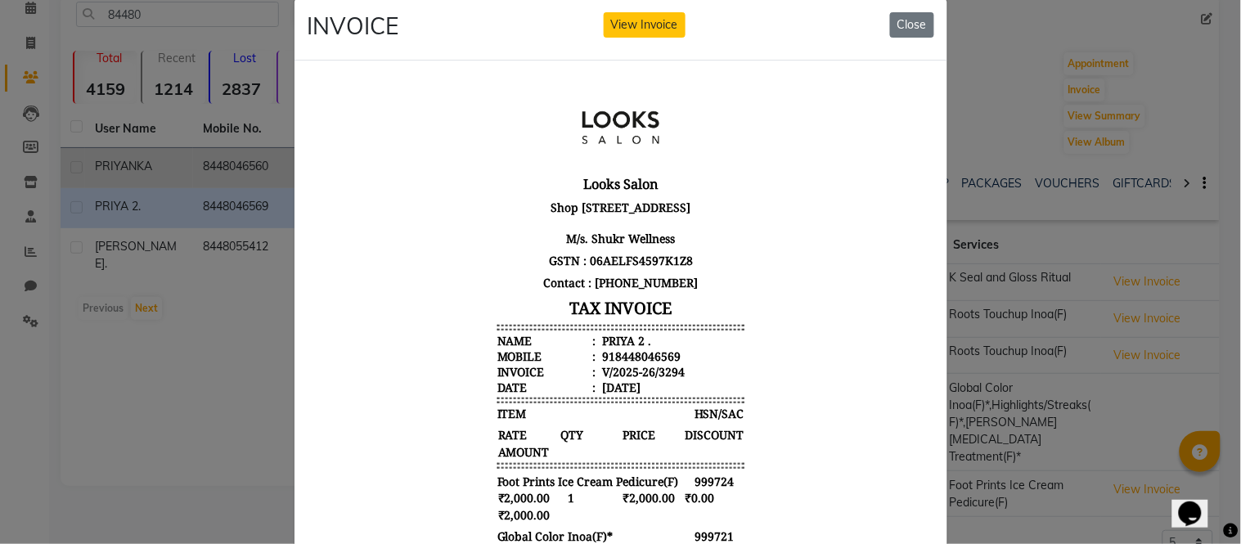
scroll to position [0, 0]
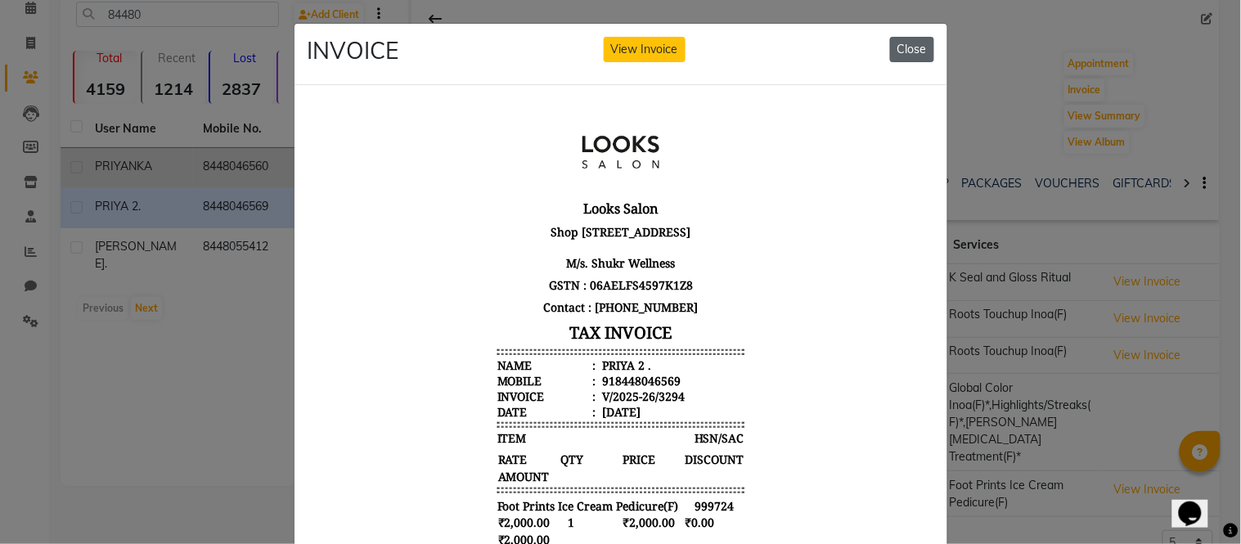
click at [908, 42] on button "Close" at bounding box center [912, 49] width 44 height 25
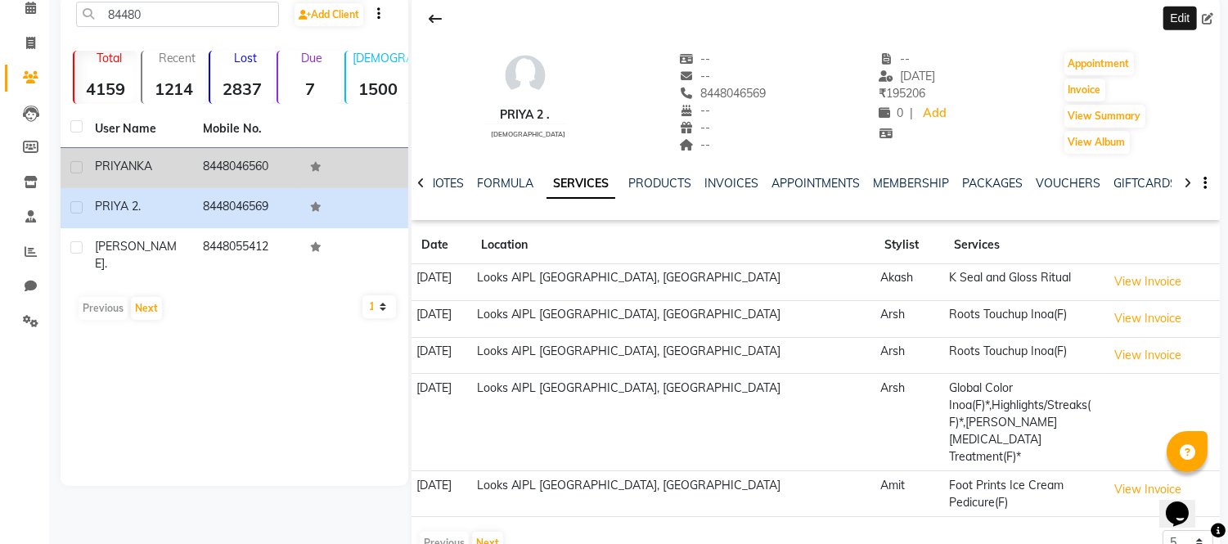
click at [1211, 15] on icon at bounding box center [1207, 18] width 11 height 11
select select "[DEMOGRAPHIC_DATA]"
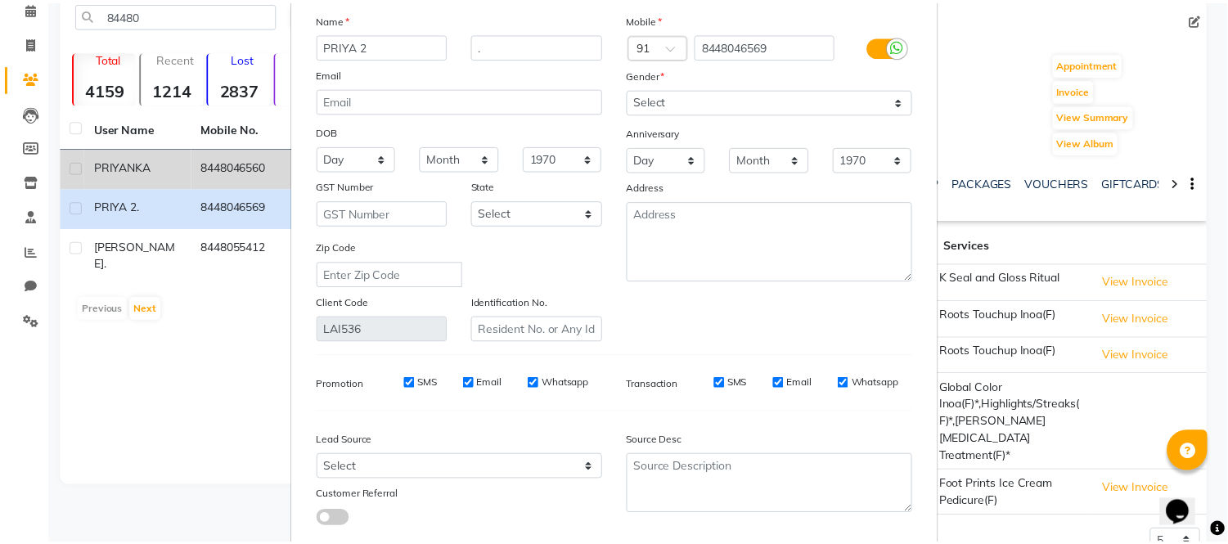
scroll to position [183, 0]
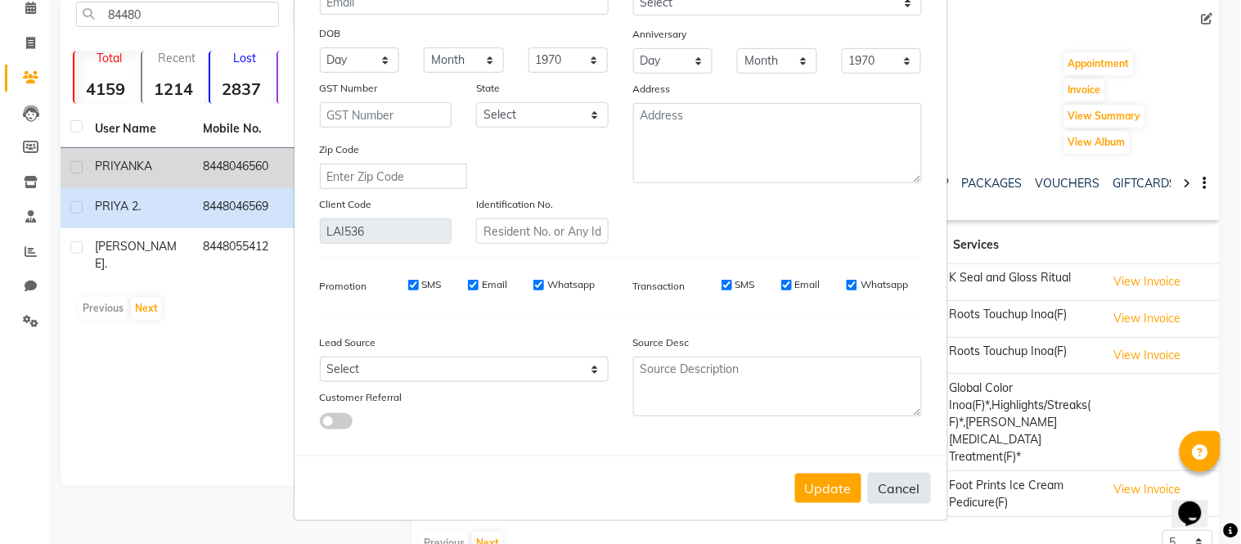
click at [911, 485] on button "Cancel" at bounding box center [899, 488] width 63 height 31
select select
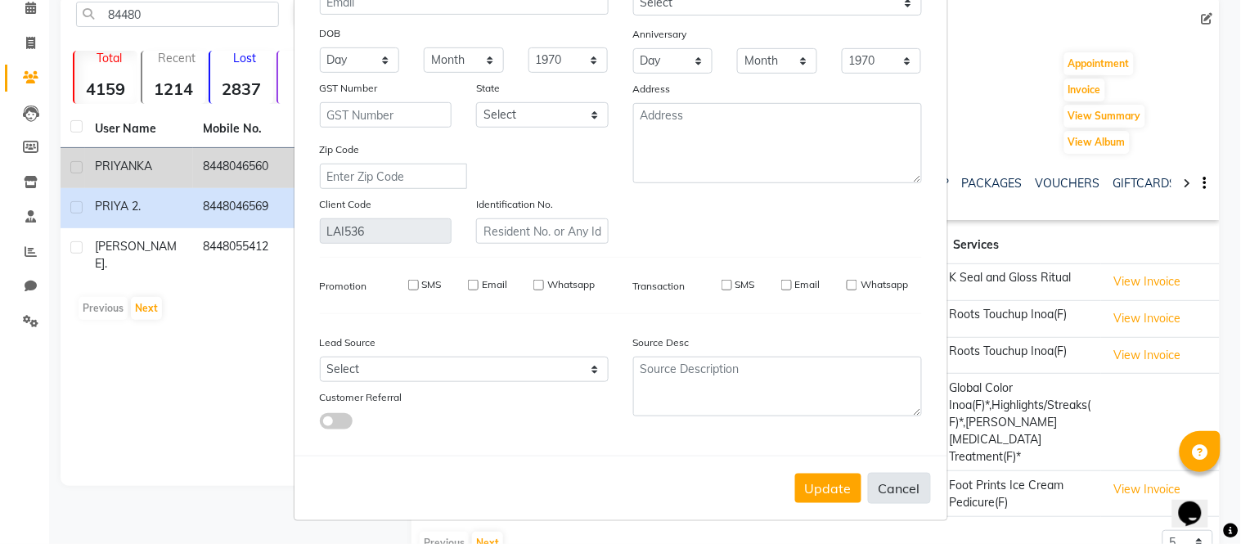
select select
checkbox input "false"
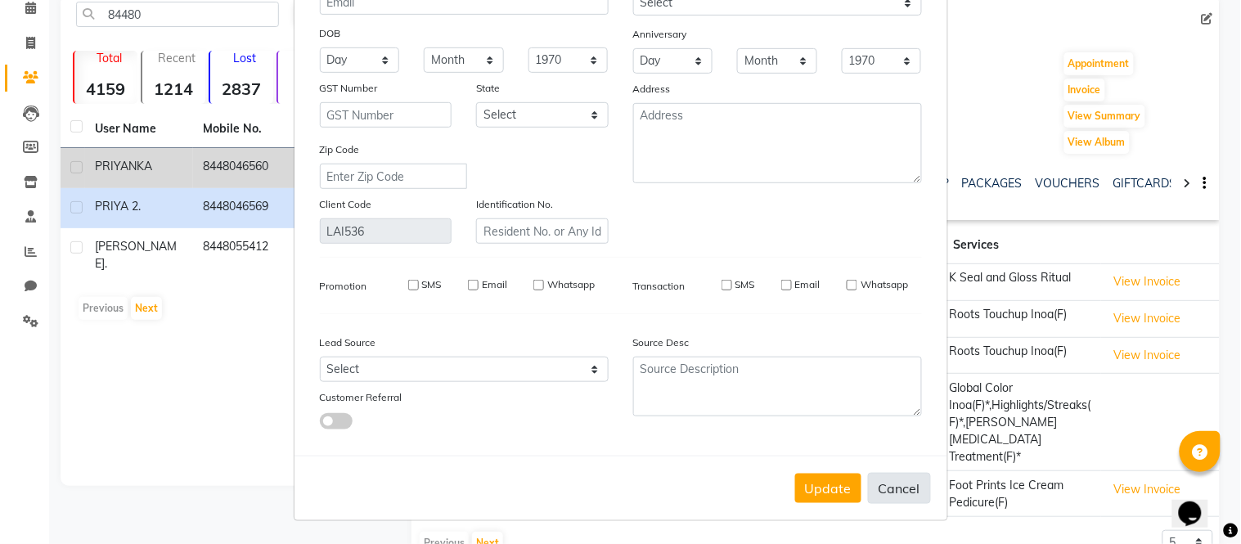
checkbox input "false"
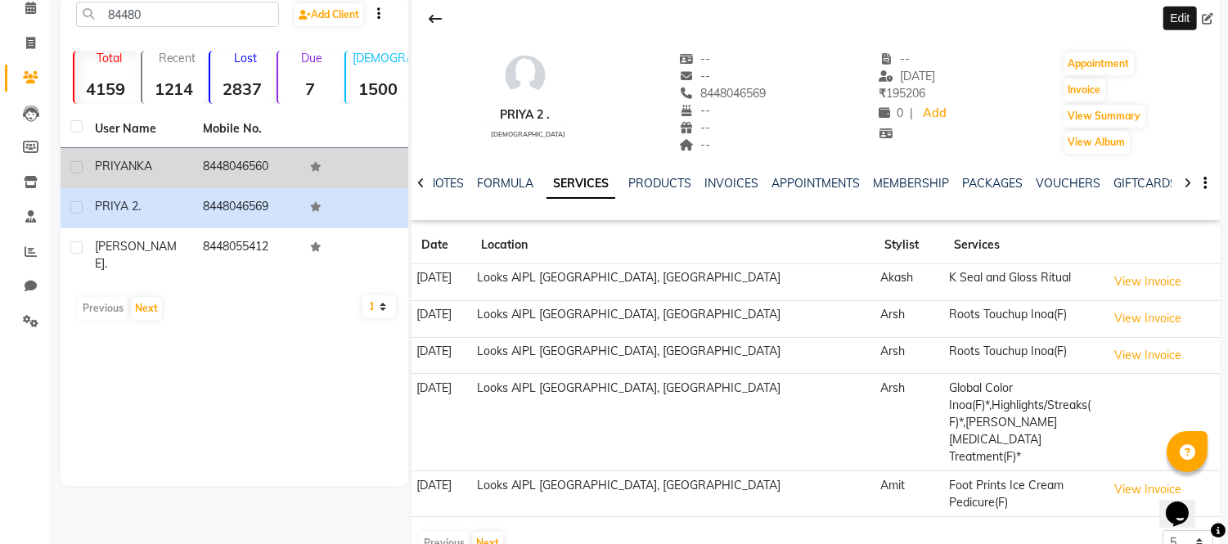
drag, startPoint x: 259, startPoint y: 173, endPoint x: 366, endPoint y: 151, distance: 109.6
click at [260, 173] on td "8448046560" at bounding box center [247, 168] width 108 height 40
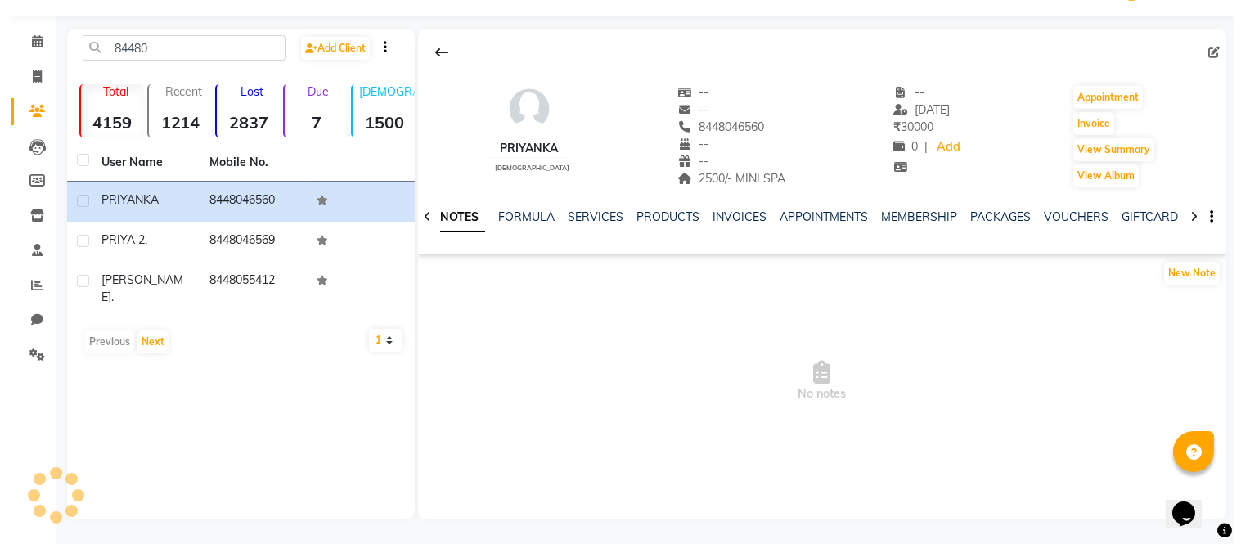
scroll to position [42, 0]
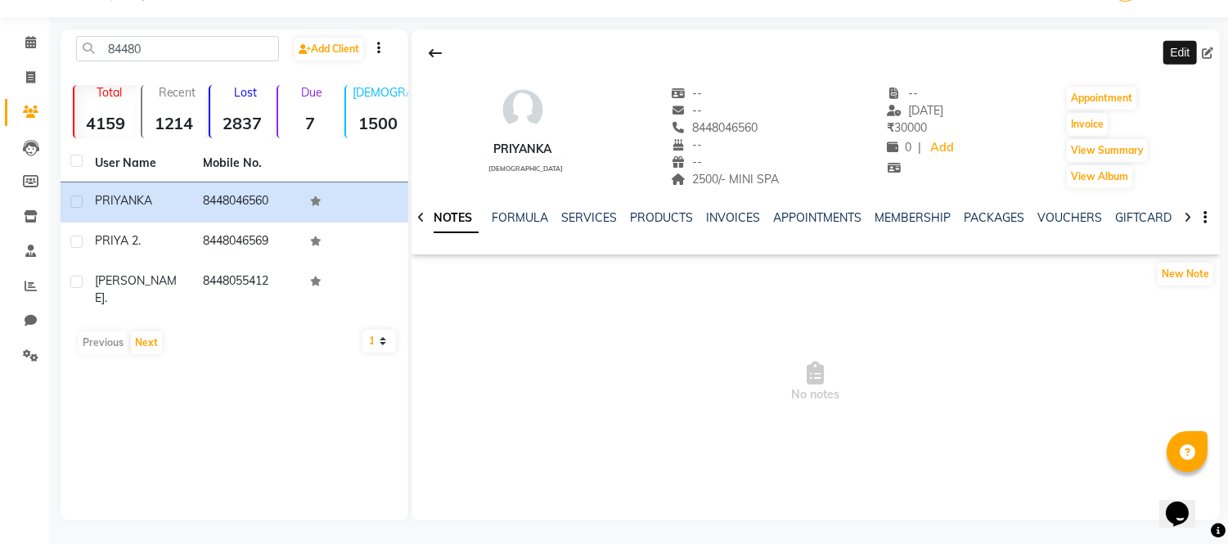
click at [1206, 51] on icon at bounding box center [1207, 52] width 11 height 11
select select "[DEMOGRAPHIC_DATA]"
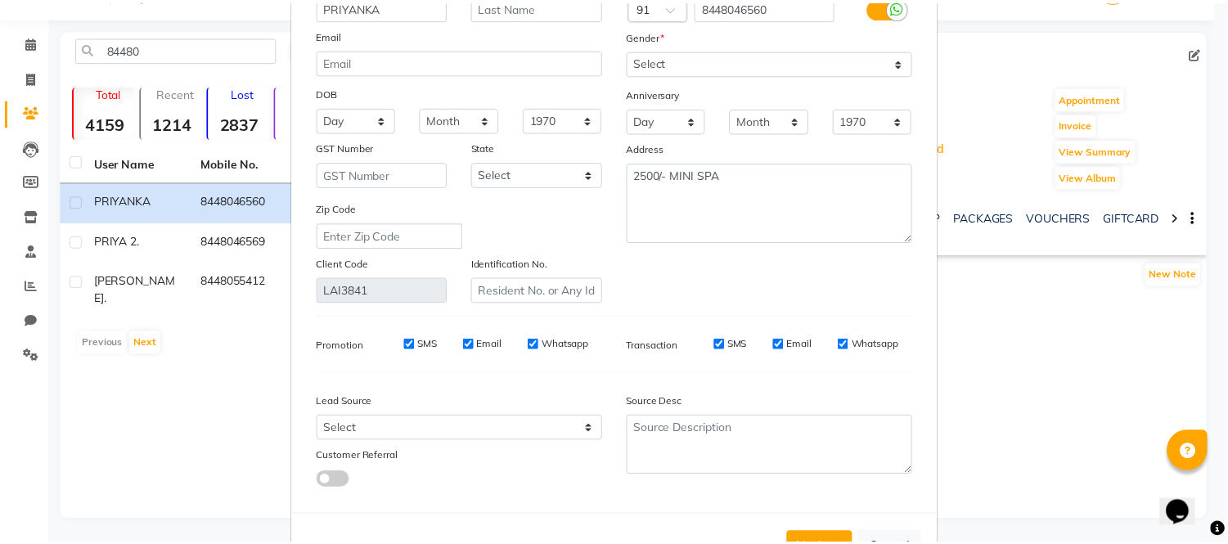
scroll to position [183, 0]
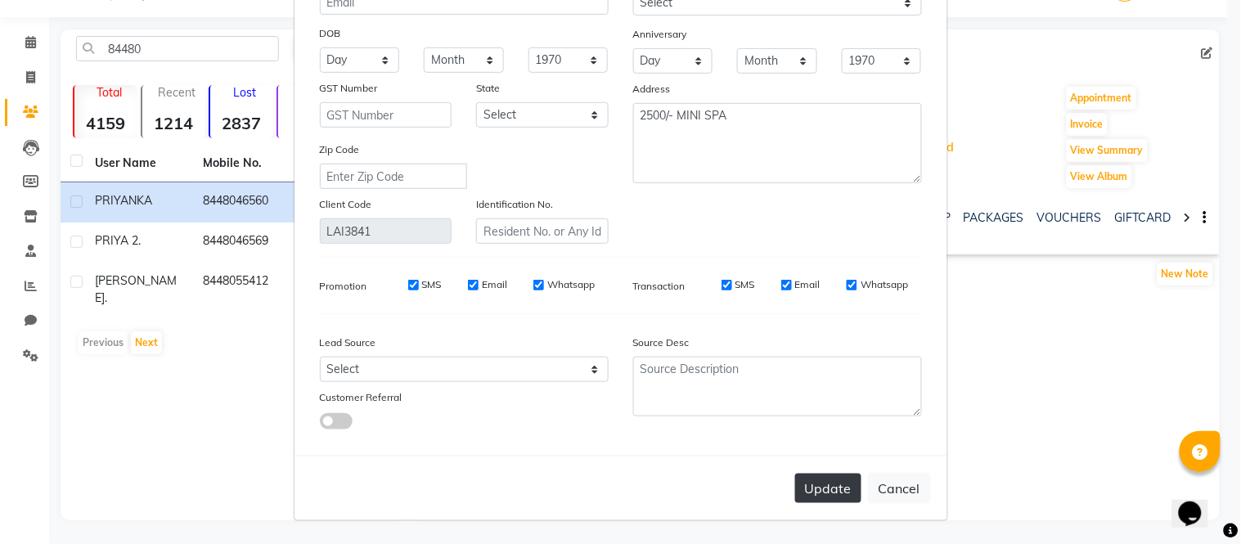
click at [833, 488] on button "Update" at bounding box center [828, 488] width 66 height 29
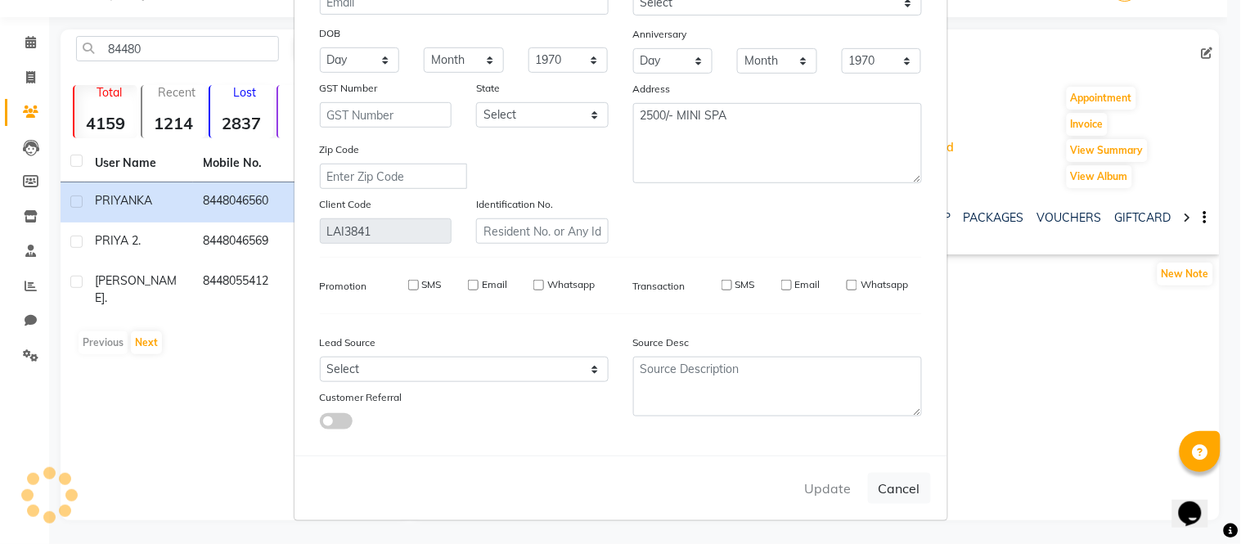
select select
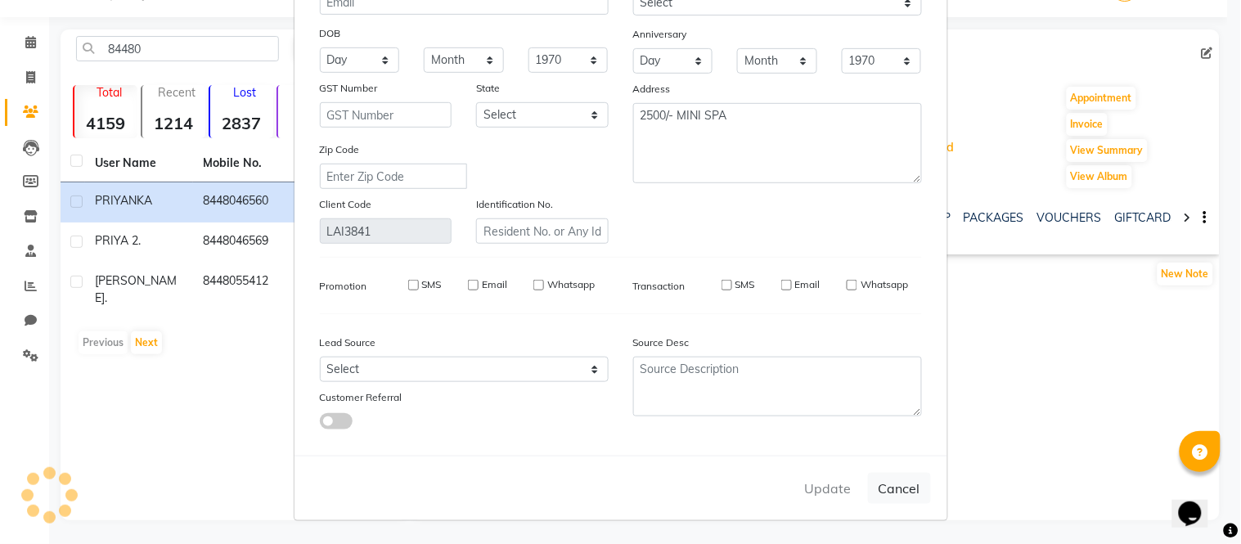
select select
checkbox input "false"
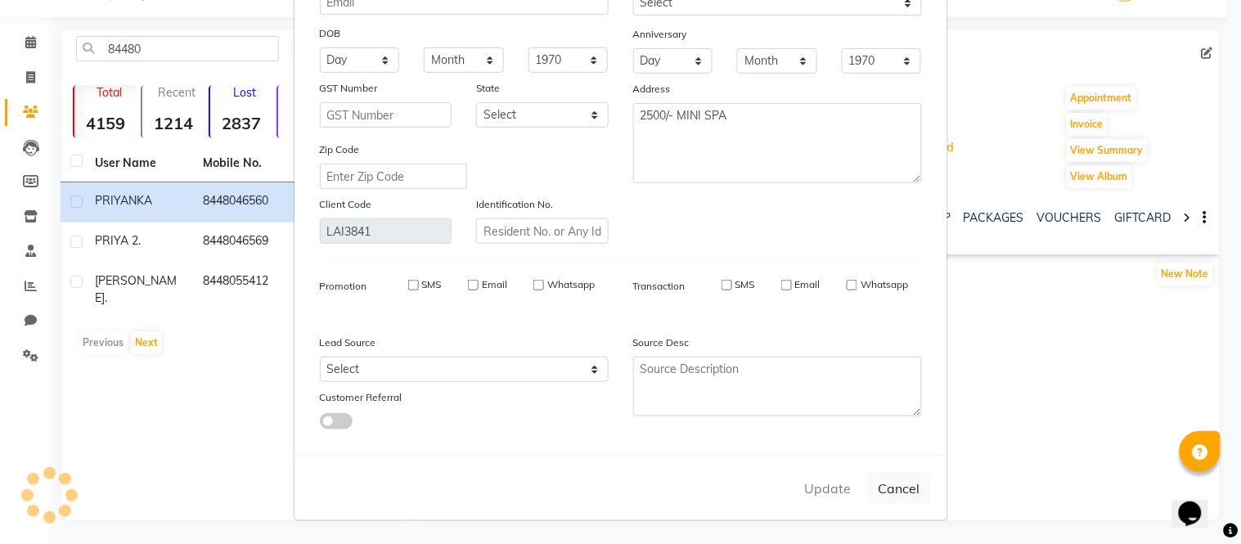
checkbox input "false"
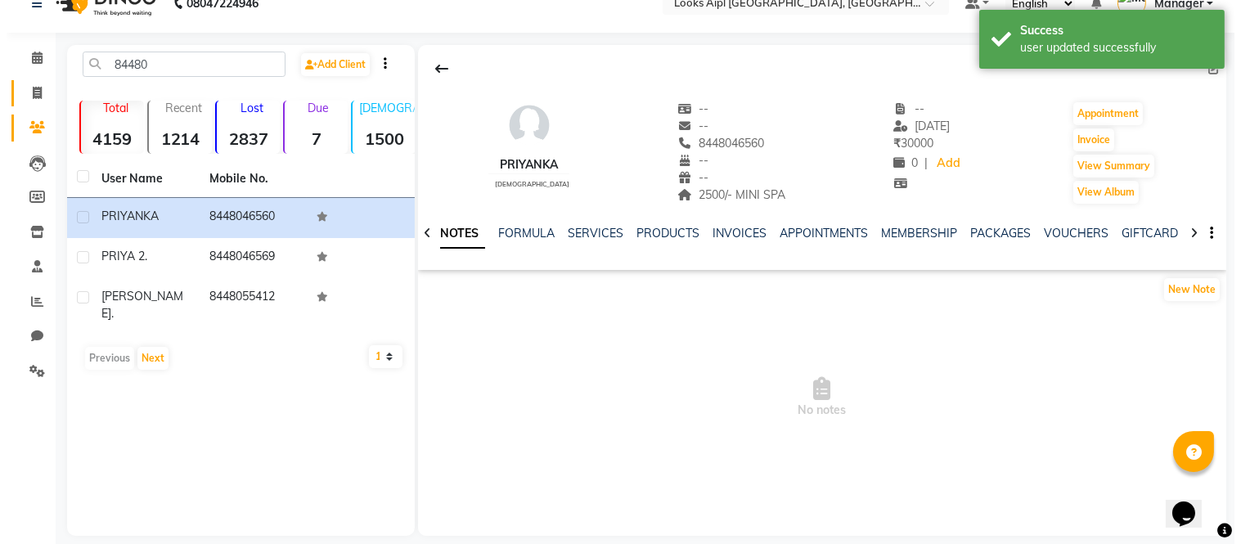
scroll to position [0, 0]
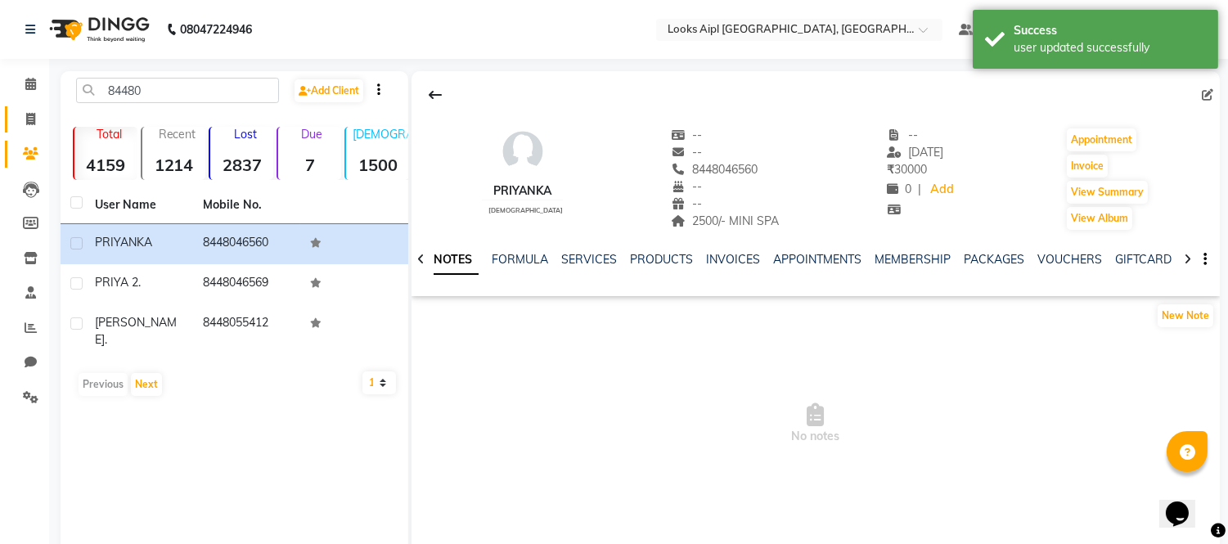
drag, startPoint x: 28, startPoint y: 109, endPoint x: 28, endPoint y: 100, distance: 9.0
click at [28, 109] on link "Invoice" at bounding box center [24, 119] width 39 height 27
select select "6047"
select select "service"
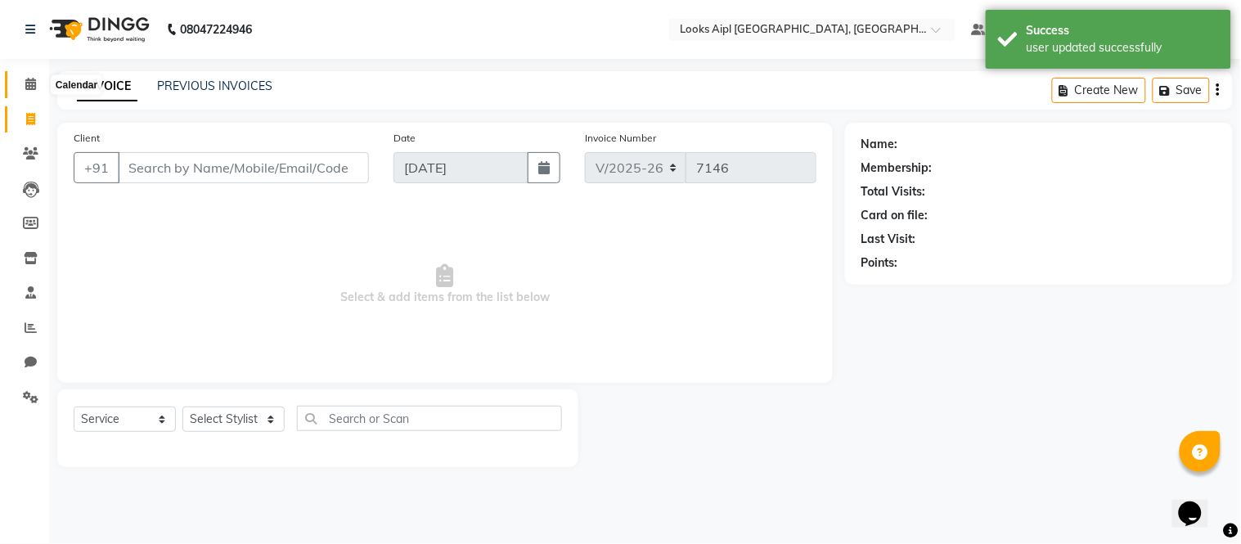
click at [27, 80] on icon at bounding box center [30, 84] width 11 height 12
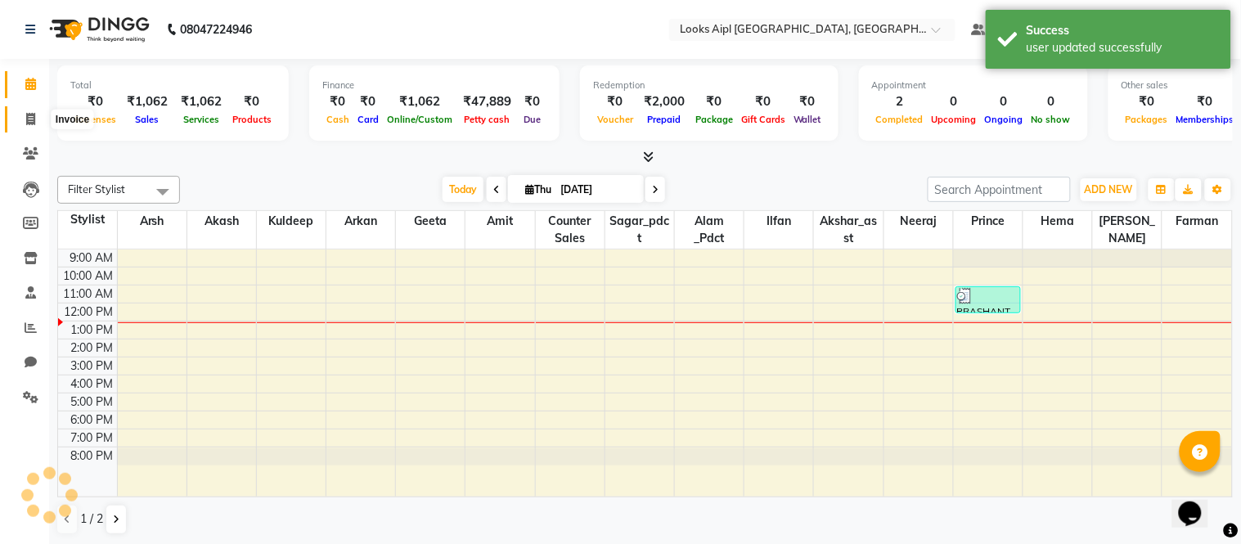
click at [31, 110] on span at bounding box center [30, 119] width 29 height 19
select select "service"
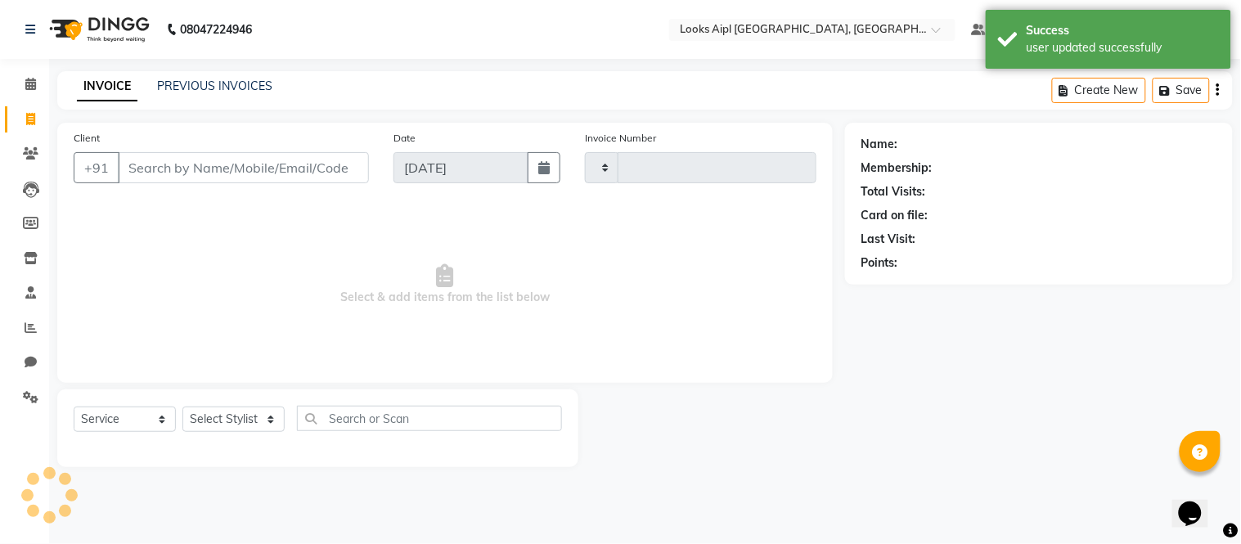
type input "7146"
select select "6047"
